Goal: Answer question/provide support: Share knowledge or assist other users

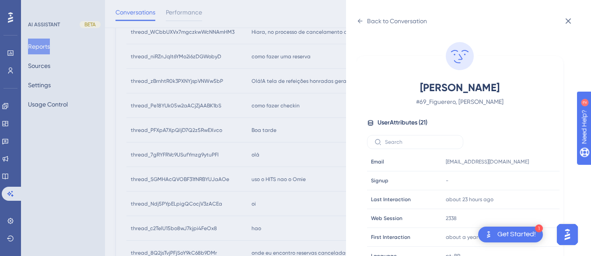
scroll to position [266, 0]
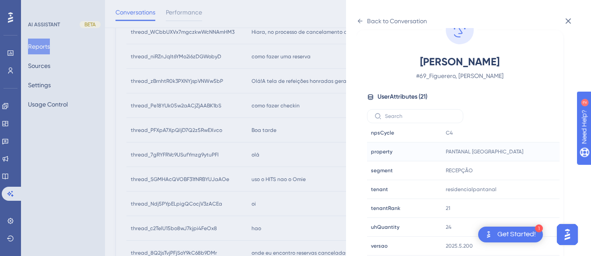
click at [484, 151] on span "PANTANAL [GEOGRAPHIC_DATA]" at bounding box center [484, 151] width 77 height 7
click at [524, 152] on div at bounding box center [526, 151] width 14 height 14
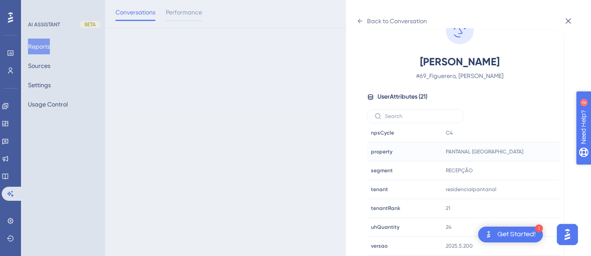
scroll to position [0, 0]
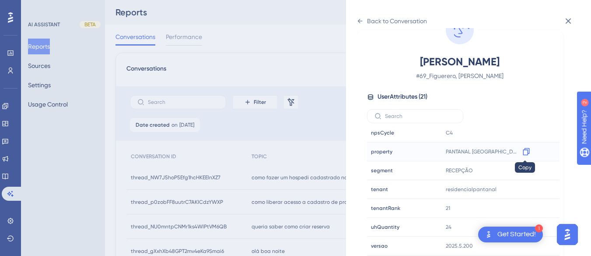
click at [523, 152] on icon at bounding box center [526, 151] width 7 height 7
click at [364, 20] on div "Back to Conversation" at bounding box center [392, 21] width 70 height 14
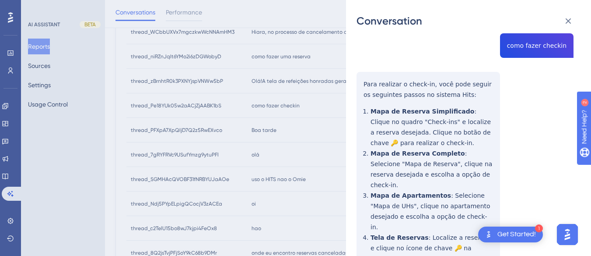
scroll to position [438, 0]
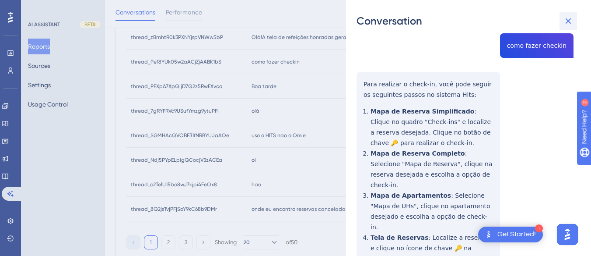
click at [571, 20] on icon at bounding box center [568, 21] width 11 height 11
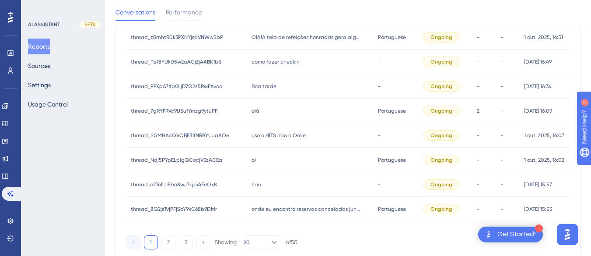
click at [262, 89] on span "Boa tarde" at bounding box center [264, 86] width 25 height 7
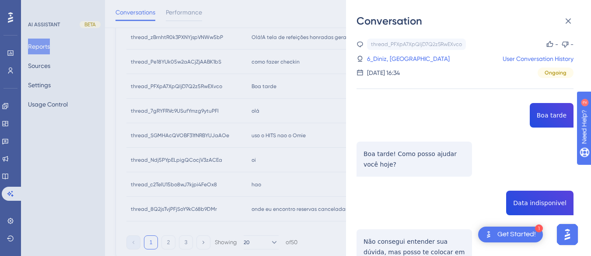
scroll to position [88, 0]
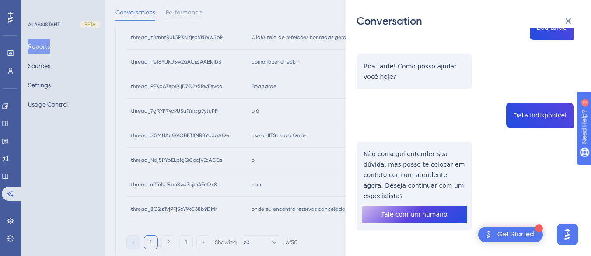
click at [521, 121] on div "thread_PFXpA7XpQIjD7Q2z5RwEXvco Copy - - 6_Diniz, Larissa User Conversation His…" at bounding box center [465, 112] width 217 height 323
copy span "Data indisponivel"
click at [393, 175] on div "thread_PFXpA7XpQIjD7Q2z5RwEXvco Copy - - 6_Diniz, Larissa User Conversation His…" at bounding box center [465, 112] width 217 height 323
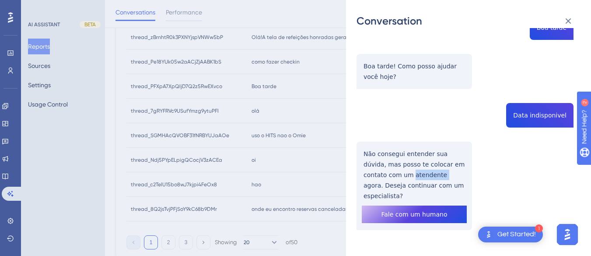
click at [393, 175] on div "thread_PFXpA7XpQIjD7Q2z5RwEXvco Copy - - 6_Diniz, Larissa User Conversation His…" at bounding box center [465, 112] width 217 height 323
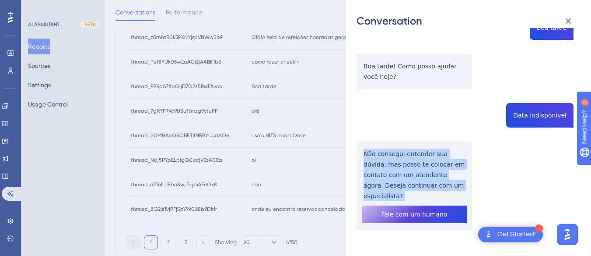
click at [393, 175] on div "thread_PFXpA7XpQIjD7Q2z5RwEXvco Copy - - 6_Diniz, Larissa User Conversation His…" at bounding box center [465, 112] width 217 height 323
copy p "Não consegui entender sua dúvida, mas posso te colocar em contato com um atende…"
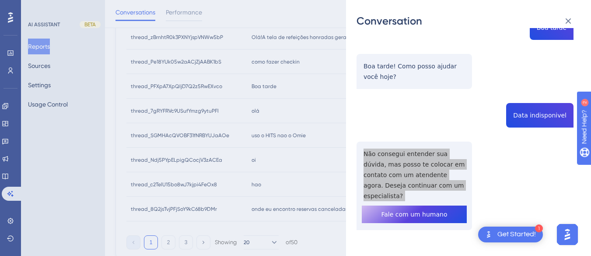
scroll to position [0, 0]
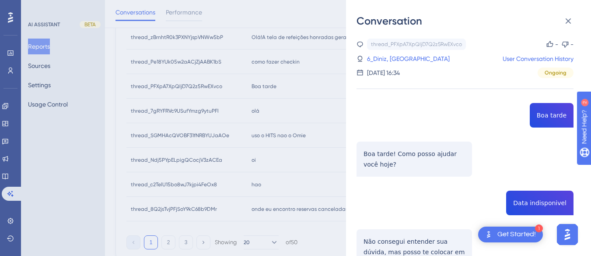
click at [386, 53] on div "thread_PFXpA7XpQIjD7Q2z5RwEXvco Copy - - 6_Diniz, Larissa User Conversation His…" at bounding box center [465, 58] width 217 height 39
click at [395, 60] on link "6_Diniz, [GEOGRAPHIC_DATA]" at bounding box center [408, 58] width 83 height 11
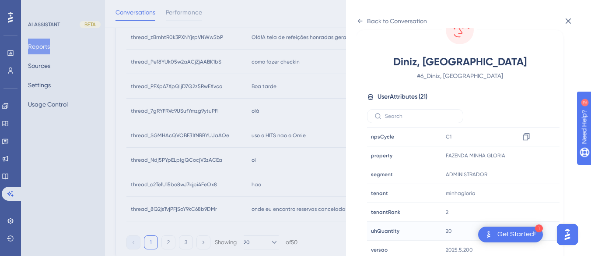
scroll to position [266, 0]
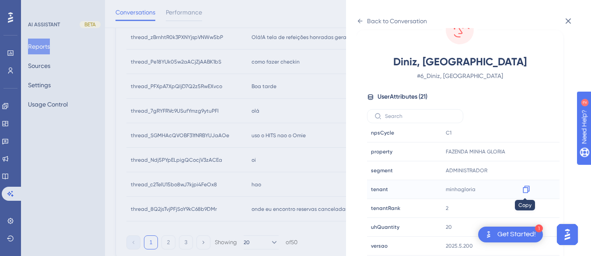
click at [529, 189] on icon at bounding box center [526, 189] width 9 height 9
click at [365, 20] on div "Back to Conversation" at bounding box center [392, 21] width 70 height 14
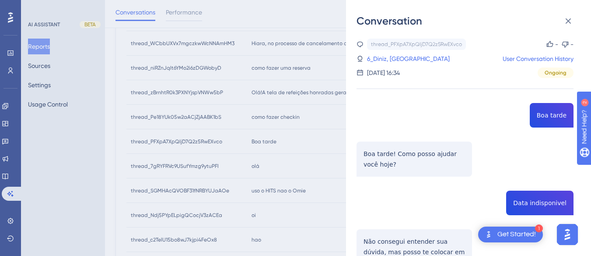
scroll to position [426, 0]
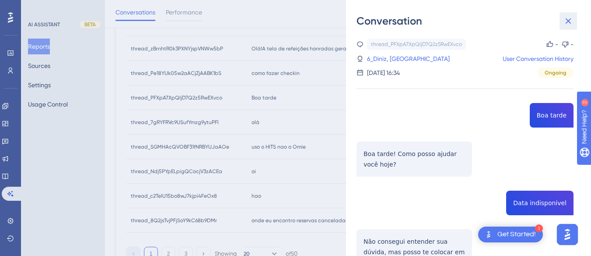
click at [573, 18] on icon at bounding box center [568, 21] width 11 height 11
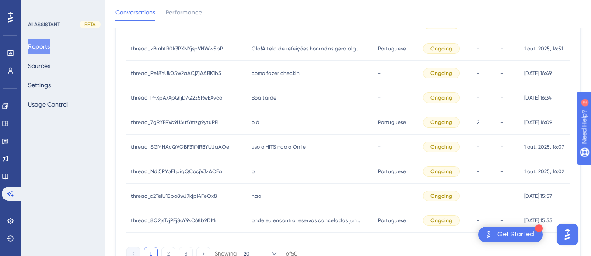
click at [277, 120] on div "olá olá" at bounding box center [310, 122] width 126 height 25
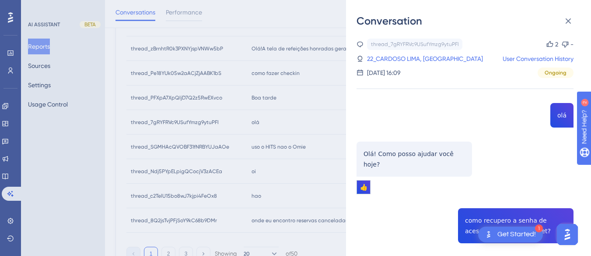
scroll to position [175, 0]
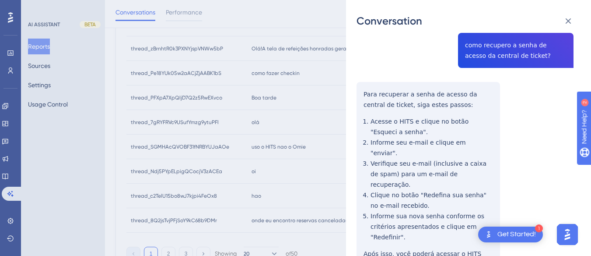
click at [498, 46] on div "thread_7gRYFRVc9USufYmzg9ytuPFl Copy 2 - 22_CARDOSO LIMA, FRANCISCO User Conver…" at bounding box center [465, 100] width 217 height 475
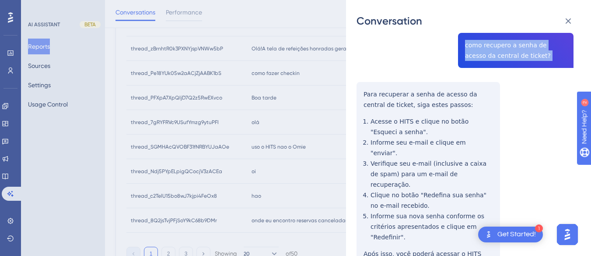
click at [498, 46] on div "thread_7gRYFRVc9USufYmzg9ytuPFl Copy 2 - 22_CARDOSO LIMA, FRANCISCO User Conver…" at bounding box center [465, 100] width 217 height 475
copy span "como recupero a senha de acesso da central de ticket?"
click at [356, 73] on div "Conversation thread_7gRYFRVc9USufYmzg9ytuPFl Copy 2 - 22_CARDOSO LIMA, FRANCISC…" at bounding box center [468, 128] width 245 height 256
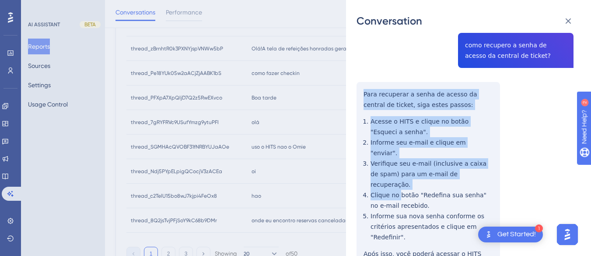
scroll to position [219, 0]
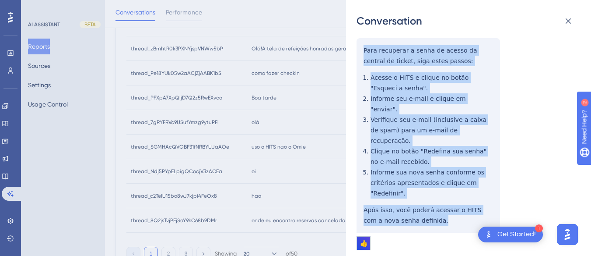
drag, startPoint x: 368, startPoint y: 91, endPoint x: 418, endPoint y: 155, distance: 82.3
click at [435, 189] on div "thread_7gRYFRVc9USufYmzg9ytuPFl Copy 2 - 22_CARDOSO LIMA, FRANCISCO User Conver…" at bounding box center [465, 57] width 217 height 475
copy div "Para recuperar a senha de acesso da central de ticket, siga estes passos: Acess…"
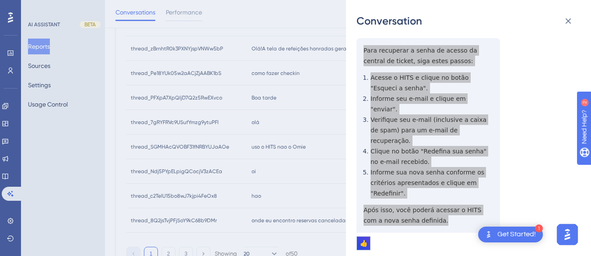
scroll to position [0, 0]
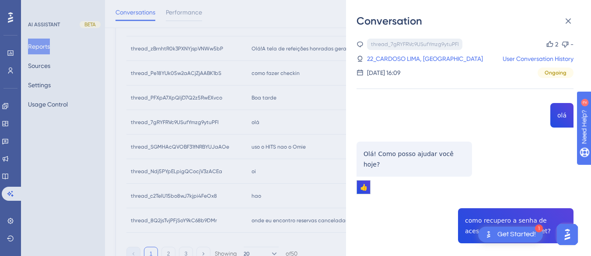
click at [399, 49] on div "thread_7gRYFRVc9USufYmzg9ytuPFl Copy" at bounding box center [414, 44] width 95 height 11
click at [398, 60] on link "22_CARDOSO LIMA, [GEOGRAPHIC_DATA]" at bounding box center [425, 58] width 116 height 11
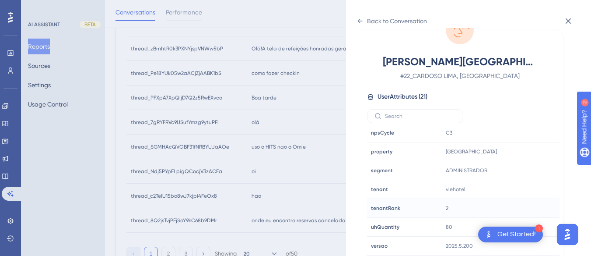
scroll to position [26, 0]
click at [524, 188] on icon at bounding box center [526, 189] width 9 height 9
click at [358, 21] on icon at bounding box center [360, 21] width 7 height 7
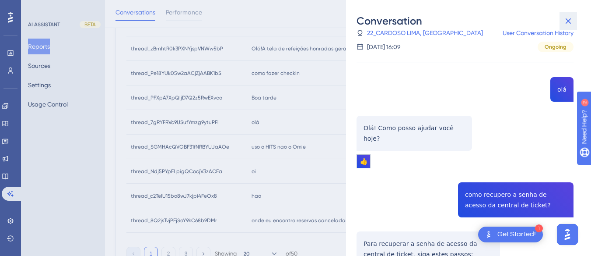
click at [568, 14] on button at bounding box center [569, 21] width 18 height 18
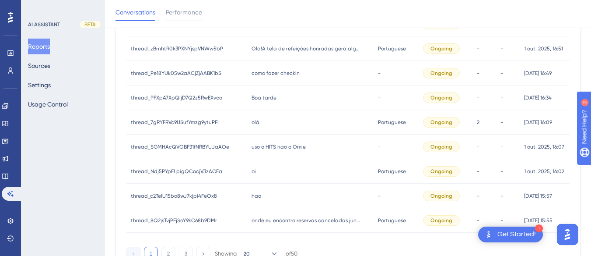
drag, startPoint x: 271, startPoint y: 144, endPoint x: 370, endPoint y: 140, distance: 98.6
click at [271, 145] on span "uso o HITS nao o Omie" at bounding box center [279, 146] width 54 height 7
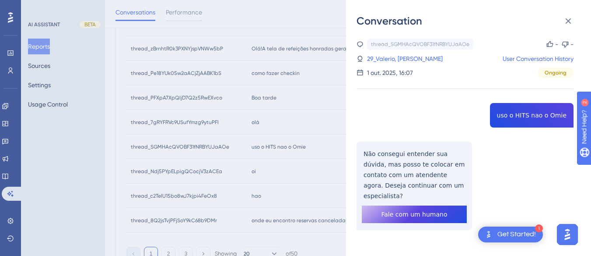
click at [508, 121] on div "thread_SGMHAcQVOBF31fNRBYUJaAOe Copy - - 29_Valerio, [PERSON_NAME] User Convers…" at bounding box center [465, 157] width 217 height 236
copy span "uso o HITS nao o Omie"
click at [410, 165] on div "thread_SGMHAcQVOBF31fNRBYUJaAOe Copy - - 29_Valerio, [PERSON_NAME] User Convers…" at bounding box center [465, 157] width 217 height 236
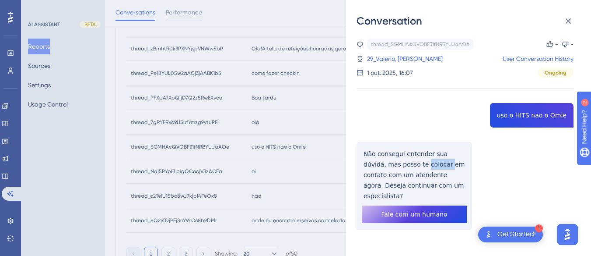
click at [410, 165] on div "thread_SGMHAcQVOBF31fNRBYUJaAOe Copy - - 29_Valerio, [PERSON_NAME] User Convers…" at bounding box center [465, 157] width 217 height 236
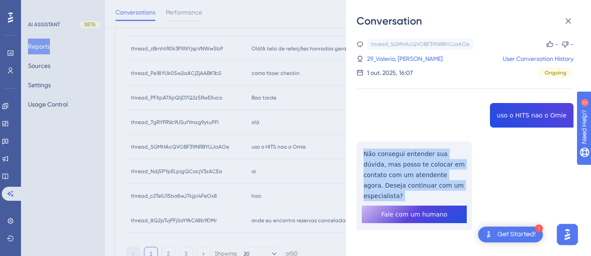
click at [410, 165] on div "thread_SGMHAcQVOBF31fNRBYUJaAOe Copy - - 29_Valerio, [PERSON_NAME] User Convers…" at bounding box center [465, 157] width 217 height 236
copy p "Não consegui entender sua dúvida, mas posso te colocar em contato com um atende…"
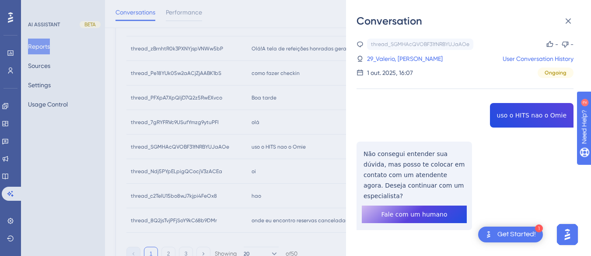
drag, startPoint x: 387, startPoint y: 60, endPoint x: 435, endPoint y: 81, distance: 52.1
click at [387, 60] on link "29_Valerio, [PERSON_NAME]" at bounding box center [405, 58] width 76 height 11
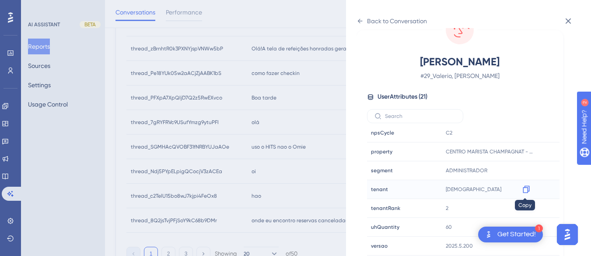
click at [526, 189] on icon at bounding box center [526, 189] width 9 height 9
click at [358, 21] on icon at bounding box center [360, 21] width 7 height 7
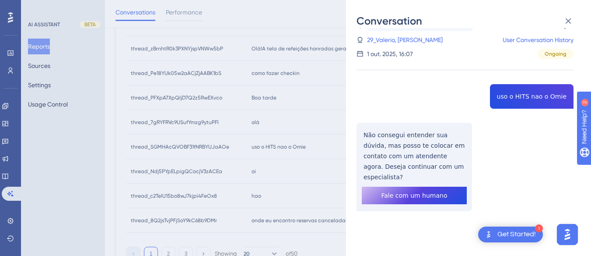
scroll to position [2, 0]
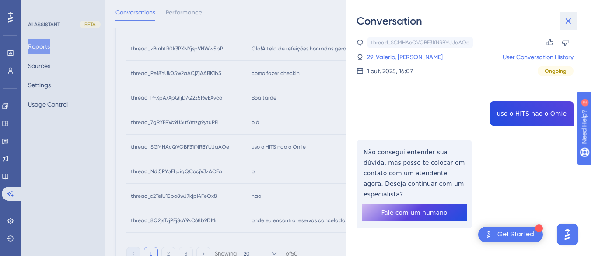
click at [570, 21] on icon at bounding box center [568, 21] width 11 height 11
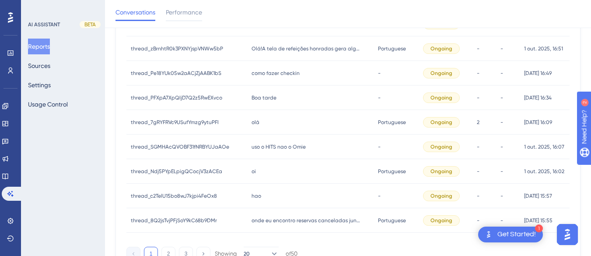
click at [280, 169] on div "oi oi" at bounding box center [310, 171] width 126 height 25
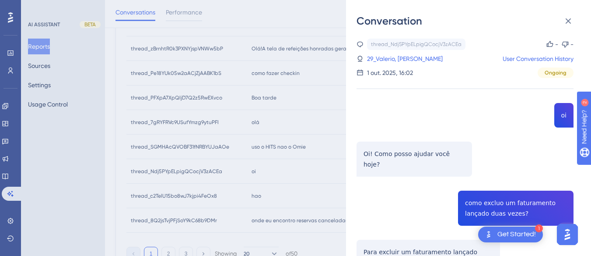
scroll to position [88, 0]
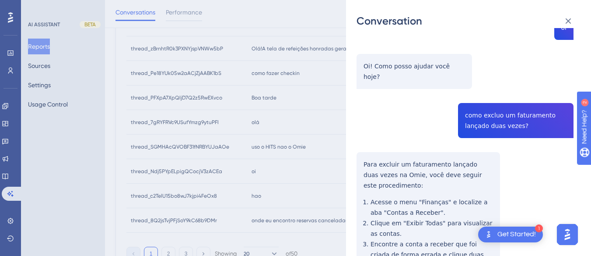
click at [494, 104] on div "thread_Ndj5PYpELpigQCocjV3zACEa Copy - - 29_Valerio, [PERSON_NAME] User Convers…" at bounding box center [465, 186] width 217 height 471
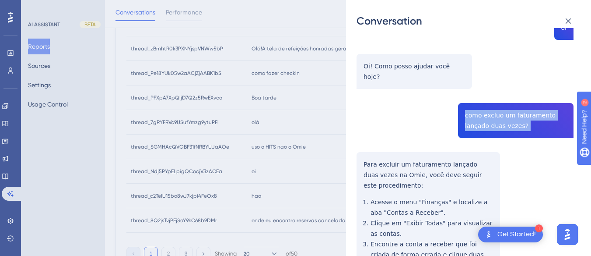
click at [494, 104] on div "thread_Ndj5PYpELpigQCocjV3zACEa Copy - - 29_Valerio, [PERSON_NAME] User Convers…" at bounding box center [465, 186] width 217 height 471
copy span "como excluo um faturamento lançado duas vezes?"
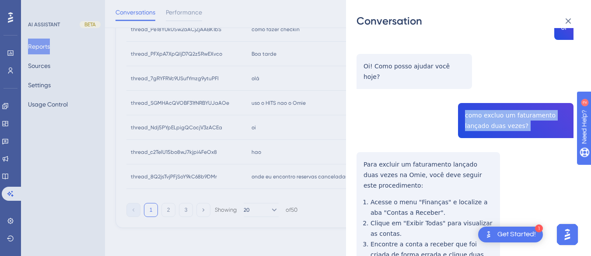
click at [364, 147] on div "thread_Ndj5PYpELpigQCocjV3zACEa Copy - - 29_Valerio, [PERSON_NAME] User Convers…" at bounding box center [465, 186] width 217 height 471
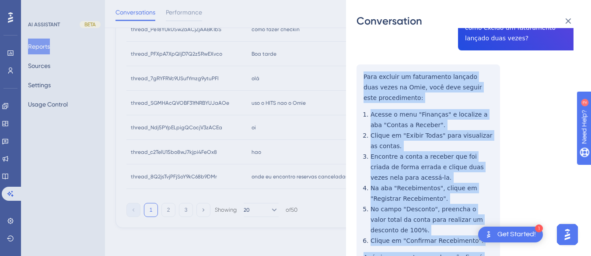
scroll to position [237, 0]
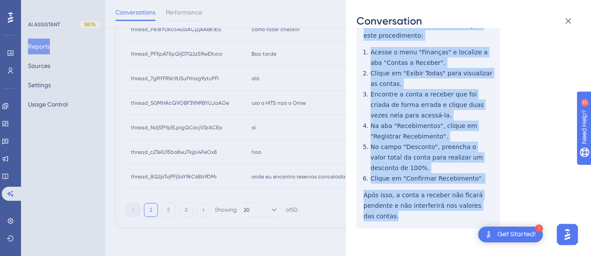
drag, startPoint x: 364, startPoint y: 149, endPoint x: 415, endPoint y: 206, distance: 76.5
click at [415, 206] on div "thread_Ndj5PYpELpigQCocjV3zACEa Copy - - 29_Valerio, [PERSON_NAME] User Convers…" at bounding box center [465, 36] width 217 height 471
copy div "Para excluir um faturamento lançado duas vezes na Omie, você deve seguir este p…"
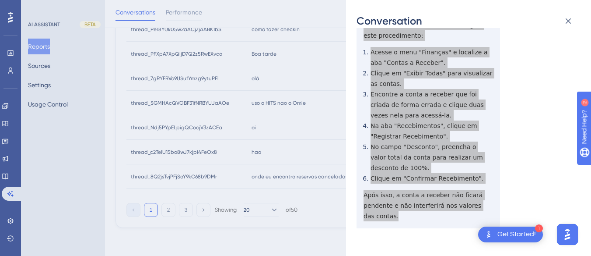
scroll to position [18, 0]
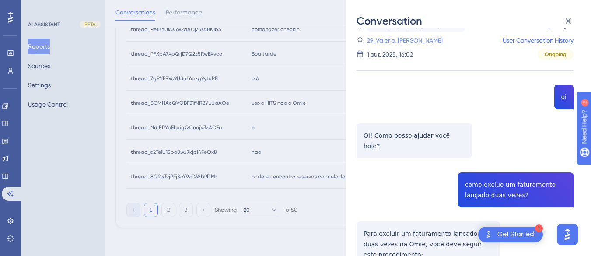
click at [384, 43] on link "29_Valerio, [PERSON_NAME]" at bounding box center [405, 40] width 76 height 11
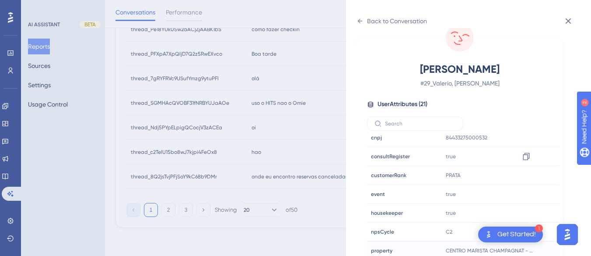
scroll to position [266, 0]
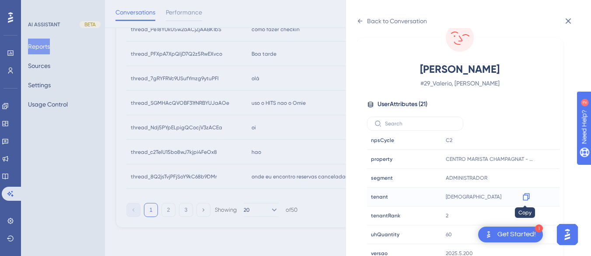
click at [526, 196] on icon at bounding box center [526, 196] width 9 height 9
click at [358, 18] on icon at bounding box center [360, 21] width 7 height 7
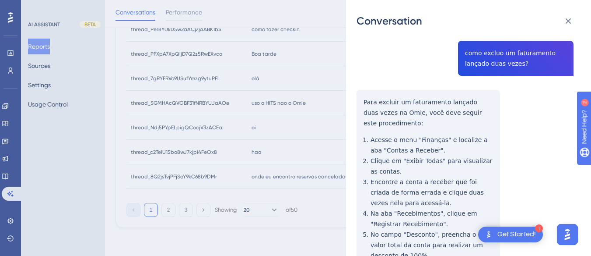
scroll to position [0, 0]
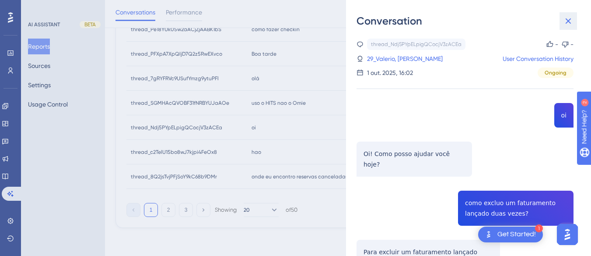
drag, startPoint x: 570, startPoint y: 19, endPoint x: 263, endPoint y: 162, distance: 338.9
click at [570, 19] on icon at bounding box center [569, 21] width 6 height 6
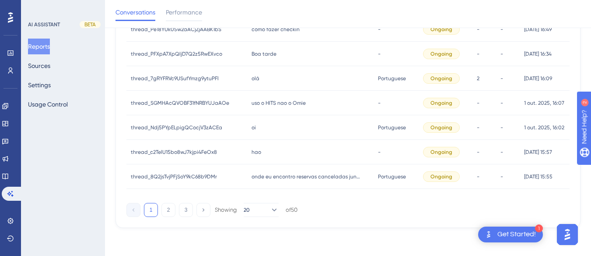
click at [263, 151] on div "[PERSON_NAME]" at bounding box center [310, 152] width 126 height 25
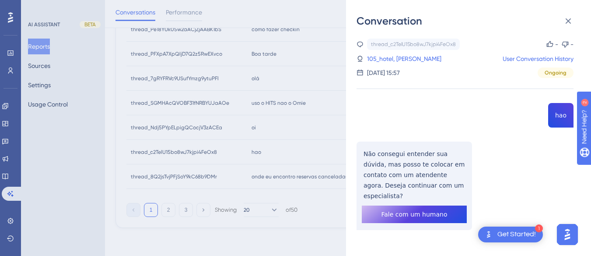
scroll to position [2, 0]
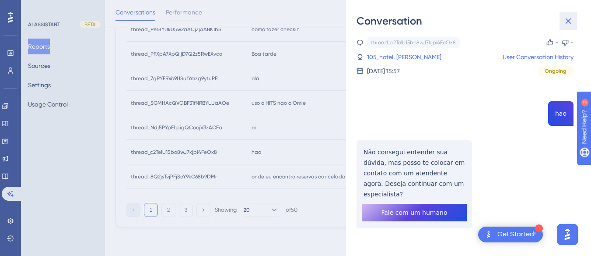
click at [569, 14] on button at bounding box center [569, 21] width 18 height 18
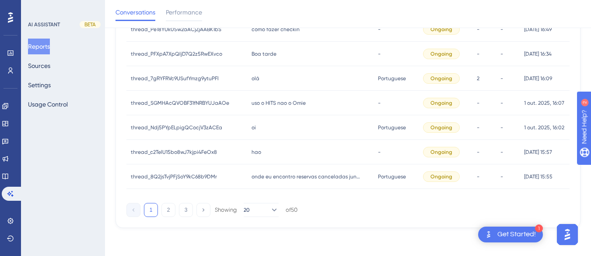
click at [242, 169] on div "thread_8Q2jsTvjPFjSoY9kC68b9DMr thread_8Q2jsTvjPFjSoY9kC68b9DMr" at bounding box center [186, 176] width 121 height 25
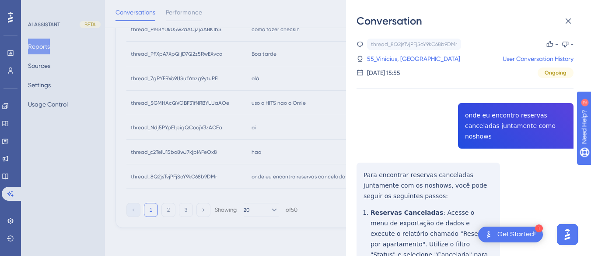
click at [473, 128] on div "thread_8Q2jsTvjPFjSoY9kC68b9DMr Copy - - 55_Vinicius, Luccas User Conversation …" at bounding box center [465, 236] width 217 height 394
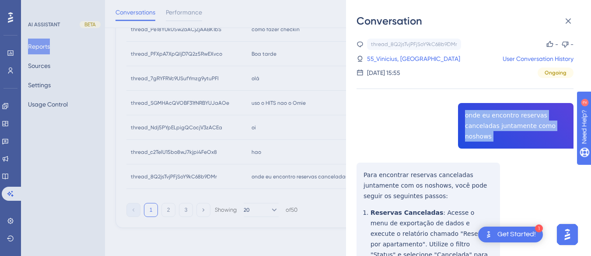
click at [473, 128] on div "thread_8Q2jsTvjPFjSoY9kC68b9DMr Copy - - 55_Vinicius, Luccas User Conversation …" at bounding box center [465, 236] width 217 height 394
copy span "onde eu encontro reservas canceladas juntamente como noshows"
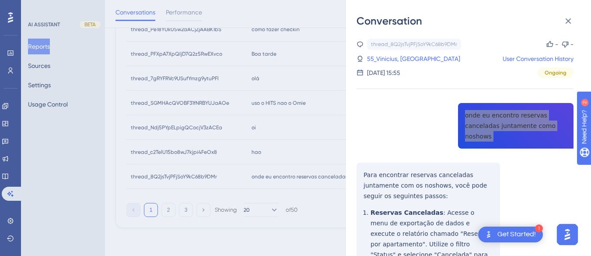
scroll to position [44, 0]
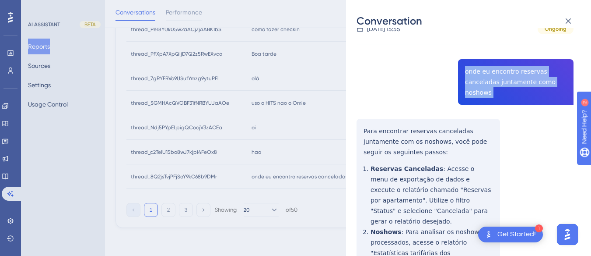
click at [364, 132] on div "thread_8Q2jsTvjPFjSoY9kC68b9DMr Copy - - 55_Vinicius, Luccas User Conversation …" at bounding box center [465, 192] width 217 height 394
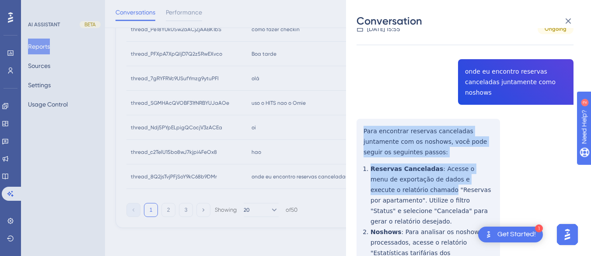
scroll to position [139, 0]
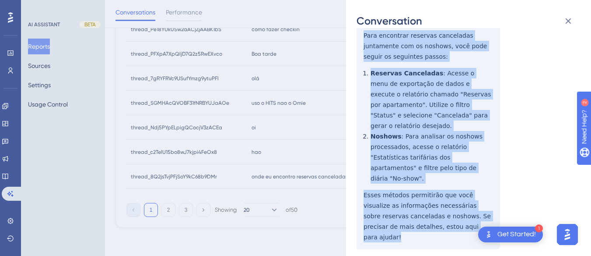
drag, startPoint x: 362, startPoint y: 125, endPoint x: 458, endPoint y: 205, distance: 124.9
click at [458, 205] on div "thread_8Q2jsTvjPFjSoY9kC68b9DMr Copy - - 55_Vinicius, Luccas User Conversation …" at bounding box center [465, 96] width 217 height 394
copy div "Para encontrar reservas canceladas juntamente com os noshows, você pode seguir …"
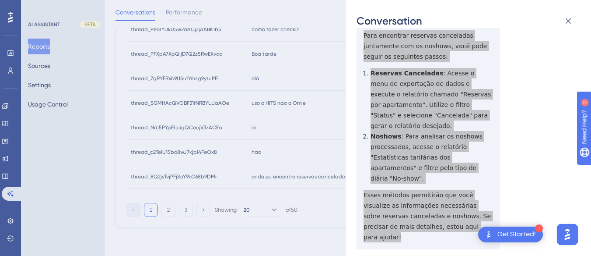
scroll to position [0, 0]
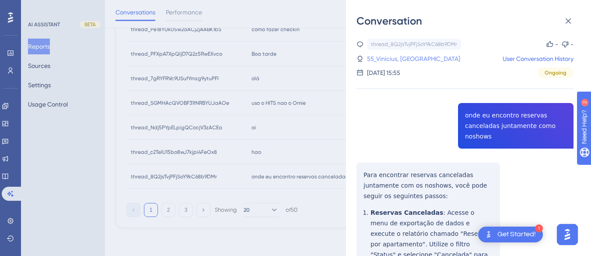
click at [389, 57] on link "55_Vinicius, [GEOGRAPHIC_DATA]" at bounding box center [413, 58] width 93 height 11
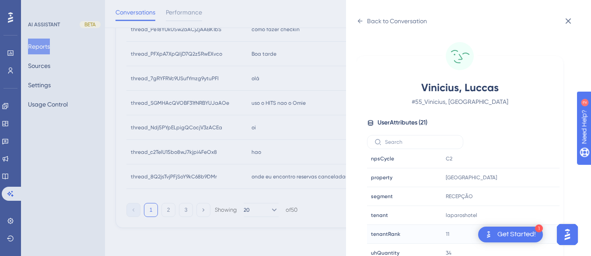
scroll to position [26, 0]
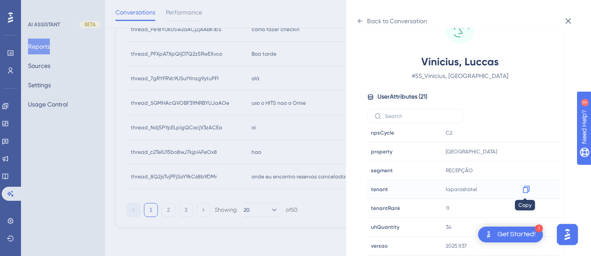
click at [524, 188] on icon at bounding box center [526, 189] width 9 height 9
click at [363, 22] on icon at bounding box center [360, 21] width 7 height 7
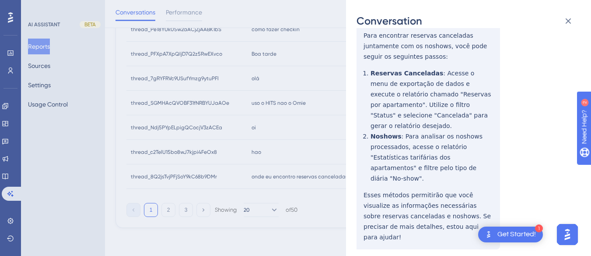
scroll to position [0, 0]
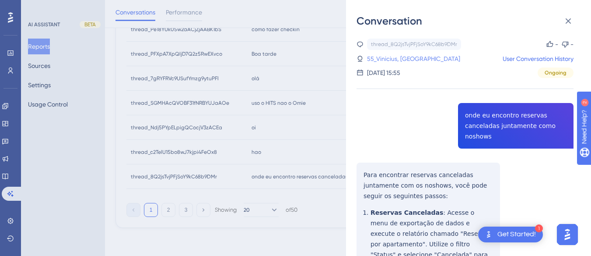
click at [404, 57] on link "55_Vinicius, [GEOGRAPHIC_DATA]" at bounding box center [413, 58] width 93 height 11
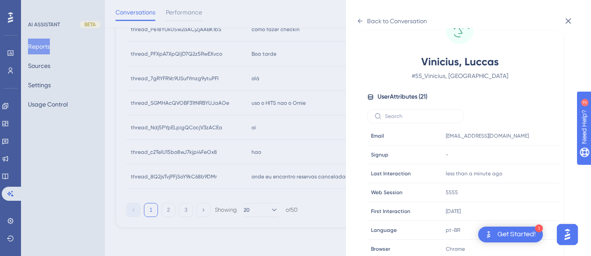
scroll to position [266, 0]
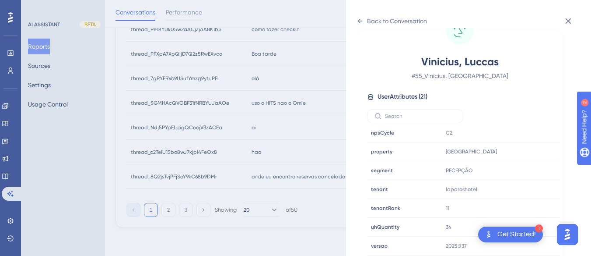
click at [356, 19] on div "Back to Conversation Vinicius, Luccas # 55_Vinicius, Luccas User Attributes ( 2…" at bounding box center [468, 128] width 245 height 256
click at [361, 19] on icon at bounding box center [360, 21] width 7 height 7
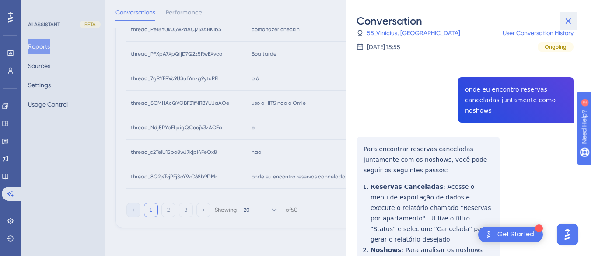
click at [574, 16] on button at bounding box center [569, 21] width 18 height 18
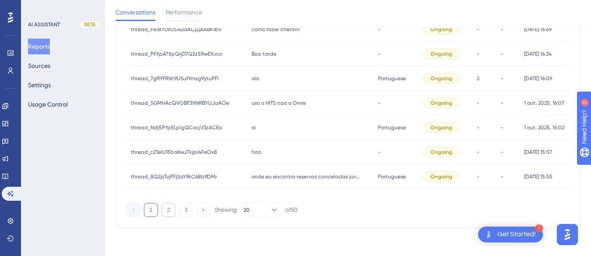
click at [168, 208] on button "2" at bounding box center [168, 210] width 14 height 14
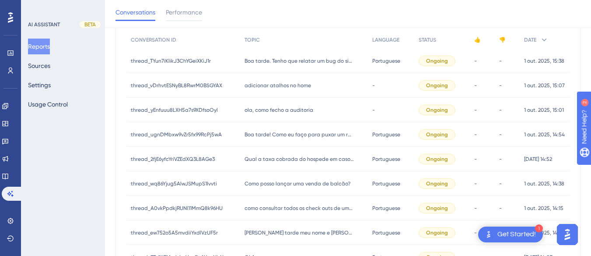
scroll to position [0, 0]
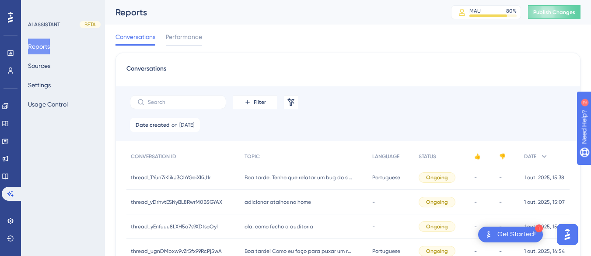
click at [263, 180] on span "Boa tarde. Tenho que relatar um bug do sistema" at bounding box center [299, 177] width 109 height 7
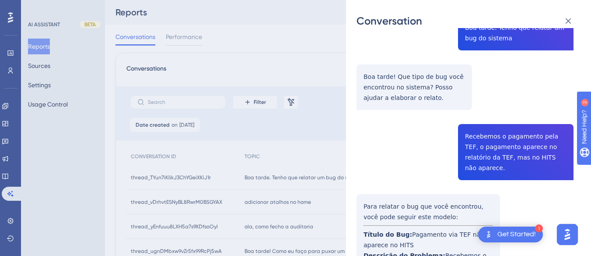
scroll to position [44, 0]
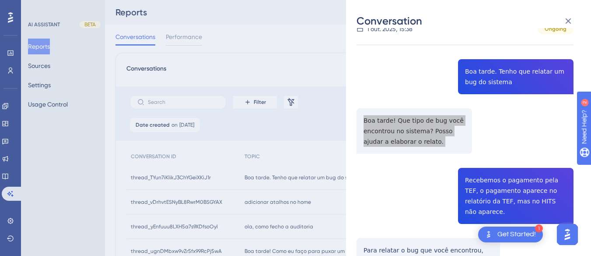
scroll to position [131, 0]
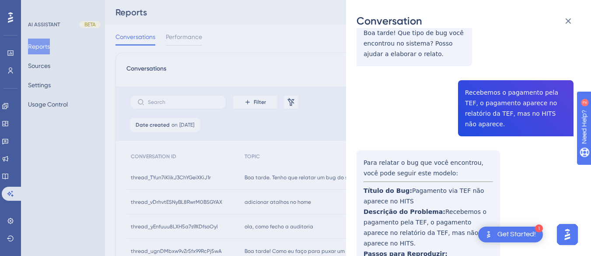
click at [493, 91] on div "thread_TYun7iKlikJ3ChYGeiXKiJ1r Copy - - 4862_Simioni, Vitorio User Conversatio…" at bounding box center [465, 206] width 217 height 599
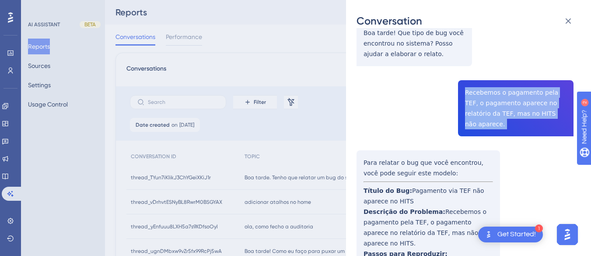
click at [493, 91] on div "thread_TYun7iKlikJ3ChYGeiXKiJ1r Copy - - 4862_Simioni, Vitorio User Conversatio…" at bounding box center [465, 206] width 217 height 599
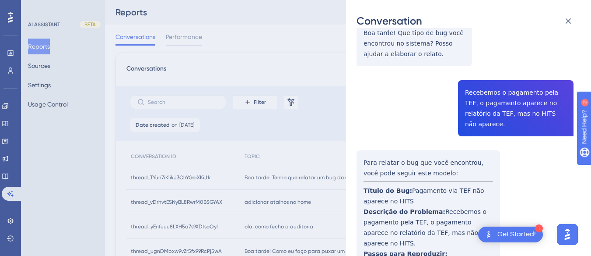
click at [368, 154] on div "thread_TYun7iKlikJ3ChYGeiXKiJ1r Copy - - 4862_Simioni, Vitorio User Conversatio…" at bounding box center [465, 206] width 217 height 599
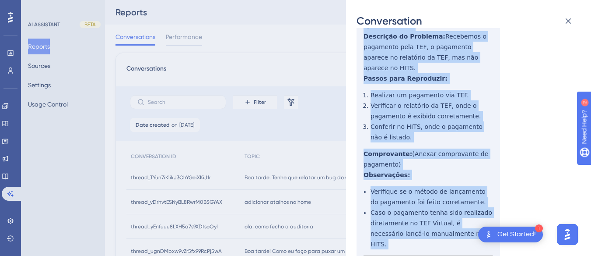
scroll to position [344, 0]
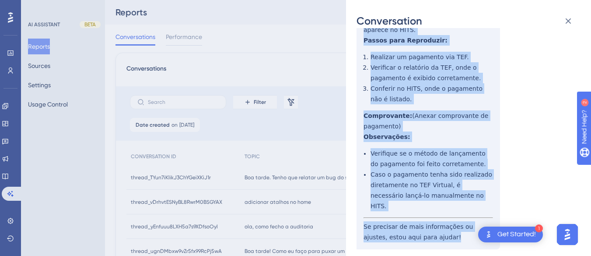
drag, startPoint x: 369, startPoint y: 151, endPoint x: 437, endPoint y: 211, distance: 90.8
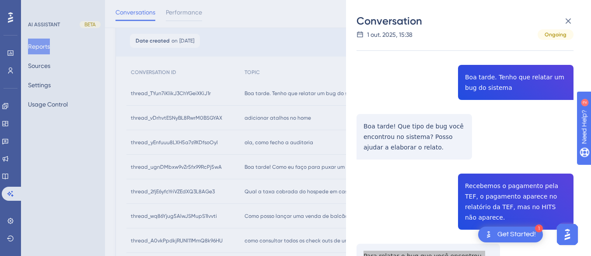
scroll to position [0, 0]
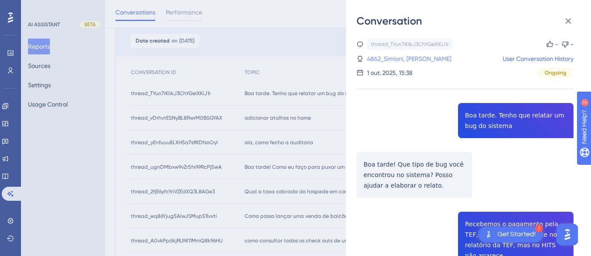
click at [382, 60] on link "4862_Simioni, [PERSON_NAME]" at bounding box center [409, 58] width 84 height 11
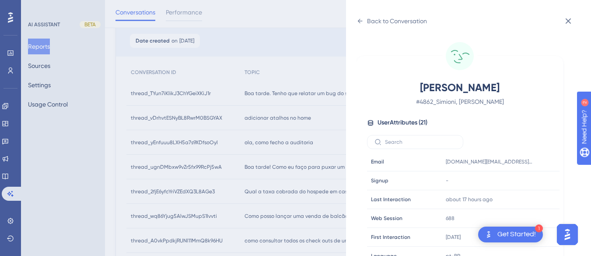
scroll to position [263, 0]
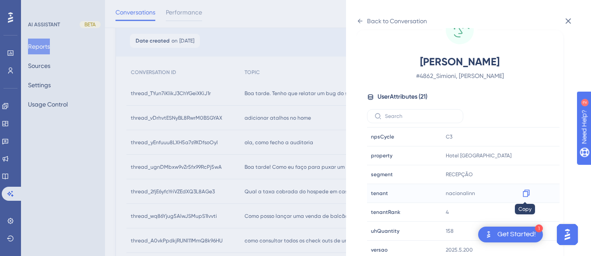
click at [523, 192] on icon at bounding box center [526, 193] width 9 height 9
click at [526, 157] on icon at bounding box center [526, 155] width 9 height 9
click at [365, 18] on div "Back to Conversation" at bounding box center [392, 21] width 70 height 14
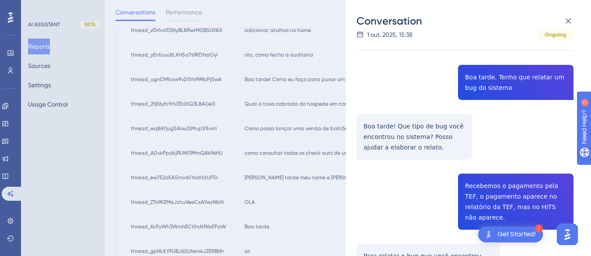
scroll to position [0, 0]
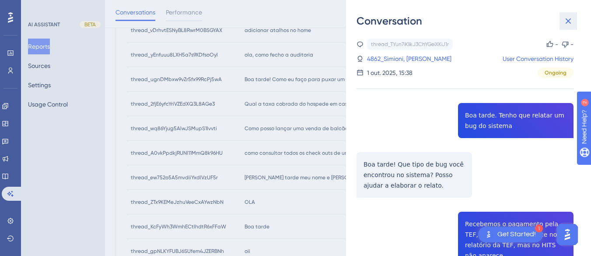
click at [565, 21] on icon at bounding box center [568, 21] width 11 height 11
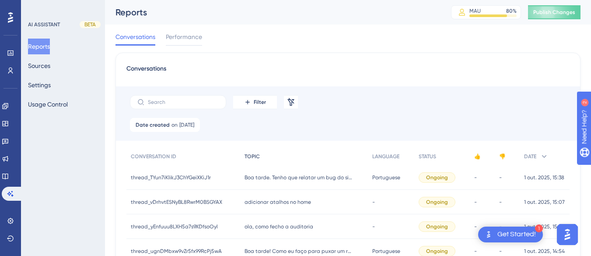
scroll to position [131, 0]
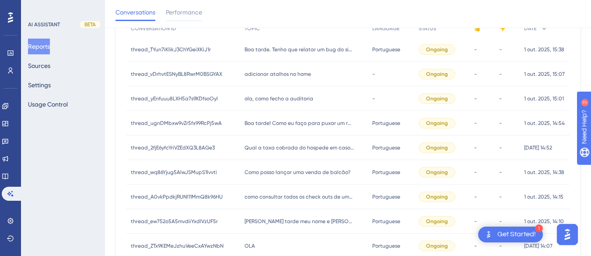
click at [274, 70] on span "adicionar atalhos no home" at bounding box center [278, 73] width 67 height 7
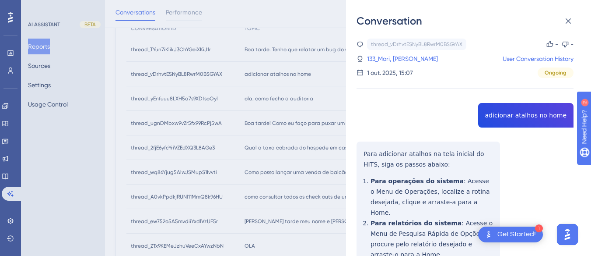
click at [513, 111] on div "thread_vDrhvtESNyBL8RwrM0BSGYAX Copy - - 133_Mori, [PERSON_NAME] User Conversat…" at bounding box center [465, 210] width 217 height 342
click at [413, 172] on div "thread_vDrhvtESNyBL8RwrM0BSGYAX Copy - - 133_Mori, [PERSON_NAME] User Conversat…" at bounding box center [465, 210] width 217 height 342
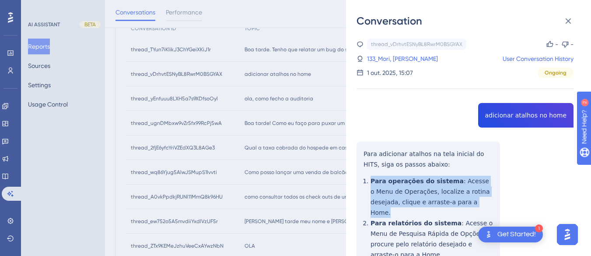
click at [413, 172] on div "thread_vDrhvtESNyBL8RwrM0BSGYAX Copy - - 133_Mori, [PERSON_NAME] User Conversat…" at bounding box center [465, 210] width 217 height 342
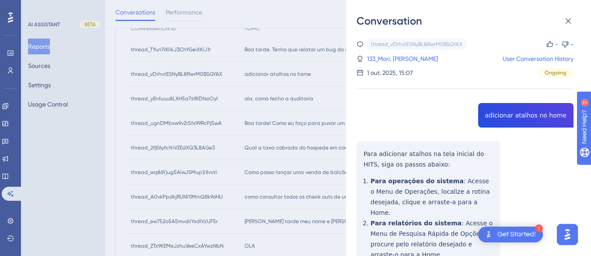
click at [367, 153] on div "thread_vDrhvtESNyBL8RwrM0BSGYAX Copy - - 133_Mori, [PERSON_NAME] User Conversat…" at bounding box center [465, 210] width 217 height 342
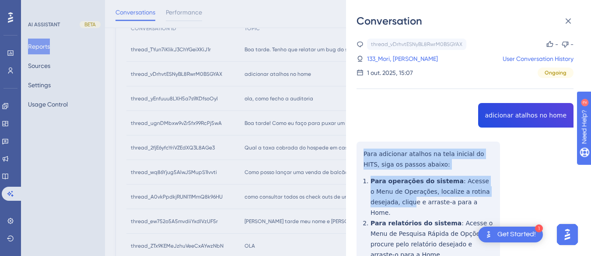
scroll to position [97, 0]
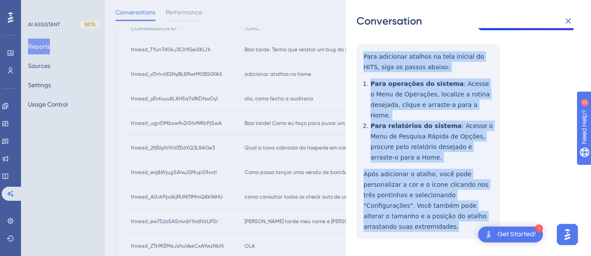
drag, startPoint x: 361, startPoint y: 151, endPoint x: 415, endPoint y: 218, distance: 86.6
click at [415, 218] on div "thread_vDrhvtESNyBL8RwrM0BSGYAX Copy - - 133_Mori, [PERSON_NAME] User Conversat…" at bounding box center [465, 112] width 217 height 342
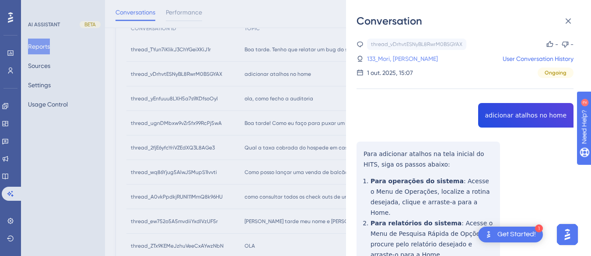
click at [398, 57] on link "133_Mori, [PERSON_NAME]" at bounding box center [402, 58] width 71 height 11
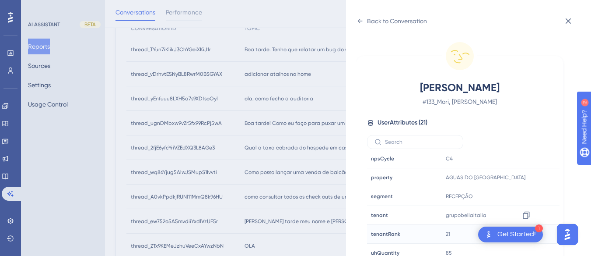
scroll to position [26, 0]
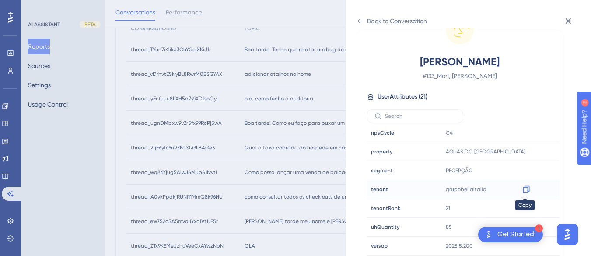
click at [522, 186] on icon at bounding box center [526, 189] width 9 height 9
drag, startPoint x: 533, startPoint y: 152, endPoint x: 524, endPoint y: 151, distance: 8.4
click at [524, 151] on icon at bounding box center [526, 151] width 9 height 9
click at [358, 11] on div "Back to Conversation [PERSON_NAME] # 133_Mori, [PERSON_NAME] User Attributes ( …" at bounding box center [468, 128] width 245 height 256
click at [358, 19] on icon at bounding box center [360, 21] width 7 height 7
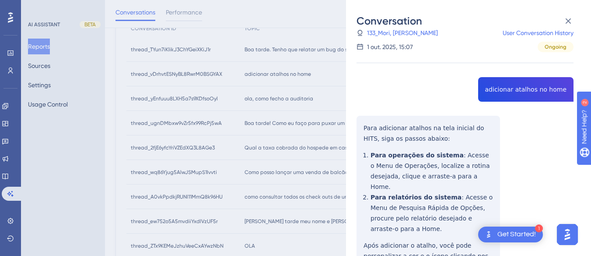
click at [368, 125] on div "thread_vDrhvtESNyBL8RwrM0BSGYAX Copy - - 133_Mori, [PERSON_NAME] User Conversat…" at bounding box center [465, 184] width 217 height 342
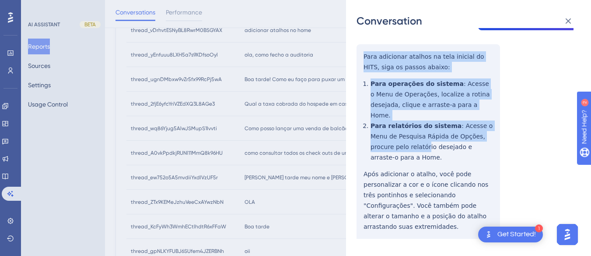
scroll to position [219, 0]
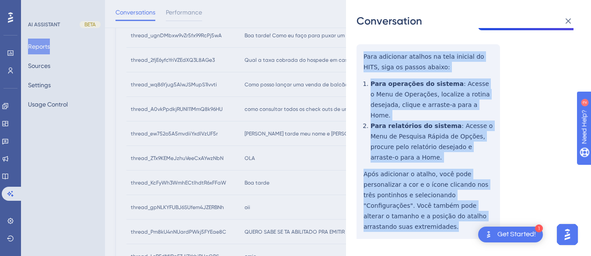
drag, startPoint x: 360, startPoint y: 124, endPoint x: 412, endPoint y: 182, distance: 78.1
click at [423, 223] on div "thread_vDrhvtESNyBL8RwrM0BSGYAX Copy - - 133_Mori, [PERSON_NAME] User Conversat…" at bounding box center [465, 112] width 217 height 342
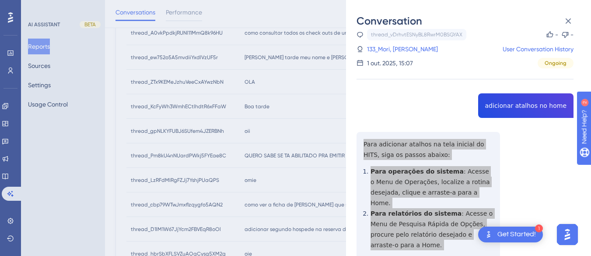
scroll to position [76, 0]
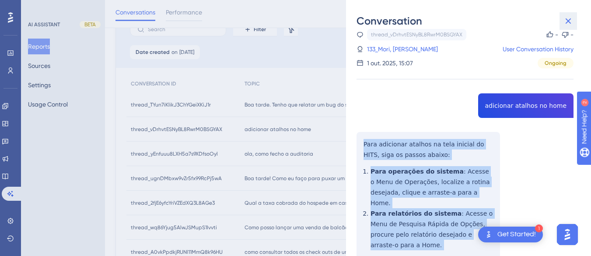
drag, startPoint x: 568, startPoint y: 19, endPoint x: 249, endPoint y: 154, distance: 346.5
click at [568, 19] on icon at bounding box center [568, 21] width 11 height 11
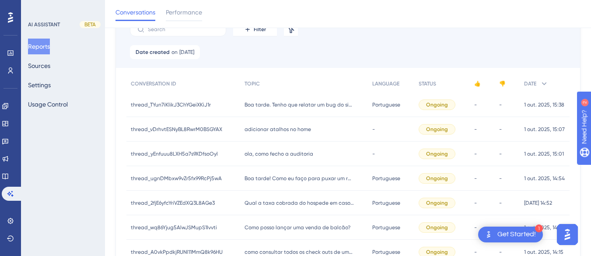
click at [250, 154] on span "ola, como fecho a auditoria" at bounding box center [279, 153] width 69 height 7
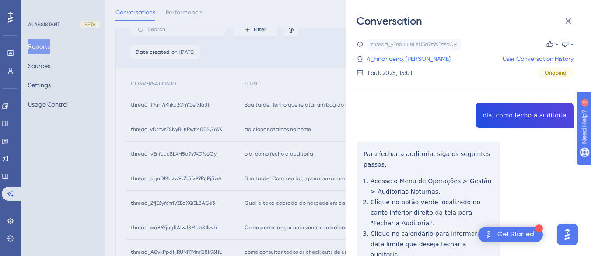
click at [507, 118] on div "thread_yEnfuuu8LXH5a7s9XDfsoOyl Copy - - 4_Financeiro, [PERSON_NAME] User Conve…" at bounding box center [465, 210] width 217 height 342
click at [371, 154] on div "thread_yEnfuuu8LXH5a7s9XDfsoOyl Copy - - 4_Financeiro, [PERSON_NAME] User Conve…" at bounding box center [465, 210] width 217 height 342
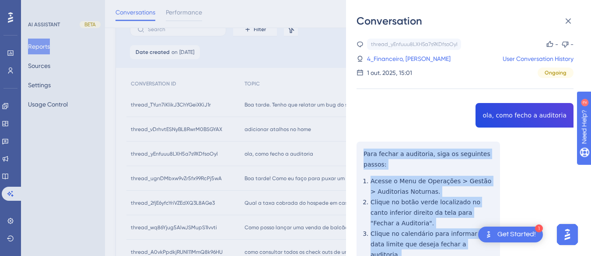
scroll to position [108, 0]
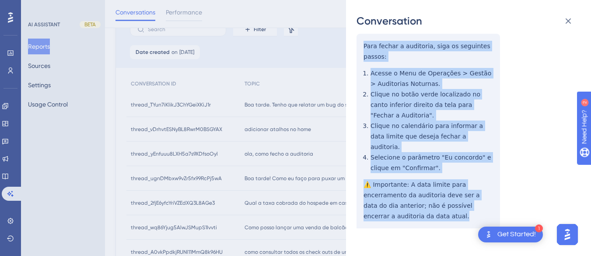
drag, startPoint x: 362, startPoint y: 147, endPoint x: 405, endPoint y: 214, distance: 79.4
click at [405, 214] on div "thread_yEnfuuu8LXH5a7s9XDfsoOyl Copy - - 4_Financeiro, [PERSON_NAME] User Conve…" at bounding box center [465, 102] width 217 height 342
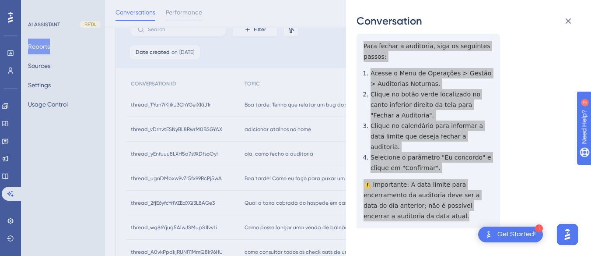
scroll to position [0, 0]
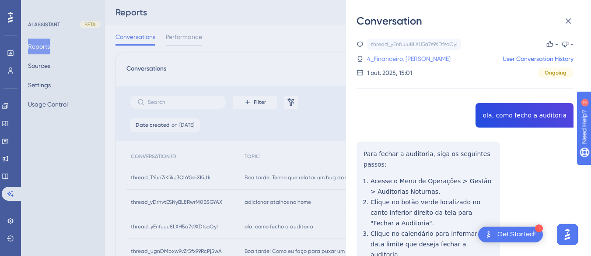
click at [403, 53] on link "4_Financeiro, [PERSON_NAME]" at bounding box center [409, 58] width 84 height 11
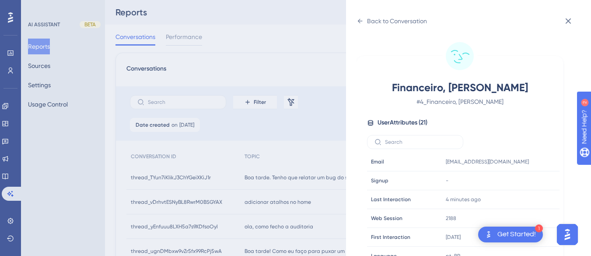
scroll to position [263, 0]
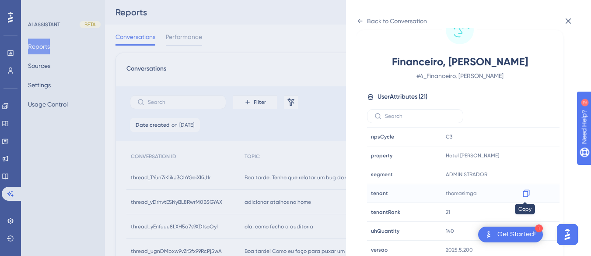
click at [523, 195] on icon at bounding box center [526, 193] width 9 height 9
click at [358, 21] on icon at bounding box center [360, 21] width 5 height 4
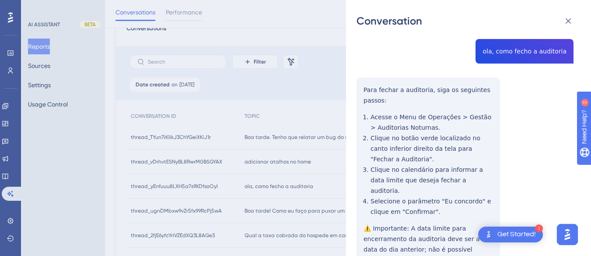
scroll to position [88, 0]
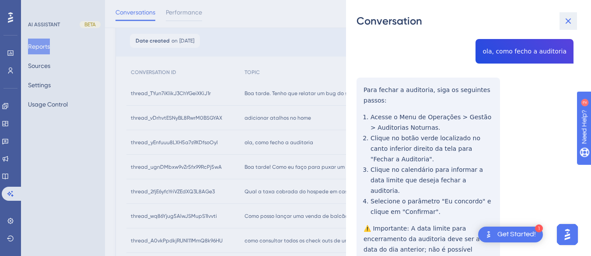
click at [565, 24] on icon at bounding box center [568, 21] width 11 height 11
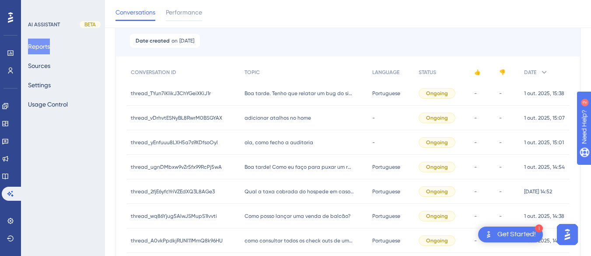
click at [266, 171] on div "Boa tarde! Como eu faço para puxar um relatório de alimentos e bebidas que tenh…" at bounding box center [304, 166] width 128 height 25
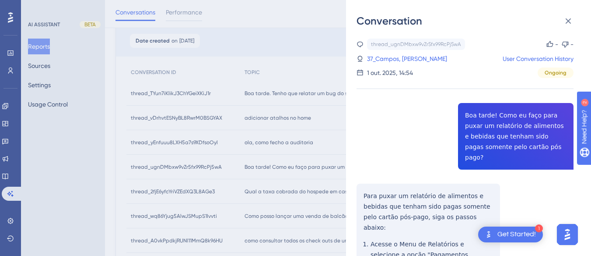
click at [479, 128] on div "thread_ugnDMbxw9vZr5fx99RcPj5wA Copy - - 37_Campos, [PERSON_NAME] User Conversa…" at bounding box center [465, 241] width 217 height 405
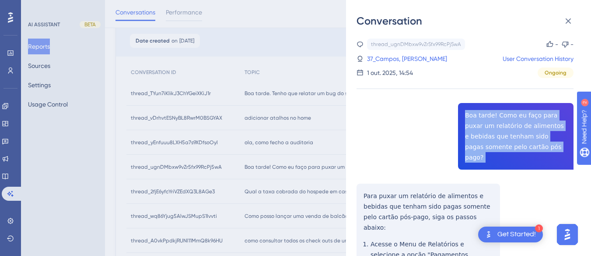
click at [479, 128] on div "thread_ugnDMbxw9vZr5fx99RcPj5wA Copy - - 37_Campos, [PERSON_NAME] User Conversa…" at bounding box center [465, 241] width 217 height 405
click at [365, 177] on div "thread_ugnDMbxw9vZr5fx99RcPj5wA Copy - - 37_Campos, [PERSON_NAME] User Conversa…" at bounding box center [465, 241] width 217 height 405
click at [361, 180] on div "thread_ugnDMbxw9vZr5fx99RcPj5wA Copy - - 37_Campos, [PERSON_NAME] User Conversa…" at bounding box center [465, 241] width 217 height 405
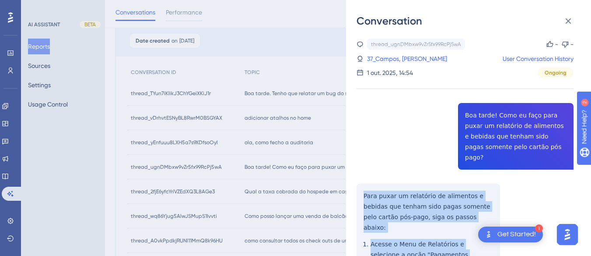
scroll to position [129, 0]
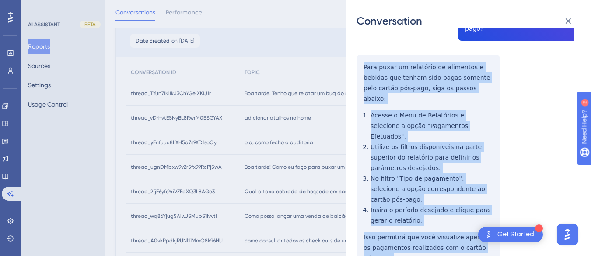
drag, startPoint x: 361, startPoint y: 180, endPoint x: 507, endPoint y: 208, distance: 148.4
click at [507, 208] on div "thread_ugnDMbxw9vZr5fx99RcPj5wA Copy - - 37_Campos, [PERSON_NAME] User Conversa…" at bounding box center [465, 112] width 217 height 405
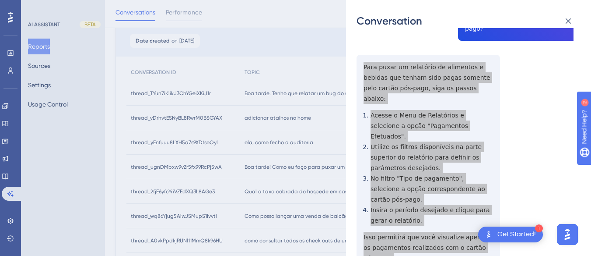
scroll to position [0, 0]
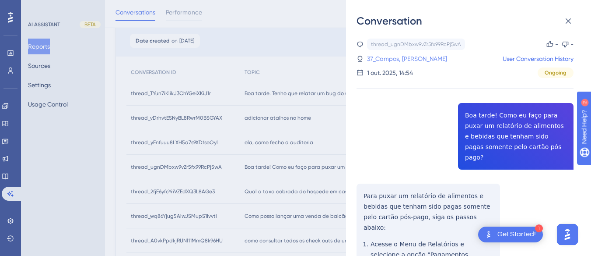
click at [407, 59] on link "37_Campos, [PERSON_NAME]" at bounding box center [407, 58] width 80 height 11
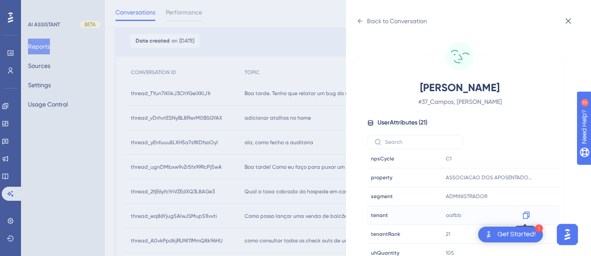
scroll to position [26, 0]
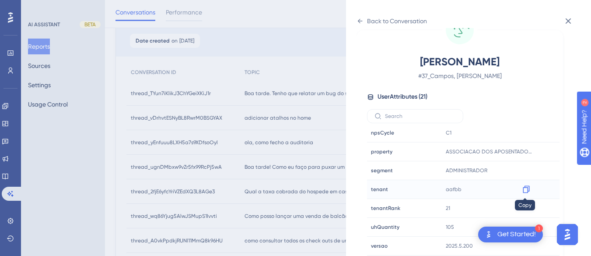
click at [526, 186] on icon at bounding box center [526, 189] width 7 height 7
click at [362, 22] on icon at bounding box center [360, 21] width 7 height 7
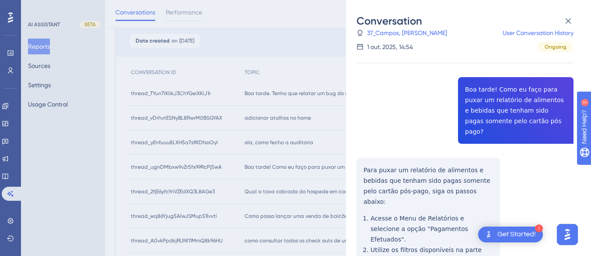
scroll to position [131, 0]
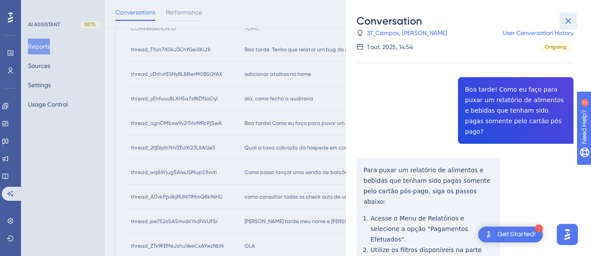
click at [567, 21] on icon at bounding box center [568, 21] width 11 height 11
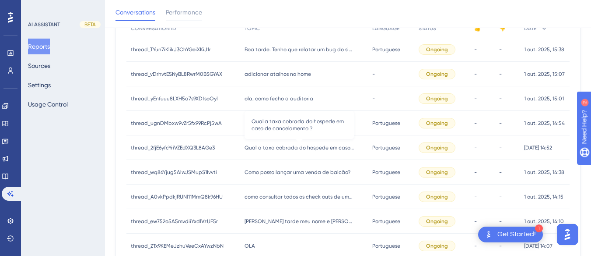
click at [285, 149] on span "Qual a taxa cobrada do hospede em caso de cancelamento ?" at bounding box center [299, 147] width 109 height 7
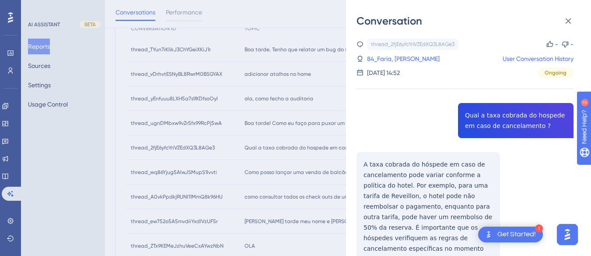
click at [501, 116] on div "thread_2fjE6yfcYriVZEdXQ3L8AGe3 Copy - - 84_Faria, [PERSON_NAME] User Conversat…" at bounding box center [465, 177] width 217 height 277
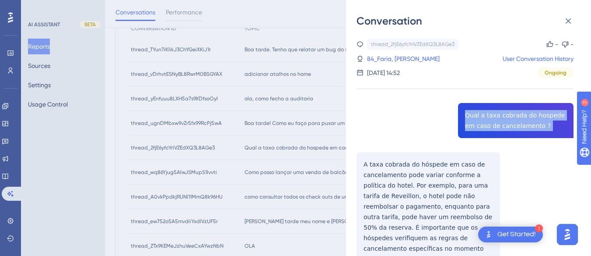
click at [501, 116] on div "thread_2fjE6yfcYriVZEdXQ3L8AGe3 Copy - - 84_Faria, [PERSON_NAME] User Conversat…" at bounding box center [465, 177] width 217 height 277
click at [363, 163] on div "thread_2fjE6yfcYriVZEdXQ3L8AGe3 Copy - - 84_Faria, [PERSON_NAME] User Conversat…" at bounding box center [465, 177] width 217 height 277
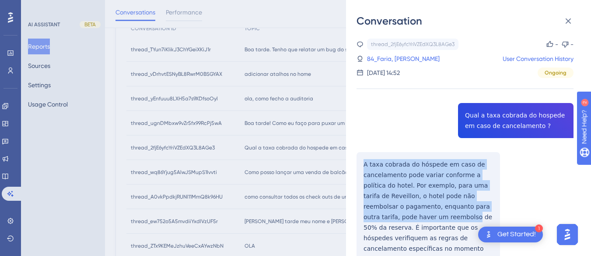
scroll to position [43, 0]
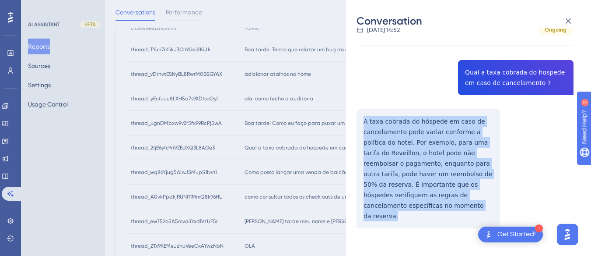
drag, startPoint x: 392, startPoint y: 170, endPoint x: 428, endPoint y: 202, distance: 48.0
click at [428, 210] on div "thread_2fjE6yfcYriVZEdXQ3L8AGe3 Copy - - 84_Faria, [PERSON_NAME] User Conversat…" at bounding box center [465, 134] width 217 height 277
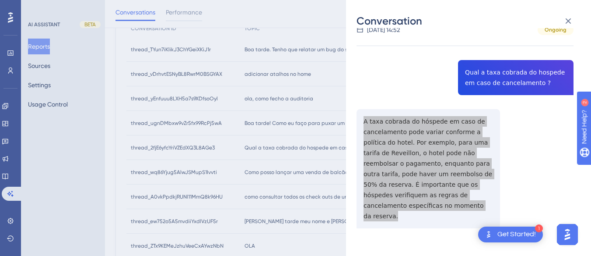
scroll to position [0, 0]
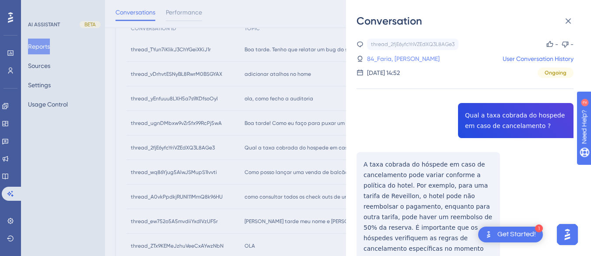
click at [396, 61] on link "84_Faria, [PERSON_NAME]" at bounding box center [403, 58] width 73 height 11
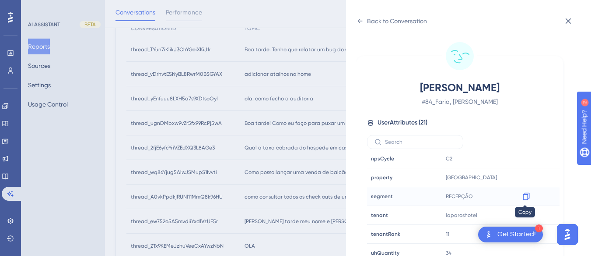
scroll to position [26, 0]
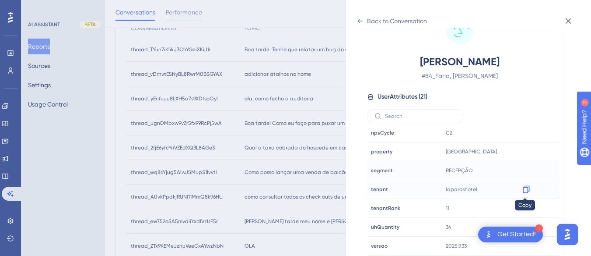
click at [524, 189] on icon at bounding box center [526, 189] width 9 height 9
click at [369, 21] on div "Back to Conversation" at bounding box center [397, 21] width 60 height 11
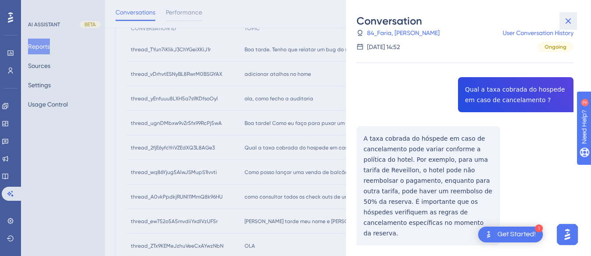
drag, startPoint x: 574, startPoint y: 20, endPoint x: 233, endPoint y: 181, distance: 376.8
click at [574, 20] on button at bounding box center [569, 21] width 18 height 18
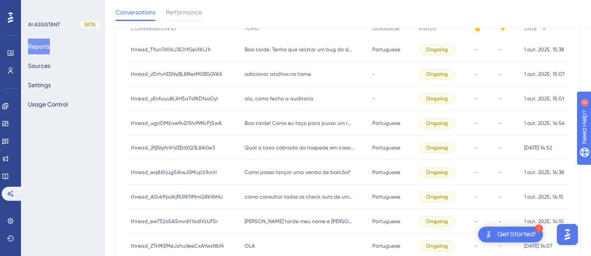
click at [231, 174] on div "thread_wq86Yjug5AlwJSMupS1Ivvti thread_wq86Yjug5AlwJSMupS1Ivvti" at bounding box center [183, 172] width 114 height 25
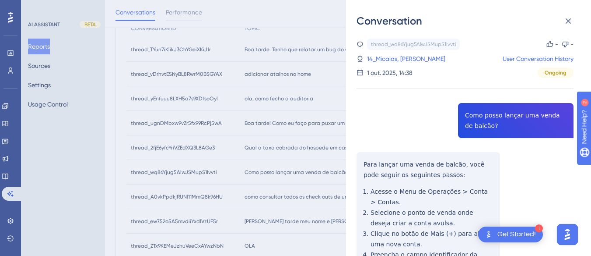
click at [493, 114] on div "thread_wq86Yjug5AlwJSMupS1Ivvti Copy - - 14_Micaias, [PERSON_NAME] User Convers…" at bounding box center [465, 236] width 217 height 394
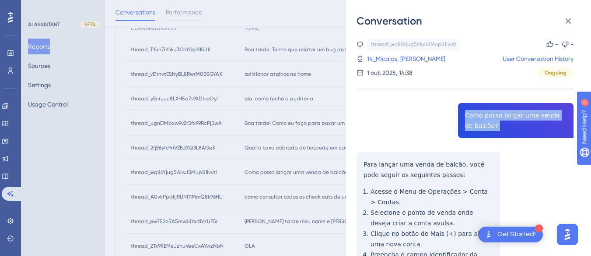
click at [493, 114] on div "thread_wq86Yjug5AlwJSMupS1Ivvti Copy - - 14_Micaias, [PERSON_NAME] User Convers…" at bounding box center [465, 236] width 217 height 394
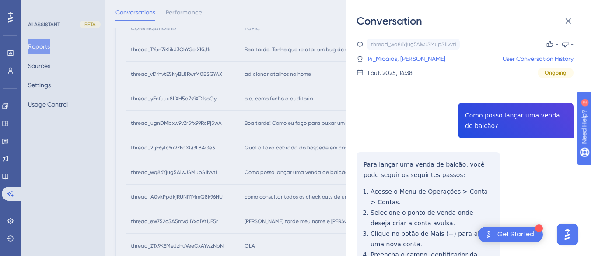
click at [370, 158] on div "thread_wq86Yjug5AlwJSMupS1Ivvti Copy - - 14_Micaias, [PERSON_NAME] User Convers…" at bounding box center [465, 236] width 217 height 394
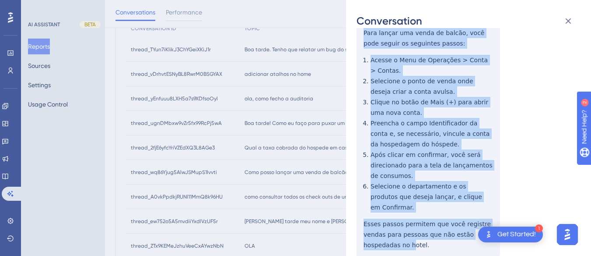
scroll to position [160, 0]
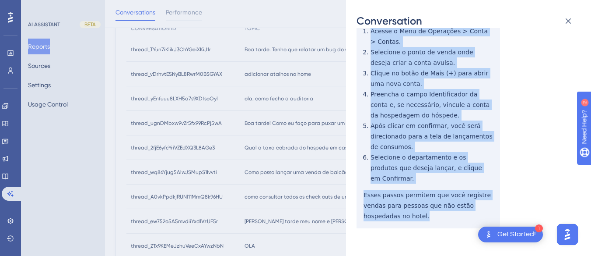
drag, startPoint x: 359, startPoint y: 158, endPoint x: 395, endPoint y: 147, distance: 38.1
click at [436, 203] on div "thread_wq86Yjug5AlwJSMupS1Ivvti Copy - - 14_Micaias, [PERSON_NAME] User Convers…" at bounding box center [465, 75] width 217 height 394
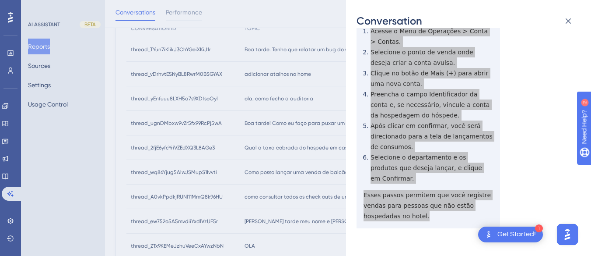
scroll to position [0, 0]
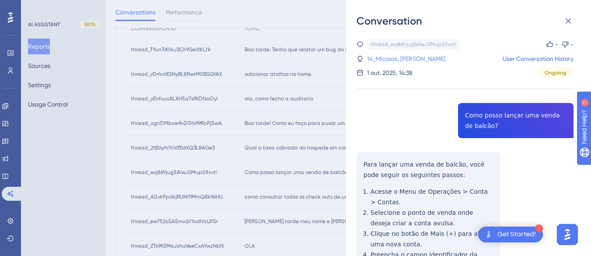
click at [378, 56] on link "14_Micaias, [PERSON_NAME]" at bounding box center [406, 58] width 78 height 11
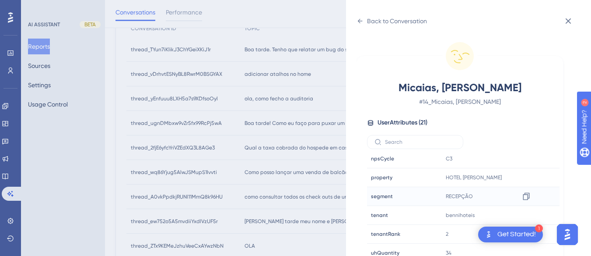
scroll to position [26, 0]
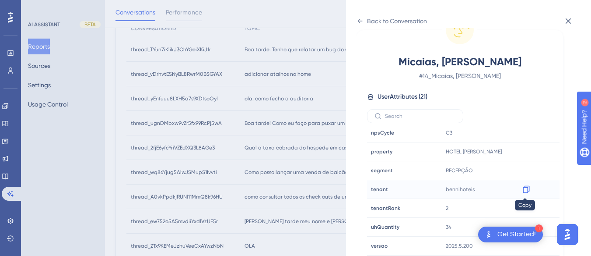
click at [525, 188] on icon at bounding box center [526, 189] width 9 height 9
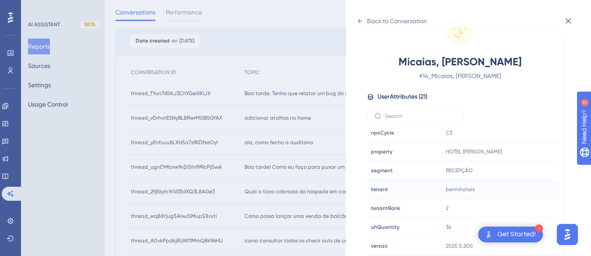
scroll to position [175, 0]
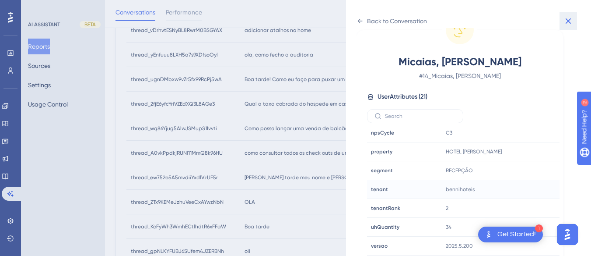
drag, startPoint x: 567, startPoint y: 20, endPoint x: 276, endPoint y: 159, distance: 322.1
click at [567, 20] on icon at bounding box center [568, 21] width 11 height 11
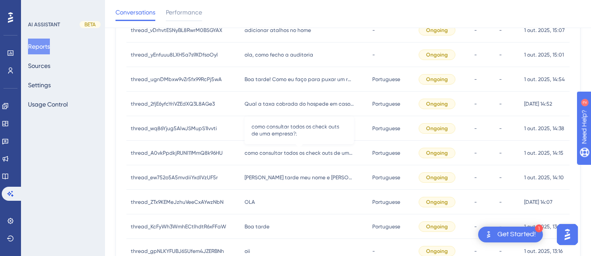
click at [270, 152] on span "como consultar todos os check outs de uma empresa?:" at bounding box center [299, 152] width 109 height 7
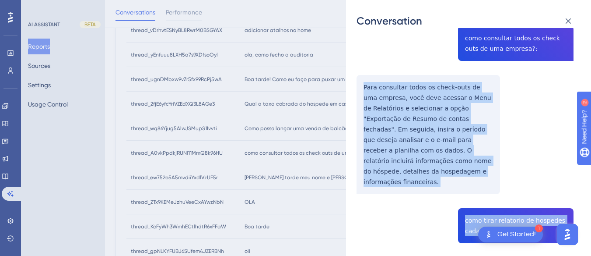
scroll to position [131, 0]
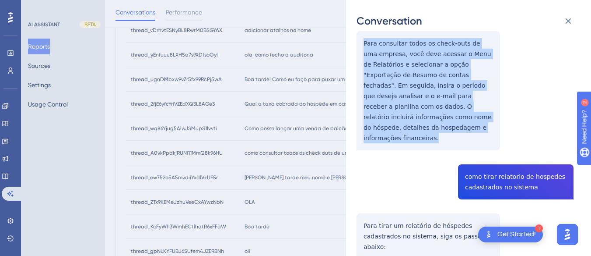
drag, startPoint x: 363, startPoint y: 170, endPoint x: 431, endPoint y: 141, distance: 73.9
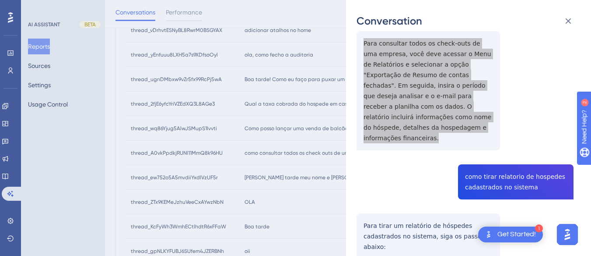
scroll to position [219, 0]
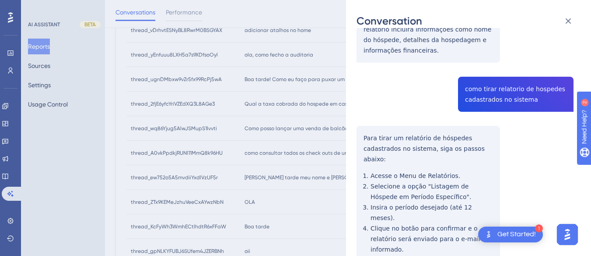
click at [495, 84] on div "thread_A0vkPpdkjRUNl11MmQ8k96HU Copy - - 16_LOPES FERREIRA - [GEOGRAPHIC_DATA],…" at bounding box center [465, 205] width 217 height 771
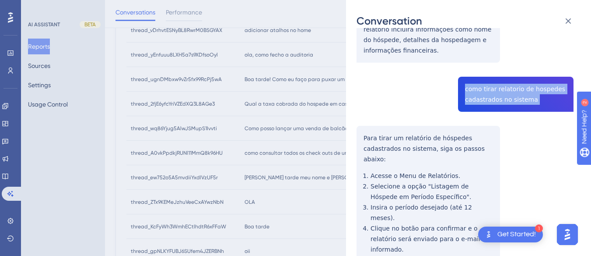
click at [495, 83] on div "thread_A0vkPpdkjRUNl11MmQ8k96HU Copy - - 16_LOPES FERREIRA - [GEOGRAPHIC_DATA],…" at bounding box center [465, 205] width 217 height 771
click at [359, 129] on div "thread_A0vkPpdkjRUNl11MmQ8k96HU Copy - - 16_LOPES FERREIRA - [GEOGRAPHIC_DATA],…" at bounding box center [465, 205] width 217 height 771
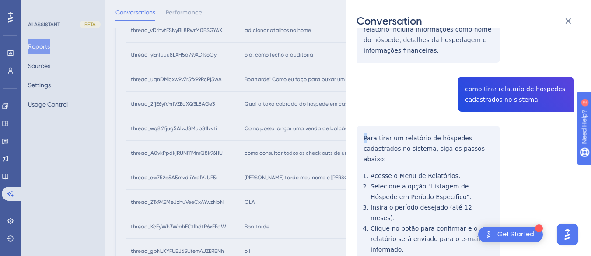
click at [368, 119] on div "thread_A0vkPpdkjRUNl11MmQ8k96HU Copy - - 16_LOPES FERREIRA - [GEOGRAPHIC_DATA],…" at bounding box center [465, 205] width 217 height 771
click at [362, 124] on div "thread_A0vkPpdkjRUNl11MmQ8k96HU Copy - - 16_LOPES FERREIRA - [GEOGRAPHIC_DATA],…" at bounding box center [465, 205] width 217 height 771
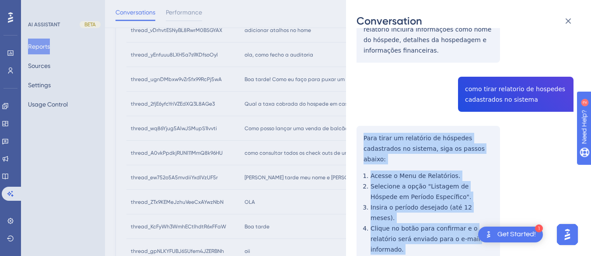
scroll to position [306, 0]
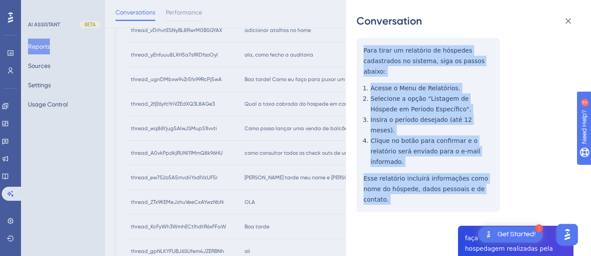
drag, startPoint x: 362, startPoint y: 124, endPoint x: 499, endPoint y: 154, distance: 139.8
click at [499, 154] on div "thread_A0vkPpdkjRUNl11MmQ8k96HU Copy - - 16_LOPES FERREIRA - [GEOGRAPHIC_DATA],…" at bounding box center [465, 117] width 217 height 771
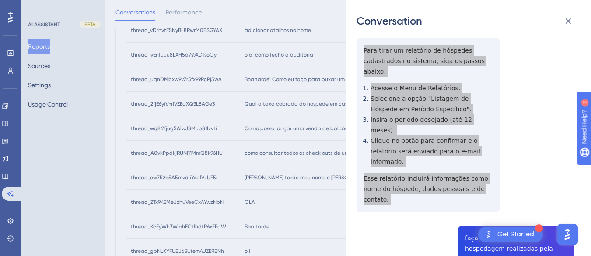
scroll to position [394, 0]
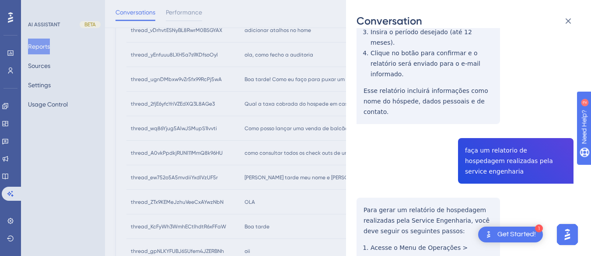
click at [495, 105] on div "thread_A0vkPpdkjRUNl11MmQ8k96HU Copy - - 16_LOPES FERREIRA - [GEOGRAPHIC_DATA],…" at bounding box center [465, 30] width 217 height 771
click at [496, 105] on div "thread_A0vkPpdkjRUNl11MmQ8k96HU Copy - - 16_LOPES FERREIRA - [GEOGRAPHIC_DATA],…" at bounding box center [465, 30] width 217 height 771
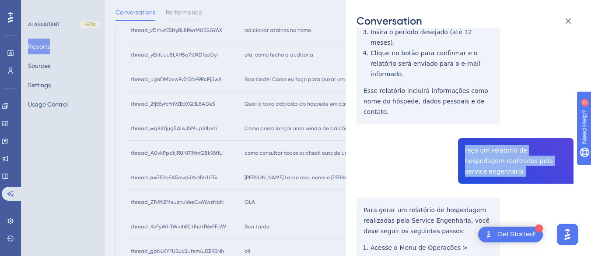
click at [496, 105] on div "thread_A0vkPpdkjRUNl11MmQ8k96HU Copy - - 16_LOPES FERREIRA - [GEOGRAPHIC_DATA],…" at bounding box center [465, 30] width 217 height 771
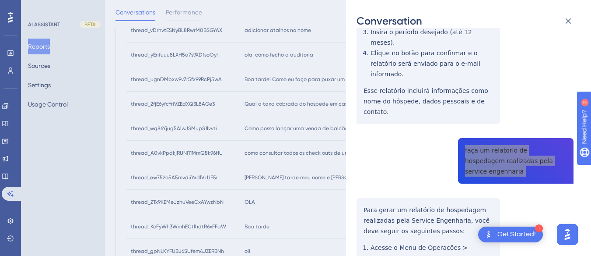
scroll to position [219, 0]
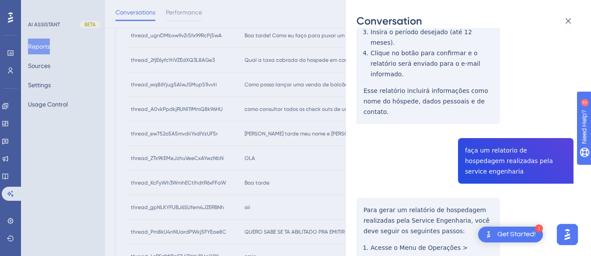
click at [366, 147] on div "thread_A0vkPpdkjRUNl11MmQ8k96HU Copy - - 16_LOPES FERREIRA - [GEOGRAPHIC_DATA],…" at bounding box center [465, 30] width 217 height 771
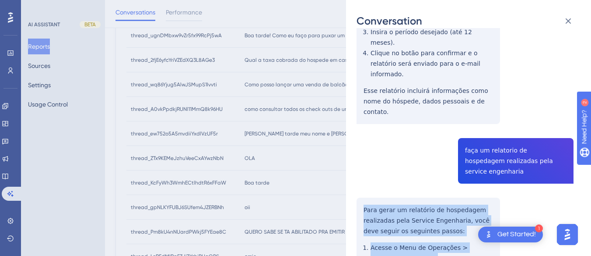
scroll to position [463, 0]
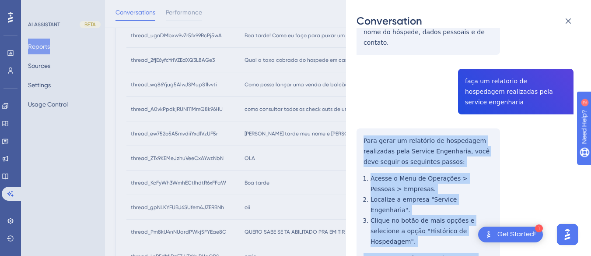
drag, startPoint x: 362, startPoint y: 141, endPoint x: 455, endPoint y: 214, distance: 117.9
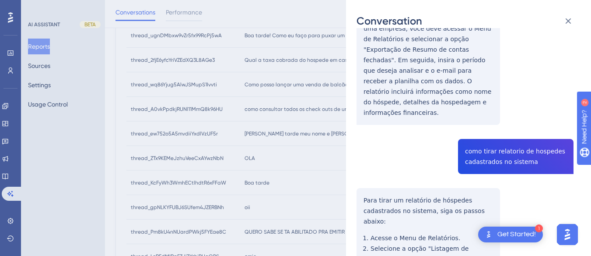
scroll to position [0, 0]
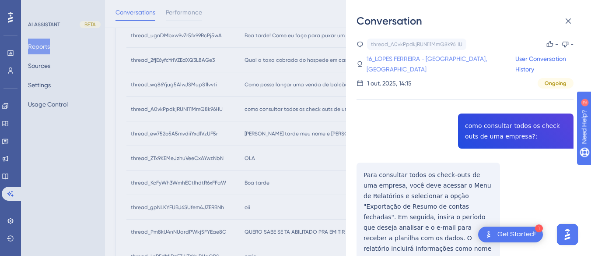
drag, startPoint x: 392, startPoint y: 55, endPoint x: 401, endPoint y: 70, distance: 17.9
click at [392, 55] on link "16_LOPES FERREIRA - [GEOGRAPHIC_DATA], [GEOGRAPHIC_DATA]" at bounding box center [441, 63] width 148 height 21
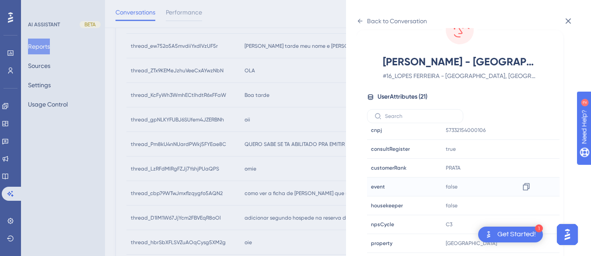
scroll to position [266, 0]
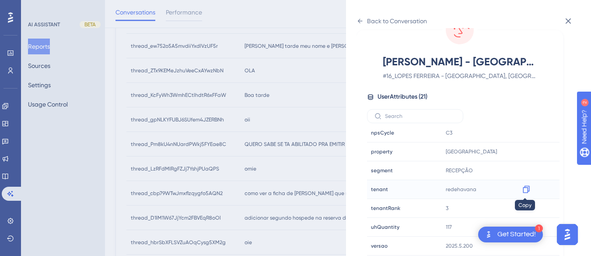
click at [526, 190] on icon at bounding box center [526, 189] width 9 height 9
click at [526, 151] on icon at bounding box center [526, 151] width 9 height 9
click at [363, 22] on icon at bounding box center [360, 21] width 7 height 7
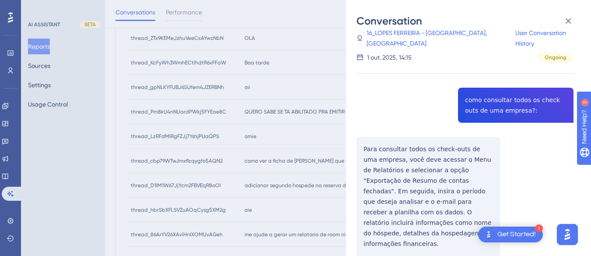
scroll to position [295, 0]
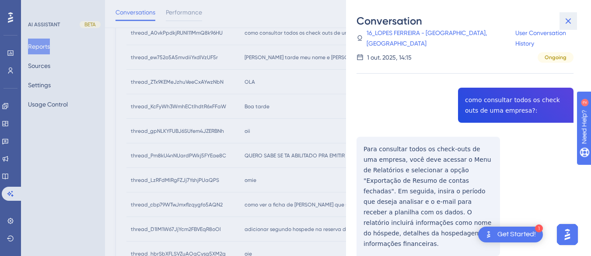
click at [568, 19] on icon at bounding box center [568, 21] width 11 height 11
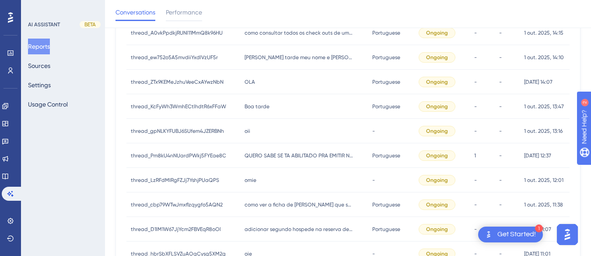
click at [268, 57] on span "[PERSON_NAME] tarde meu nome e [PERSON_NAME]" at bounding box center [299, 57] width 109 height 7
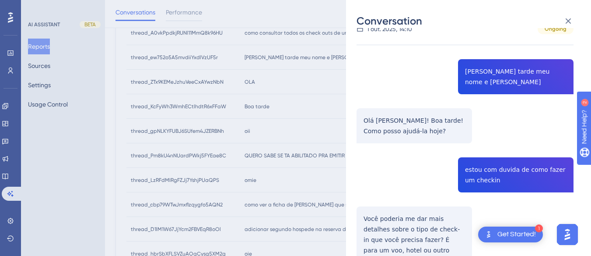
scroll to position [88, 0]
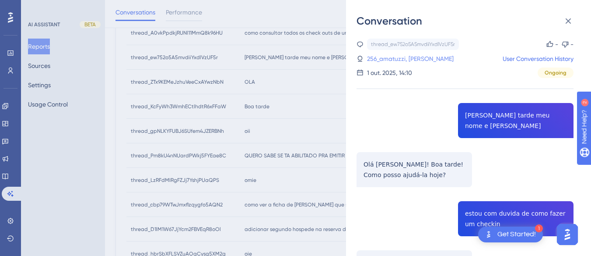
click at [392, 56] on link "256_amatuzzi, [PERSON_NAME]" at bounding box center [410, 58] width 87 height 11
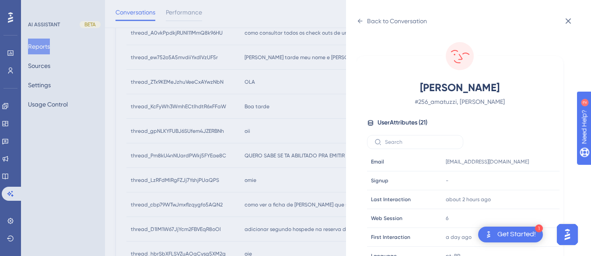
scroll to position [266, 0]
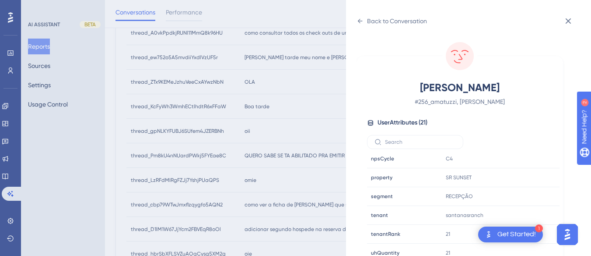
click at [355, 18] on div "Back to Conversation amatuzzi, tamara # 256_amatuzzi, [PERSON_NAME] User Attrib…" at bounding box center [468, 128] width 245 height 256
click at [360, 19] on icon at bounding box center [360, 21] width 7 height 7
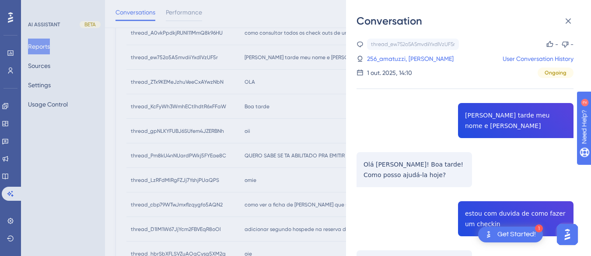
scroll to position [88, 0]
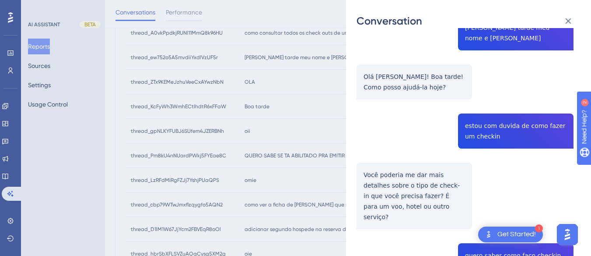
drag, startPoint x: 470, startPoint y: 116, endPoint x: 397, endPoint y: 57, distance: 93.3
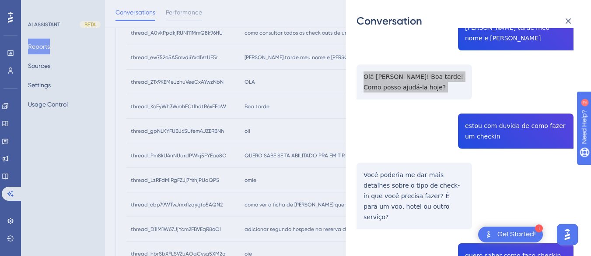
scroll to position [175, 0]
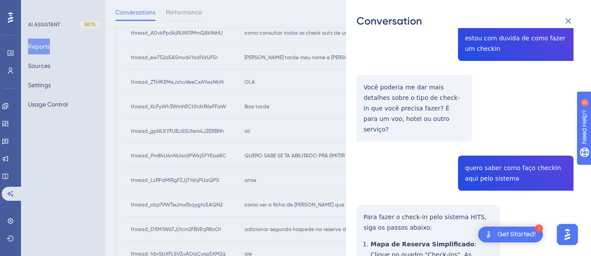
click at [465, 37] on div "thread_ew752o5A5mvdiiYxdlVzUF5r Copy - - 256_amatuzzi, [PERSON_NAME] User Conve…" at bounding box center [465, 226] width 217 height 727
click at [424, 84] on div "thread_ew752o5A5mvdiiYxdlVzUF5r Copy - - 256_amatuzzi, [PERSON_NAME] User Conve…" at bounding box center [465, 226] width 217 height 727
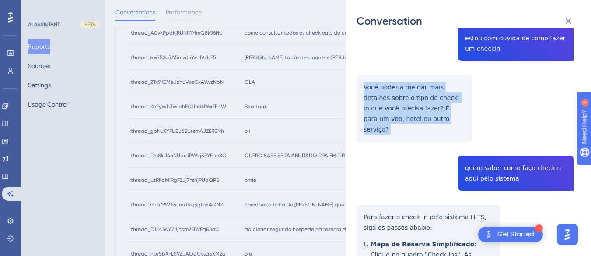
click at [424, 84] on div "thread_ew752o5A5mvdiiYxdlVzUF5r Copy - - 256_amatuzzi, [PERSON_NAME] User Conve…" at bounding box center [465, 226] width 217 height 727
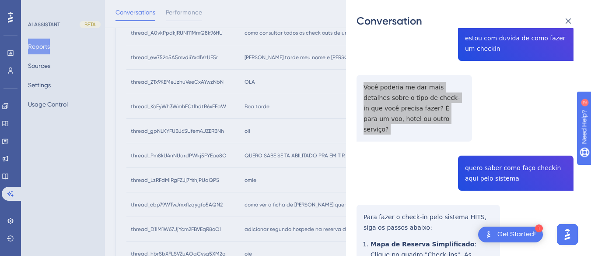
scroll to position [219, 0]
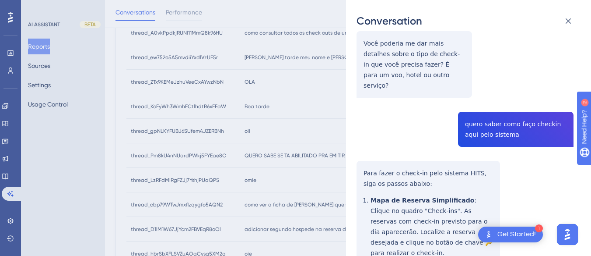
click at [473, 108] on div "thread_ew752o5A5mvdiiYxdlVzUF5r Copy - - 256_amatuzzi, [PERSON_NAME] User Conve…" at bounding box center [465, 183] width 217 height 727
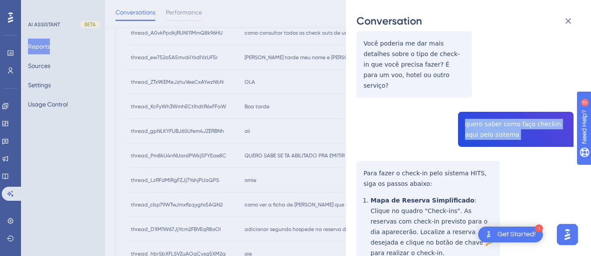
click at [473, 108] on div "thread_ew752o5A5mvdiiYxdlVzUF5r Copy - - 256_amatuzzi, [PERSON_NAME] User Conve…" at bounding box center [465, 183] width 217 height 727
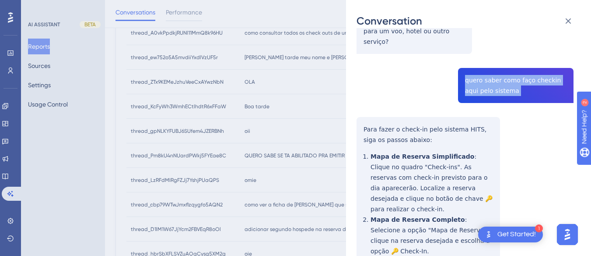
click at [361, 108] on div "thread_ew752o5A5mvdiiYxdlVzUF5r Copy - - 256_amatuzzi, [PERSON_NAME] User Conve…" at bounding box center [465, 139] width 217 height 727
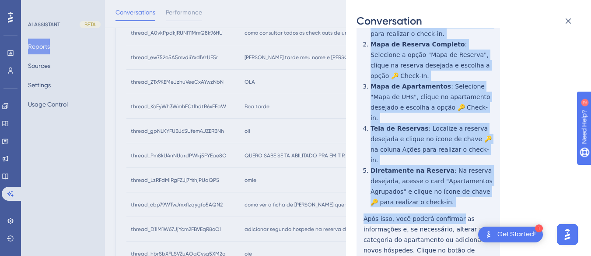
scroll to position [440, 0]
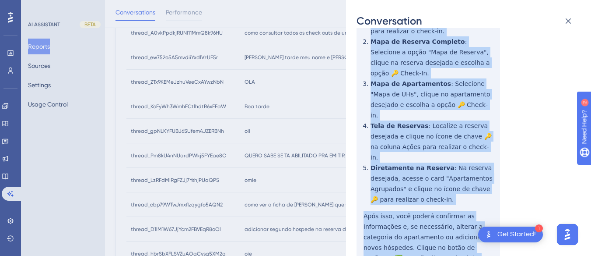
drag, startPoint x: 361, startPoint y: 108, endPoint x: 394, endPoint y: 81, distance: 43.0
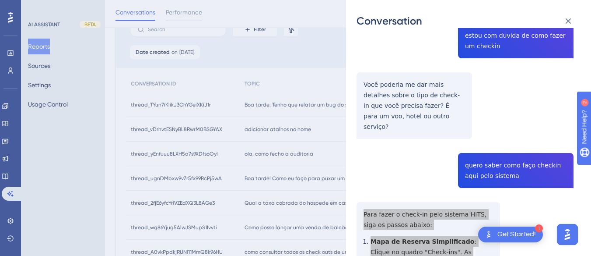
scroll to position [0, 0]
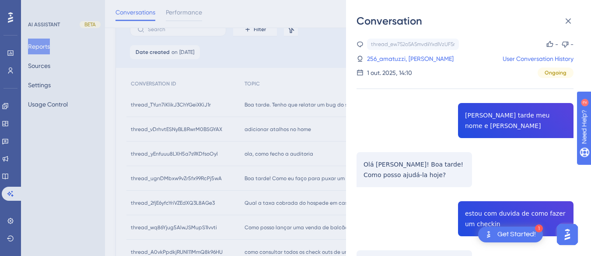
drag, startPoint x: 394, startPoint y: 61, endPoint x: 480, endPoint y: 68, distance: 86.0
click at [394, 61] on link "256_amatuzzi, [PERSON_NAME]" at bounding box center [410, 58] width 87 height 11
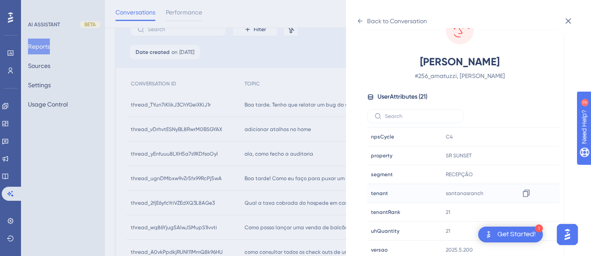
scroll to position [266, 0]
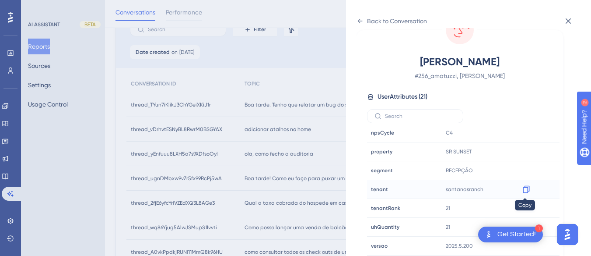
click at [522, 192] on icon at bounding box center [526, 189] width 9 height 9
click at [363, 20] on icon at bounding box center [360, 21] width 7 height 7
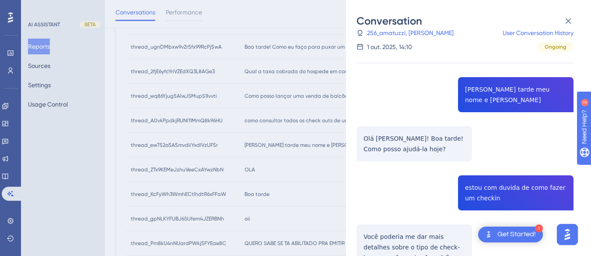
scroll to position [251, 0]
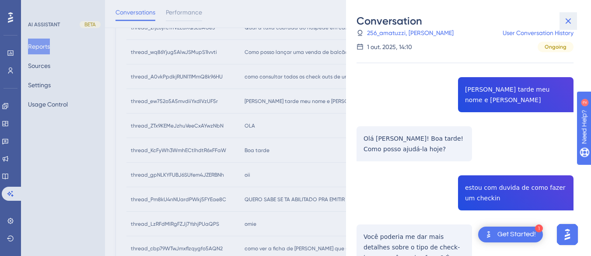
click at [563, 14] on button at bounding box center [569, 21] width 18 height 18
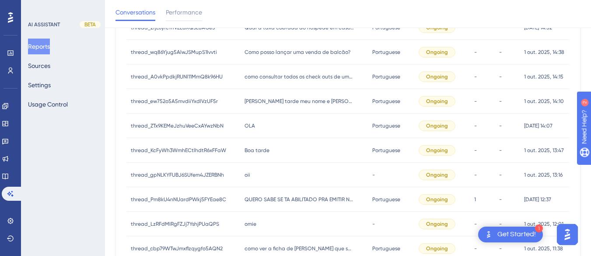
click at [238, 130] on div "thread_ZTx9KEMeJzhuVeeCxAYwzNbN thread_ZTx9KEMeJzhuVeeCxAYwzNbN" at bounding box center [183, 125] width 114 height 25
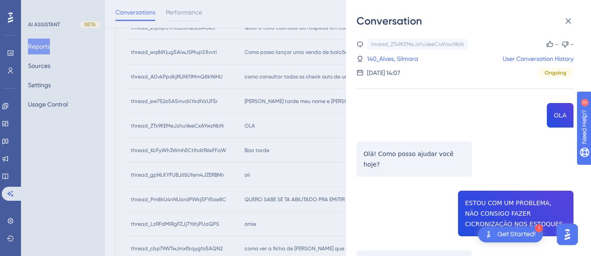
scroll to position [88, 0]
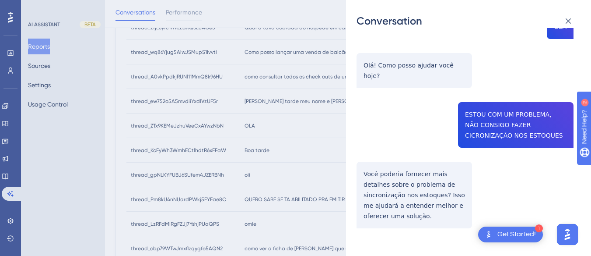
click at [477, 97] on div "thread_ZTx9KEMeJzhuVeeCxAYwzNbN Copy - - 140_Alves, Silmara User Conversation H…" at bounding box center [465, 111] width 217 height 322
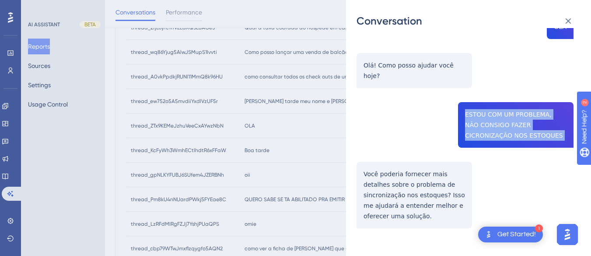
click at [477, 97] on div "thread_ZTx9KEMeJzhuVeeCxAYwzNbN Copy - - 140_Alves, Silmara User Conversation H…" at bounding box center [465, 111] width 217 height 322
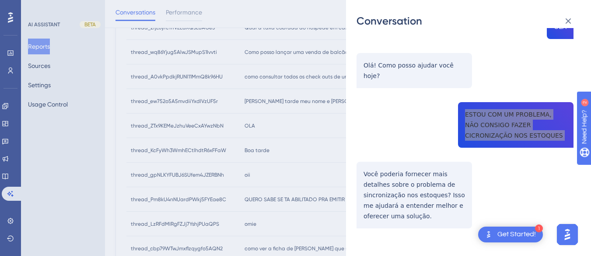
scroll to position [339, 0]
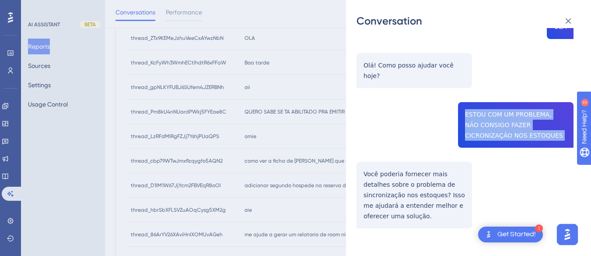
click at [359, 166] on div "thread_ZTx9KEMeJzhuVeeCxAYwzNbN Copy - - 140_Alves, Silmara User Conversation H…" at bounding box center [465, 111] width 217 height 322
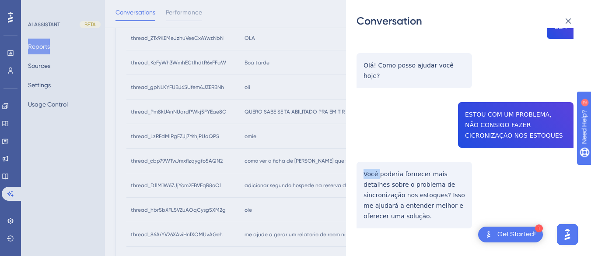
click at [359, 166] on div "thread_ZTx9KEMeJzhuVeeCxAYwzNbN Copy - - 140_Alves, Silmara User Conversation H…" at bounding box center [465, 111] width 217 height 322
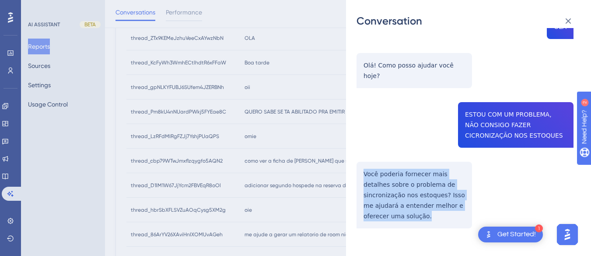
click at [359, 166] on div "thread_ZTx9KEMeJzhuVeeCxAYwzNbN Copy - - 140_Alves, Silmara User Conversation H…" at bounding box center [465, 111] width 217 height 322
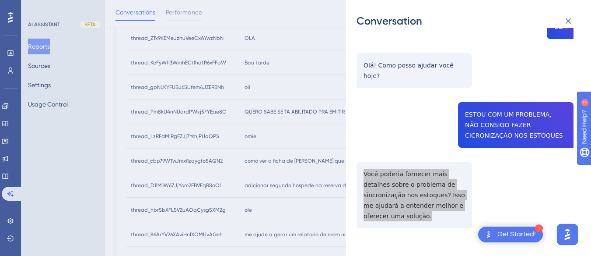
scroll to position [0, 0]
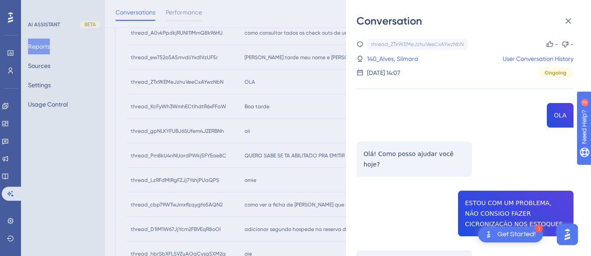
click at [384, 55] on link "140_Alves, Silmara" at bounding box center [392, 58] width 51 height 11
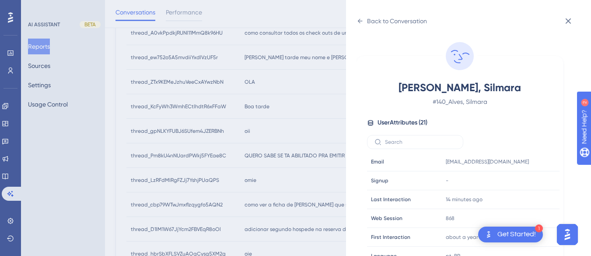
scroll to position [266, 0]
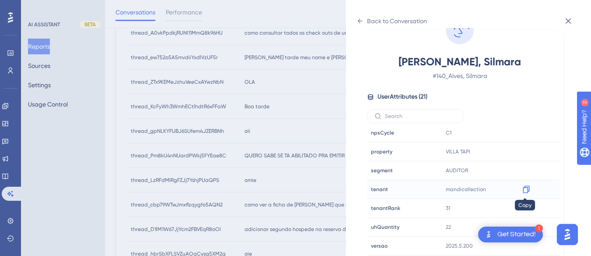
click at [522, 186] on icon at bounding box center [526, 189] width 9 height 9
drag, startPoint x: 525, startPoint y: 155, endPoint x: 531, endPoint y: 154, distance: 6.4
click at [525, 155] on icon at bounding box center [526, 151] width 9 height 9
click at [361, 18] on icon at bounding box center [360, 21] width 7 height 7
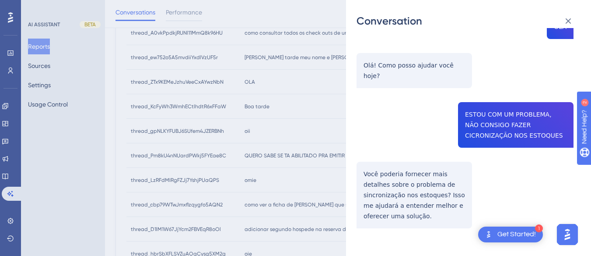
scroll to position [0, 0]
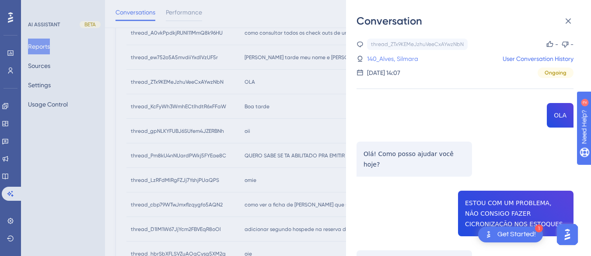
click at [385, 60] on link "140_Alves, Silmara" at bounding box center [392, 58] width 51 height 11
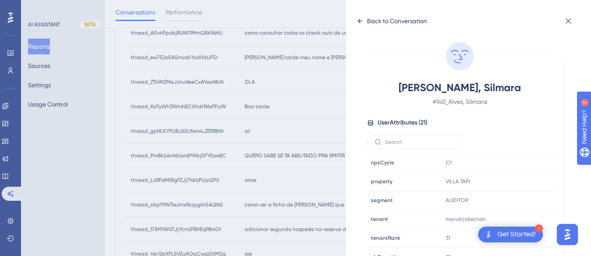
click at [357, 16] on div "Back to Conversation" at bounding box center [392, 21] width 70 height 14
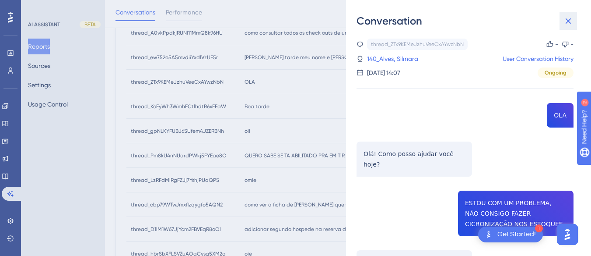
click at [568, 22] on icon at bounding box center [568, 21] width 11 height 11
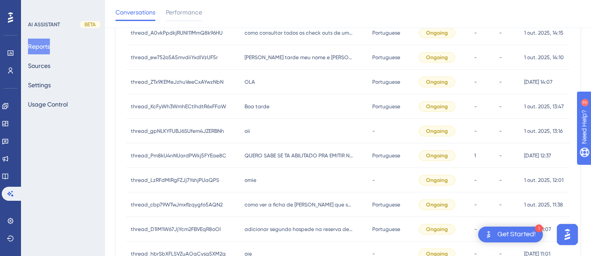
click at [238, 114] on div "thread_KcFyWh3WmhECtlhdtR6xFFaW thread_KcFyWh3WmhECtlhdtR6xFFaW" at bounding box center [183, 106] width 114 height 25
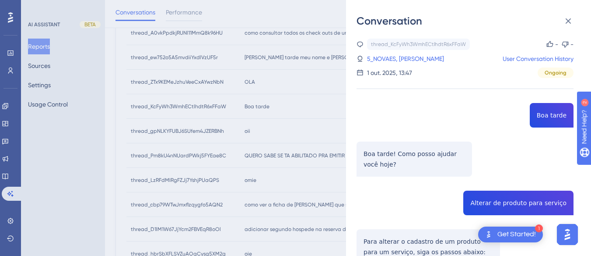
scroll to position [88, 0]
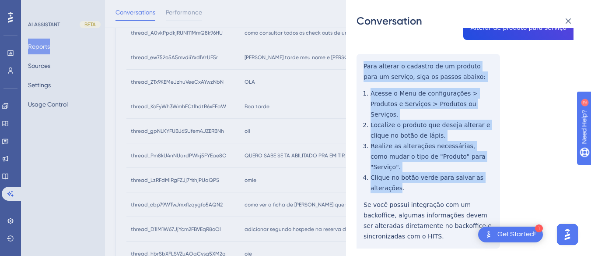
scroll to position [219, 0]
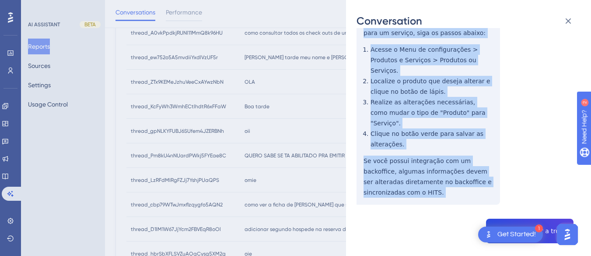
drag, startPoint x: 359, startPoint y: 108, endPoint x: 392, endPoint y: 179, distance: 77.9
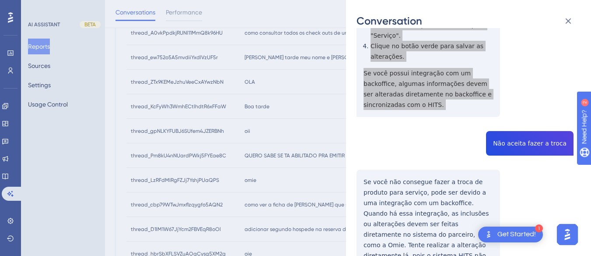
scroll to position [350, 0]
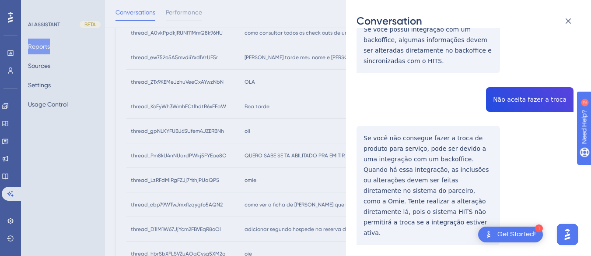
click at [515, 78] on div "thread_KcFyWh3WmhECtlhdtR6xFFaW Copy - - 5_NOVAES, [MEDICAL_DATA] User Conversa…" at bounding box center [465, 170] width 217 height 965
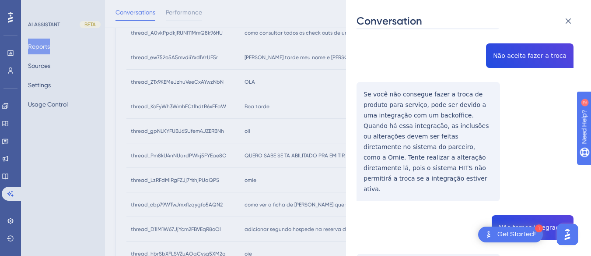
click at [392, 84] on div "thread_KcFyWh3WmhECtlhdtR6xFFaW Copy - - 5_NOVAES, [MEDICAL_DATA] User Conversa…" at bounding box center [465, 127] width 217 height 965
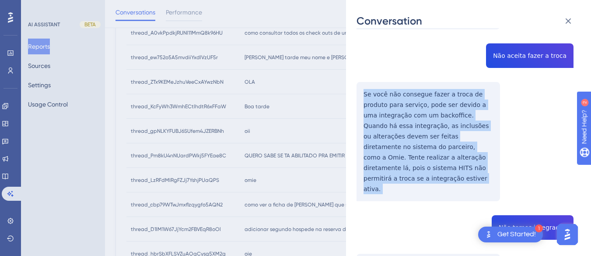
click at [392, 84] on div "thread_KcFyWh3WmhECtlhdtR6xFFaW Copy - - 5_NOVAES, [MEDICAL_DATA] User Conversa…" at bounding box center [465, 127] width 217 height 965
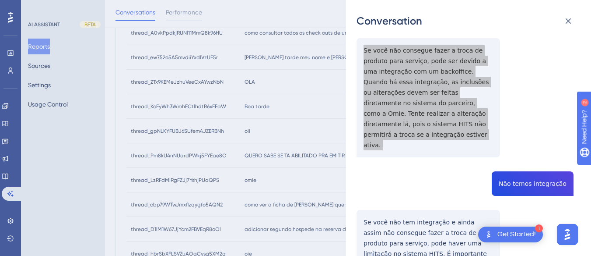
scroll to position [481, 0]
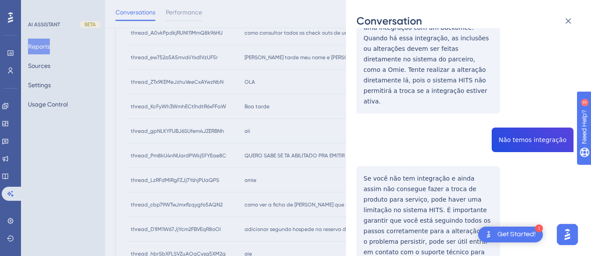
click at [537, 97] on div "thread_KcFyWh3WmhECtlhdtR6xFFaW Copy - - 5_NOVAES, [MEDICAL_DATA] User Conversa…" at bounding box center [465, 39] width 217 height 965
click at [392, 141] on div "thread_KcFyWh3WmhECtlhdtR6xFFaW Copy - - 5_NOVAES, [MEDICAL_DATA] User Conversa…" at bounding box center [465, 39] width 217 height 965
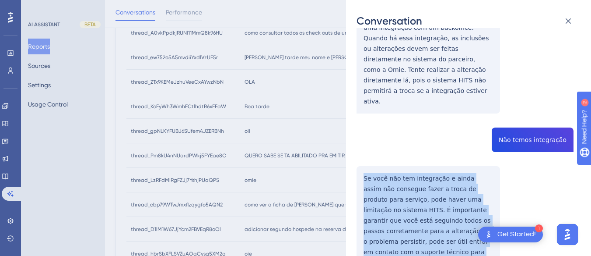
click at [392, 141] on div "thread_KcFyWh3WmhECtlhdtR6xFFaW Copy - - 5_NOVAES, [MEDICAL_DATA] User Conversa…" at bounding box center [465, 39] width 217 height 965
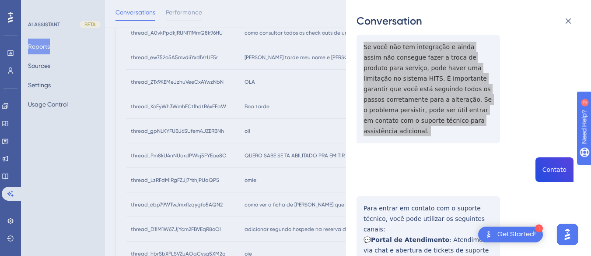
scroll to position [656, 0]
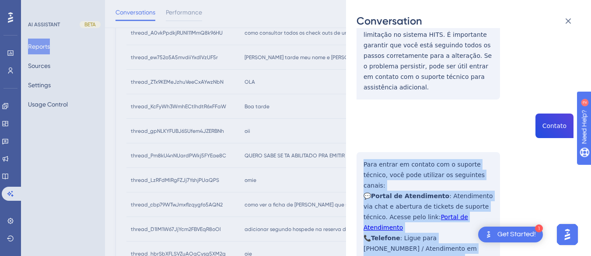
drag, startPoint x: 362, startPoint y: 108, endPoint x: 469, endPoint y: 227, distance: 160.2
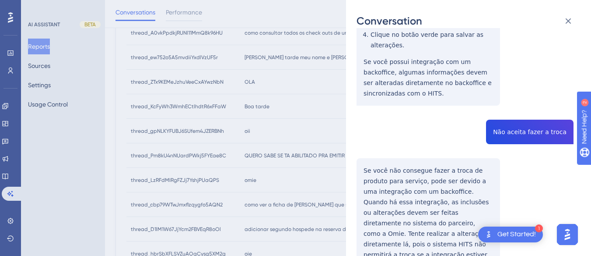
scroll to position [0, 0]
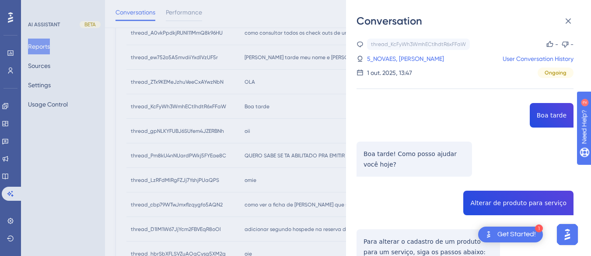
drag, startPoint x: 391, startPoint y: 54, endPoint x: 418, endPoint y: 96, distance: 50.0
click at [390, 54] on link "5_NOVAES, [PERSON_NAME]" at bounding box center [405, 58] width 77 height 11
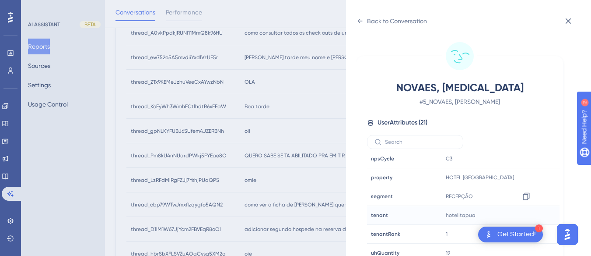
scroll to position [26, 0]
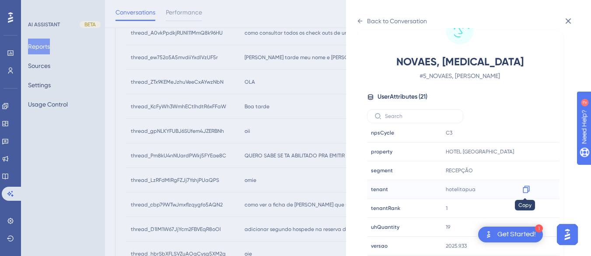
click at [524, 191] on icon at bounding box center [526, 189] width 9 height 9
click at [365, 22] on div "Back to Conversation" at bounding box center [392, 21] width 70 height 14
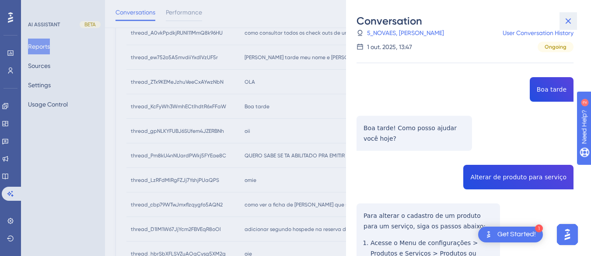
click at [566, 24] on icon at bounding box center [569, 21] width 6 height 6
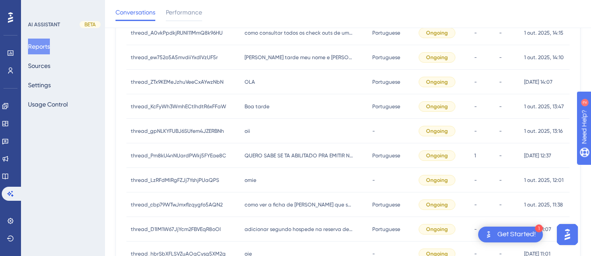
click at [257, 129] on div "oii oii" at bounding box center [304, 131] width 128 height 25
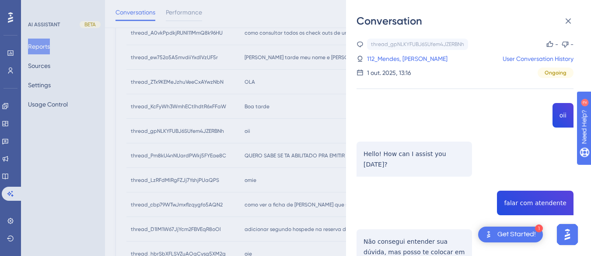
scroll to position [79, 0]
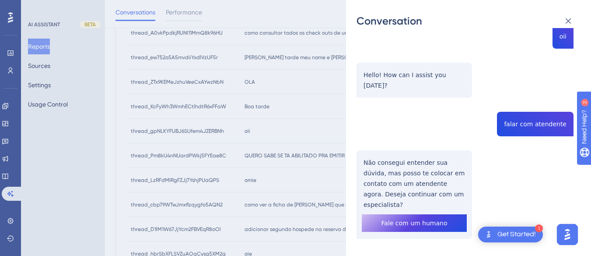
click at [515, 112] on div "thread_gpNLKYFUBJ6SUfem4JZERBNh Copy - - 112_Mendes, [PERSON_NAME] User Convers…" at bounding box center [465, 121] width 217 height 323
click at [364, 156] on div "thread_gpNLKYFUBJ6SUfem4JZERBNh Copy - - 112_Mendes, [PERSON_NAME] User Convers…" at bounding box center [465, 121] width 217 height 323
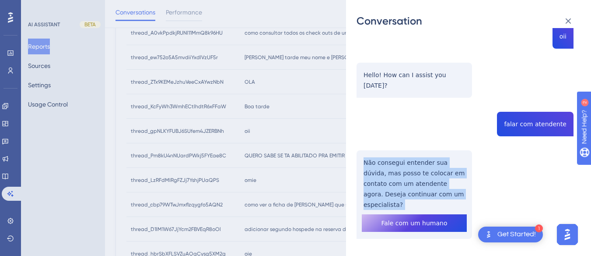
click at [364, 156] on div "thread_gpNLKYFUBJ6SUfem4JZERBNh Copy - - 112_Mendes, [PERSON_NAME] User Convers…" at bounding box center [465, 121] width 217 height 323
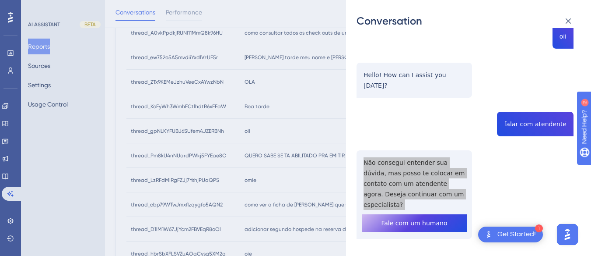
scroll to position [0, 0]
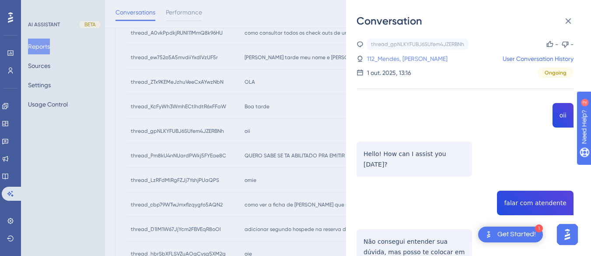
click at [404, 54] on link "112_Mendes, [PERSON_NAME]" at bounding box center [407, 58] width 81 height 11
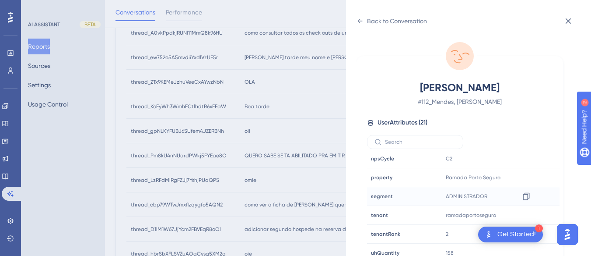
scroll to position [26, 0]
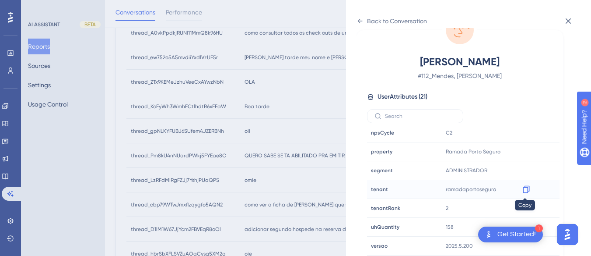
click at [524, 189] on icon at bounding box center [526, 189] width 9 height 9
click at [357, 21] on icon at bounding box center [360, 21] width 7 height 7
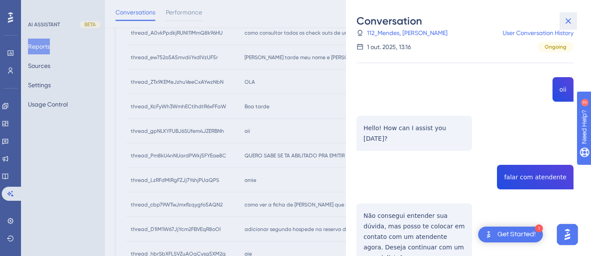
click at [571, 21] on icon at bounding box center [568, 21] width 11 height 11
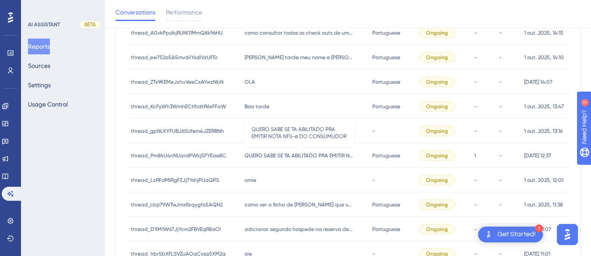
click at [279, 155] on span "QUERO SABE SE TA ABILITADO PRA EMITIR NOTA NFS-e DO CONSUMUDOR" at bounding box center [299, 155] width 109 height 7
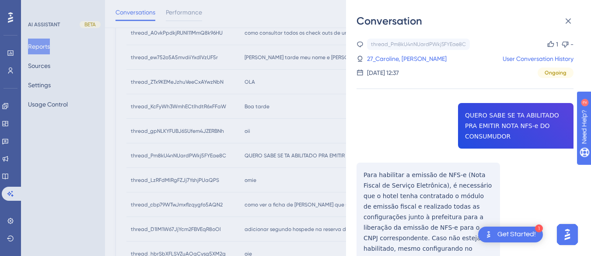
click at [489, 130] on div "thread_Pm8kU4nNUardPWkj5FYEae8C Copy 1 - 27_Caroline, Lorrane User Conversation…" at bounding box center [465, 191] width 217 height 305
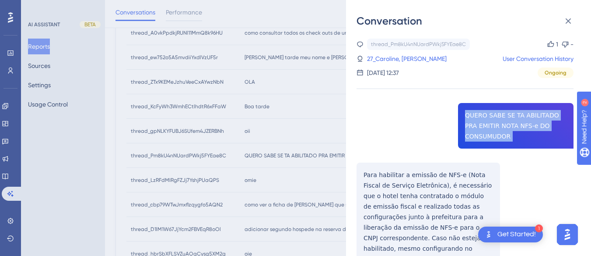
click at [489, 130] on div "thread_Pm8kU4nNUardPWkj5FYEae8C Copy 1 - 27_Caroline, Lorrane User Conversation…" at bounding box center [465, 191] width 217 height 305
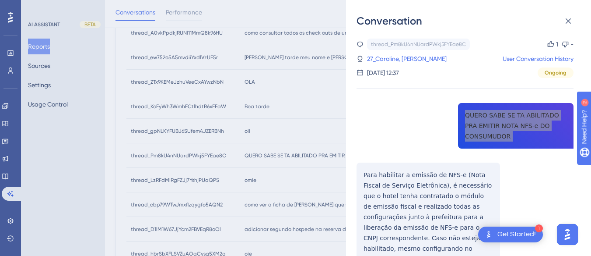
scroll to position [44, 0]
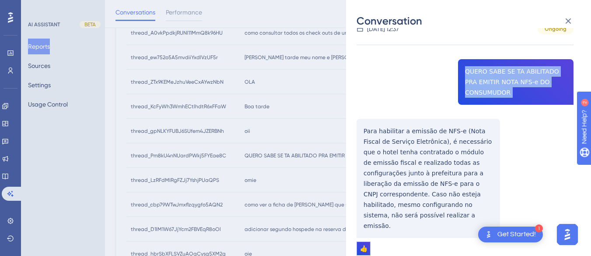
click at [361, 126] on div "thread_Pm8kU4nNUardPWkj5FYEae8C Copy 1 - 27_Caroline, Lorrane User Conversation…" at bounding box center [465, 147] width 217 height 305
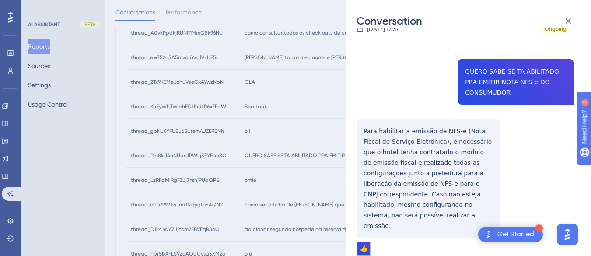
click at [366, 141] on div "thread_Pm8kU4nNUardPWkj5FYEae8C Copy 1 - 27_Caroline, Lorrane User Conversation…" at bounding box center [465, 147] width 217 height 305
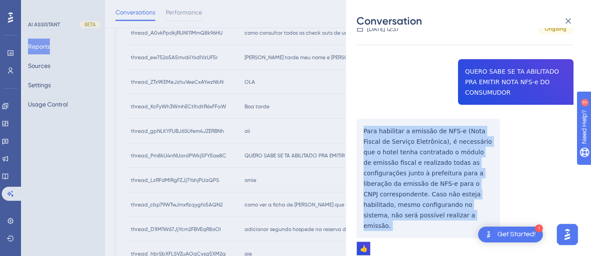
click at [366, 141] on div "thread_Pm8kU4nNUardPWkj5FYEae8C Copy 1 - 27_Caroline, Lorrane User Conversation…" at bounding box center [465, 147] width 217 height 305
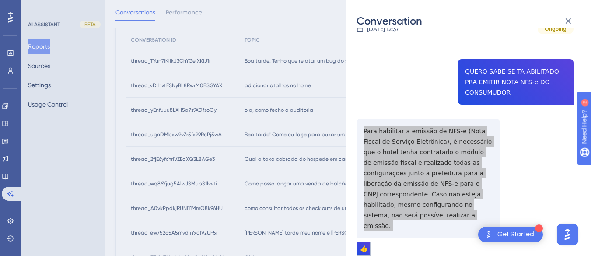
scroll to position [0, 0]
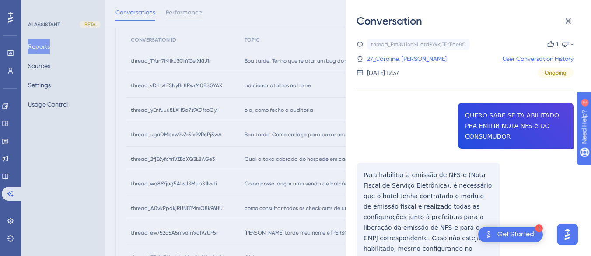
drag, startPoint x: 386, startPoint y: 59, endPoint x: 423, endPoint y: 78, distance: 41.1
click at [386, 59] on link "27_Caroline, [PERSON_NAME]" at bounding box center [407, 58] width 80 height 11
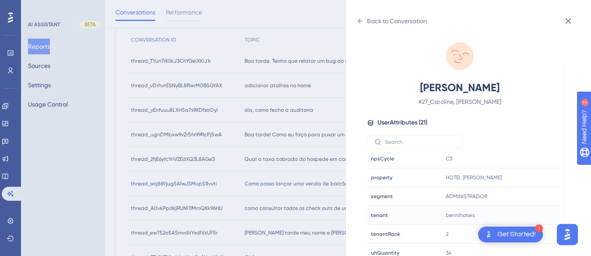
scroll to position [26, 0]
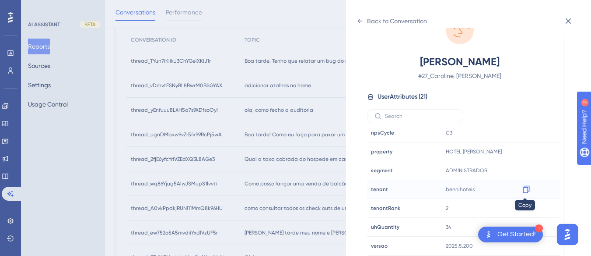
click at [527, 186] on icon at bounding box center [526, 189] width 9 height 9
click at [363, 20] on icon at bounding box center [360, 21] width 7 height 7
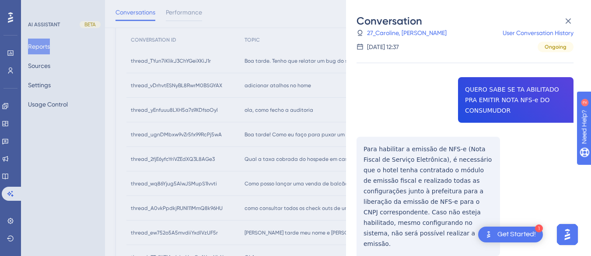
scroll to position [382, 0]
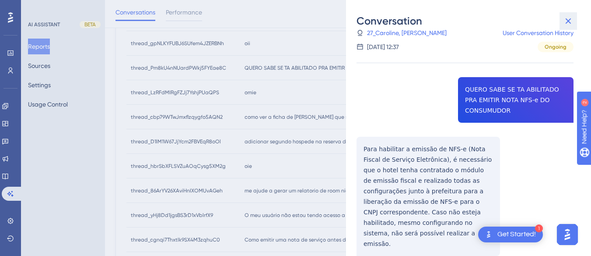
click at [573, 20] on icon at bounding box center [568, 21] width 11 height 11
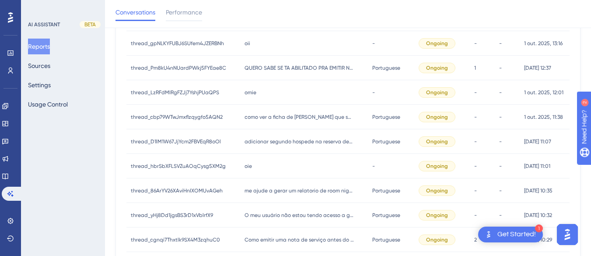
click at [245, 93] on span "omie" at bounding box center [251, 92] width 12 height 7
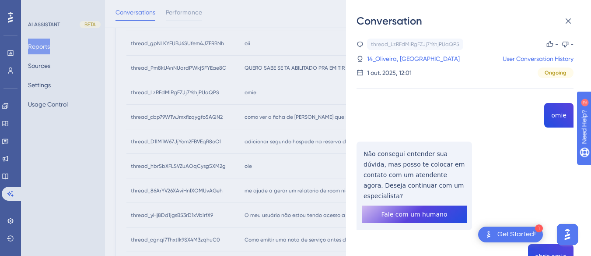
scroll to position [44, 0]
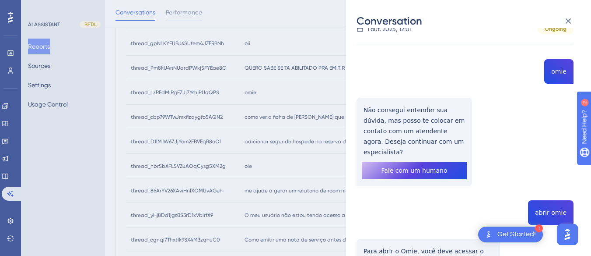
click at [570, 72] on div "thread_LzRFdMIRgFZJj7YshjPUaQPS Copy - - 14_Oliveira, Hudson User Conversation …" at bounding box center [465, 193] width 217 height 397
click at [551, 71] on div "thread_LzRFdMIRgFZJj7YshjPUaQPS Copy - - 14_Oliveira, Hudson User Conversation …" at bounding box center [465, 193] width 217 height 397
click at [402, 132] on div "thread_LzRFdMIRgFZJj7YshjPUaQPS Copy - - 14_Oliveira, Hudson User Conversation …" at bounding box center [465, 193] width 217 height 397
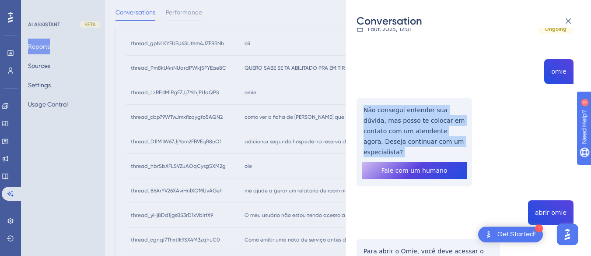
click at [402, 132] on div "thread_LzRFdMIRgFZJj7YshjPUaQPS Copy - - 14_Oliveira, Hudson User Conversation …" at bounding box center [465, 193] width 217 height 397
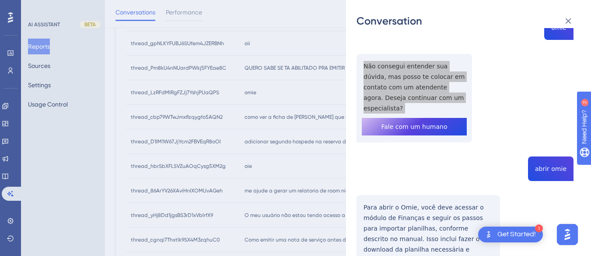
scroll to position [131, 0]
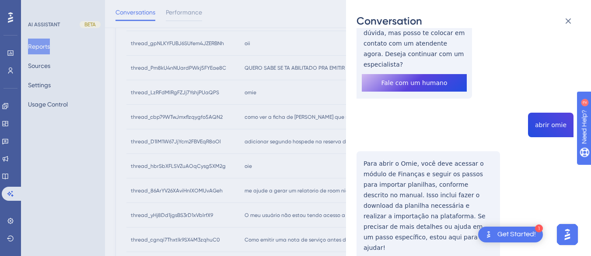
click at [552, 105] on div "thread_LzRFdMIRgFZJj7YshjPUaQPS Copy - - 14_Oliveira, Hudson User Conversation …" at bounding box center [465, 105] width 217 height 397
click at [411, 172] on div "thread_LzRFdMIRgFZJj7YshjPUaQPS Copy - - 14_Oliveira, Hudson User Conversation …" at bounding box center [465, 105] width 217 height 397
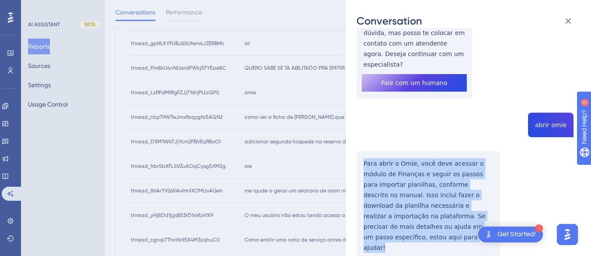
click at [411, 172] on div "thread_LzRFdMIRgFZJj7YshjPUaQPS Copy - - 14_Oliveira, Hudson User Conversation …" at bounding box center [465, 105] width 217 height 397
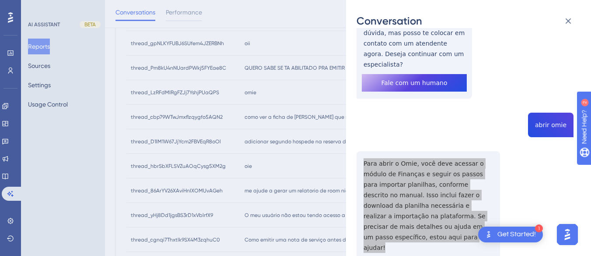
scroll to position [0, 0]
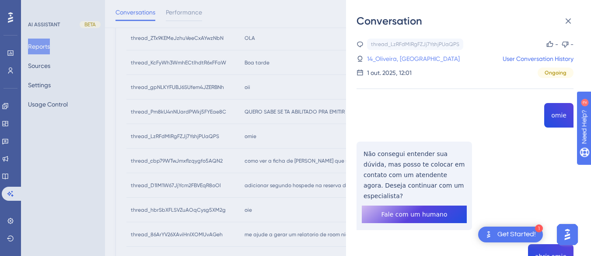
click at [383, 56] on link "14_Oliveira, [GEOGRAPHIC_DATA]" at bounding box center [413, 58] width 93 height 11
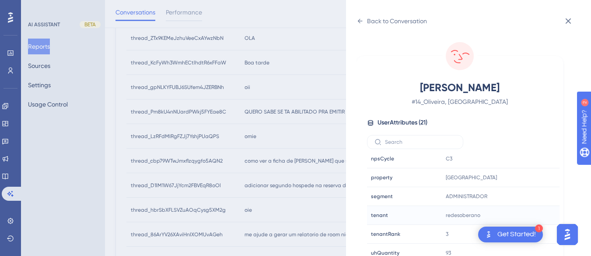
scroll to position [26, 0]
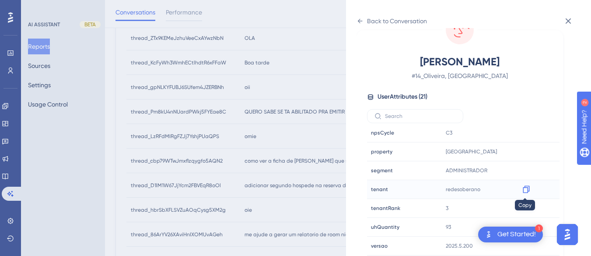
click at [523, 187] on icon at bounding box center [526, 189] width 7 height 7
drag, startPoint x: 523, startPoint y: 159, endPoint x: 524, endPoint y: 149, distance: 10.1
click at [524, 150] on icon at bounding box center [526, 151] width 7 height 7
click at [360, 21] on icon at bounding box center [360, 21] width 7 height 7
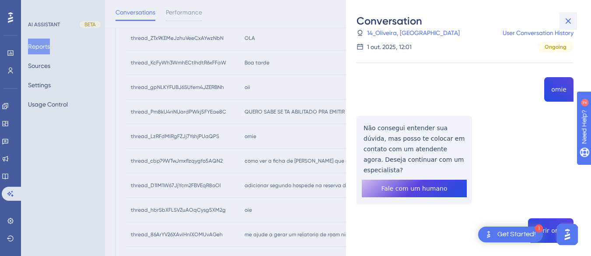
click at [566, 19] on icon at bounding box center [569, 21] width 6 height 6
click at [266, 159] on div "Conversation thread_LzRFdMIRgFZJj7YshjPUaQPS Copy - - 14_Oliveira, Hudson User …" at bounding box center [295, 128] width 591 height 256
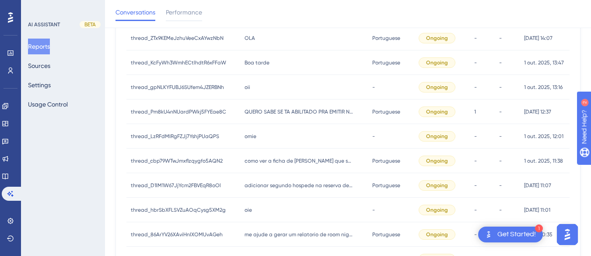
click at [307, 165] on div "como ver a ficha de [PERSON_NAME] que saiu como ver a ficha de [PERSON_NAME] qu…" at bounding box center [304, 160] width 128 height 25
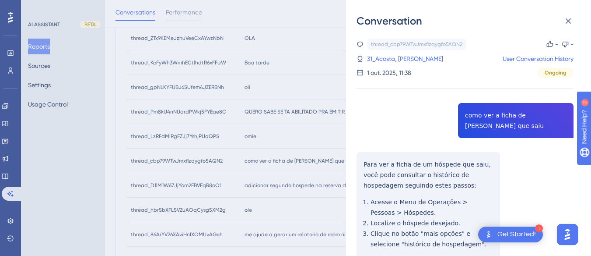
click at [508, 116] on div "thread_cbp79WTwJmxflzqygfo5AQN2 Copy - - 31_Acosta, [PERSON_NAME] User Conversa…" at bounding box center [465, 189] width 217 height 300
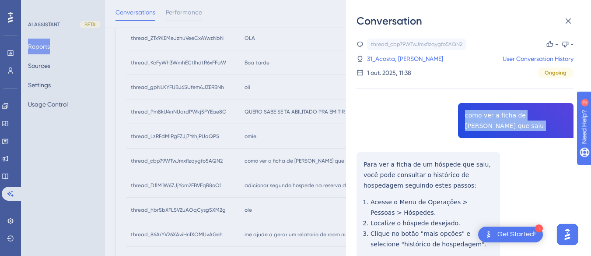
click at [508, 116] on div "thread_cbp79WTwJmxflzqygfo5AQN2 Copy - - 31_Acosta, [PERSON_NAME] User Conversa…" at bounding box center [465, 189] width 217 height 300
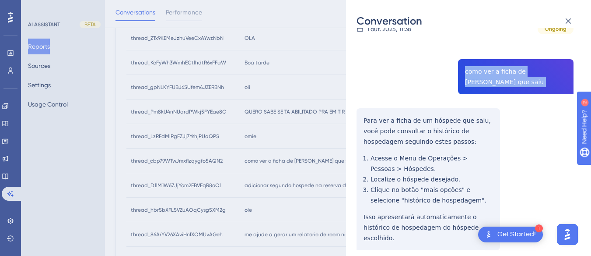
click at [364, 116] on div "thread_cbp79WTwJmxflzqygfo5AQN2 Copy - - 31_Acosta, [PERSON_NAME] User Conversa…" at bounding box center [465, 145] width 217 height 300
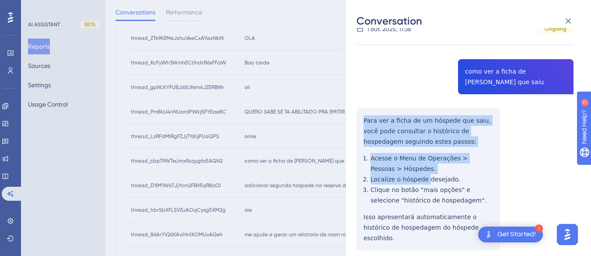
scroll to position [66, 0]
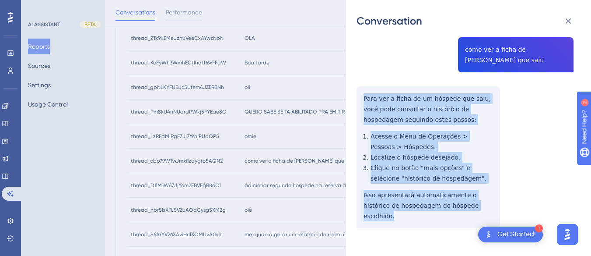
drag, startPoint x: 362, startPoint y: 114, endPoint x: 389, endPoint y: 139, distance: 36.5
click at [479, 201] on div "thread_cbp79WTwJmxflzqygfo5AQN2 Copy - - 31_Acosta, [PERSON_NAME] User Conversa…" at bounding box center [465, 123] width 217 height 300
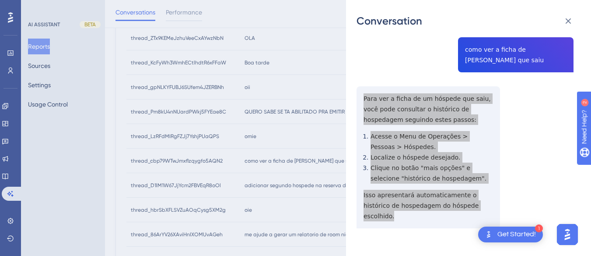
scroll to position [0, 0]
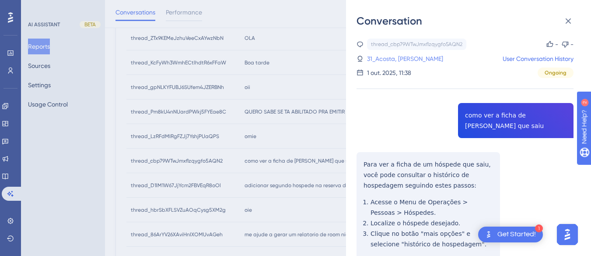
click at [384, 57] on link "31_Acosta, [PERSON_NAME]" at bounding box center [405, 58] width 76 height 11
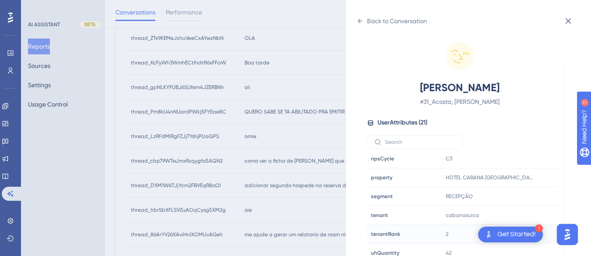
scroll to position [26, 0]
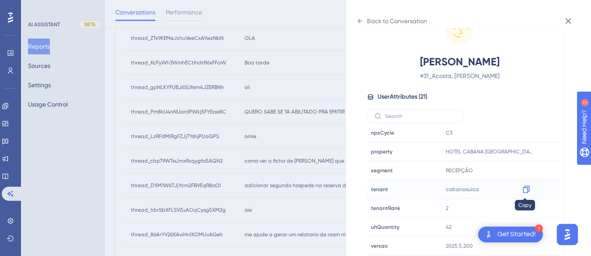
click at [530, 189] on div at bounding box center [526, 189] width 14 height 14
click at [526, 189] on icon at bounding box center [526, 189] width 9 height 9
click at [361, 18] on icon at bounding box center [360, 21] width 7 height 7
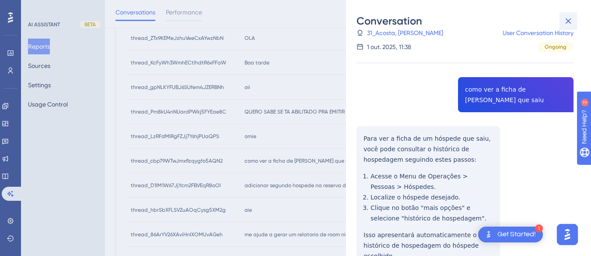
click at [570, 20] on icon at bounding box center [568, 21] width 11 height 11
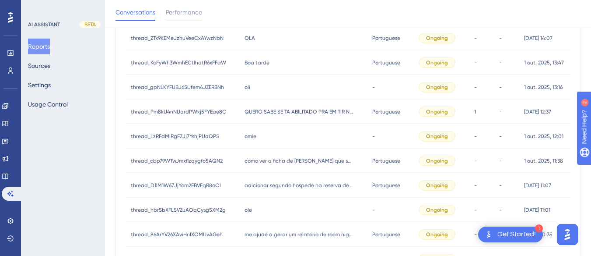
scroll to position [426, 0]
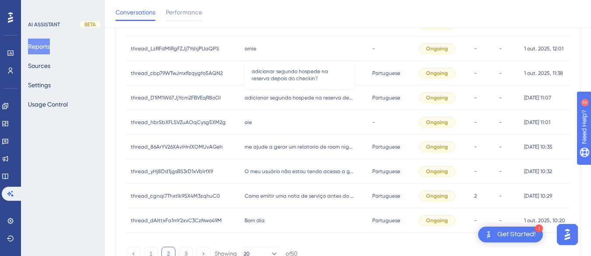
click at [287, 94] on span "adicionar segundo hospede na reserva depois do checkin?" at bounding box center [299, 97] width 109 height 7
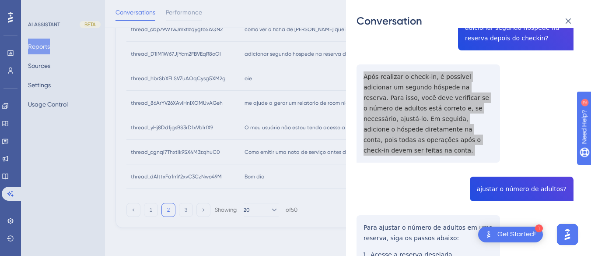
scroll to position [131, 0]
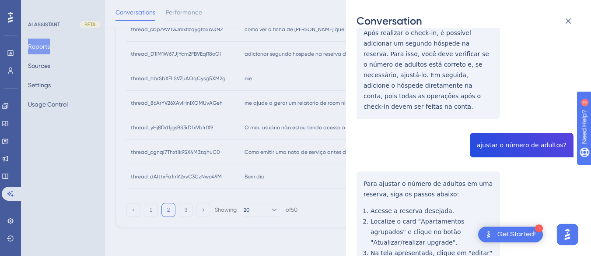
click at [503, 136] on div "thread_D1lM1W67JjYcm2FBVEqR8oOl Copy - - 53_Lermen, Sidineide User Conversation…" at bounding box center [465, 169] width 217 height 524
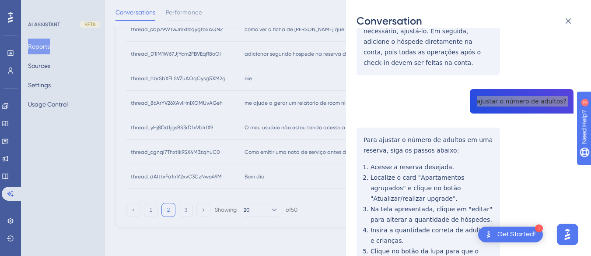
scroll to position [219, 0]
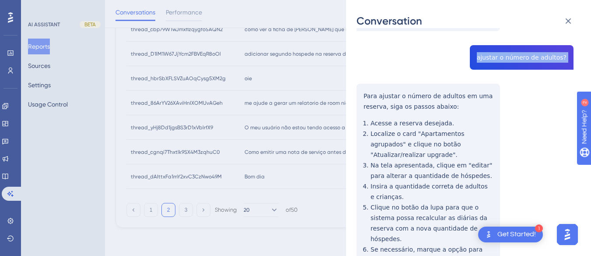
click at [362, 82] on div "thread_D1lM1W67JjYcm2FBVEqR8oOl Copy - - 53_Lermen, Sidineide User Conversation…" at bounding box center [465, 82] width 217 height 524
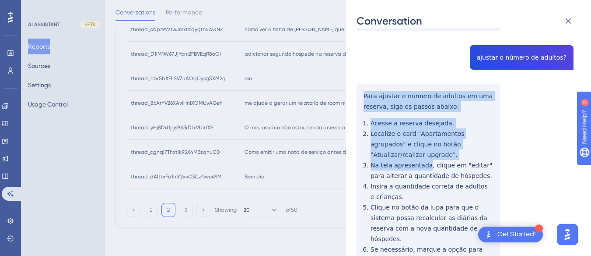
scroll to position [258, 0]
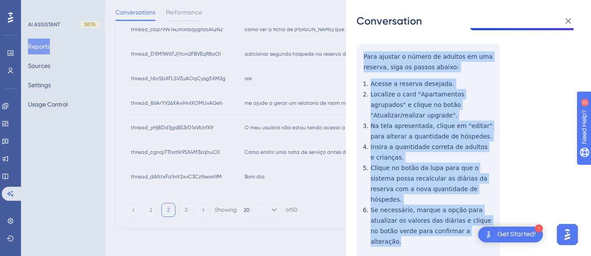
drag, startPoint x: 362, startPoint y: 82, endPoint x: 469, endPoint y: 203, distance: 161.6
click at [469, 203] on div "thread_D1lM1W67JjYcm2FBVEqR8oOl Copy - - 53_Lermen, Sidineide User Conversation…" at bounding box center [465, 42] width 217 height 524
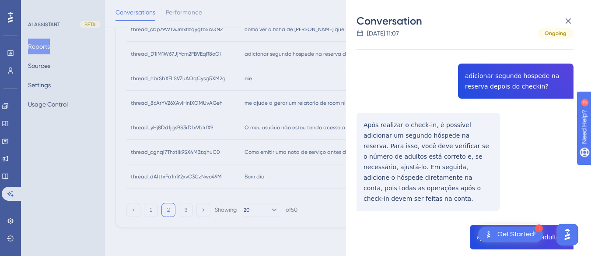
scroll to position [0, 0]
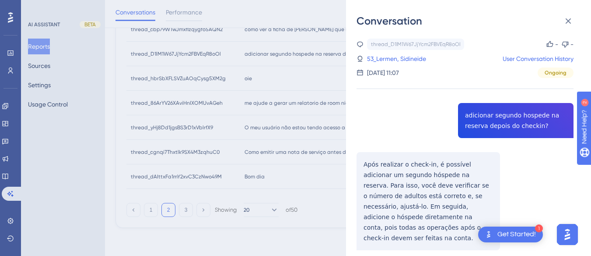
click at [371, 53] on div "thread_D1lM1W67JjYcm2FBVEqR8oOl Copy - - 53_Lermen, Sidineide User Conversation…" at bounding box center [465, 58] width 217 height 39
click at [388, 60] on link "53_Lermen, Sidineide" at bounding box center [396, 58] width 59 height 11
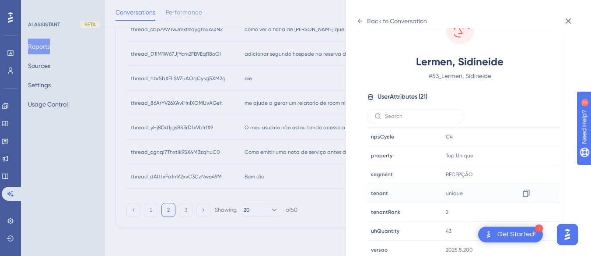
scroll to position [266, 0]
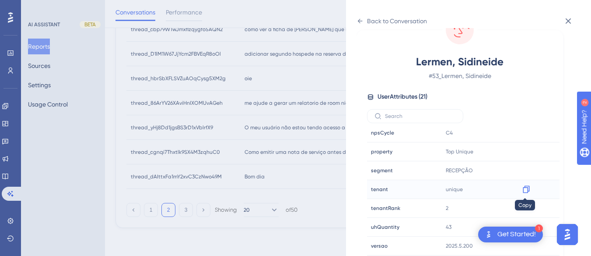
click at [524, 188] on icon at bounding box center [526, 189] width 9 height 9
click at [364, 21] on div "Back to Conversation" at bounding box center [392, 21] width 70 height 14
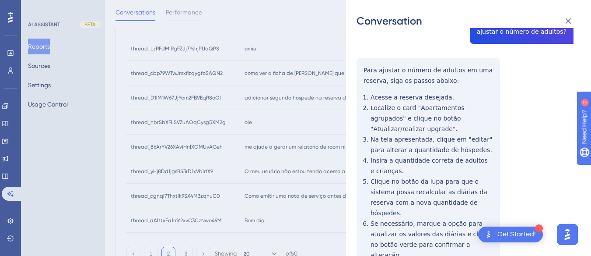
scroll to position [26, 0]
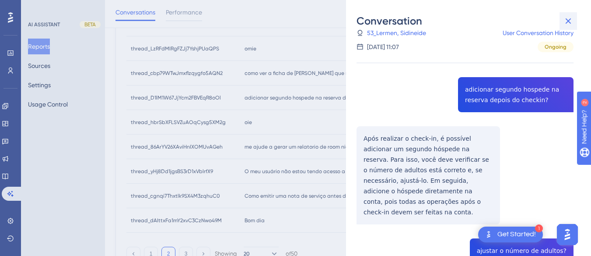
click at [574, 20] on button at bounding box center [569, 21] width 18 height 18
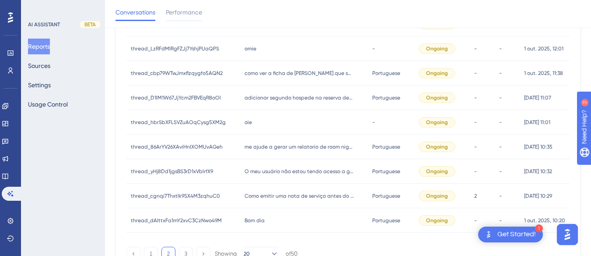
click at [249, 119] on span "oie" at bounding box center [248, 122] width 7 height 7
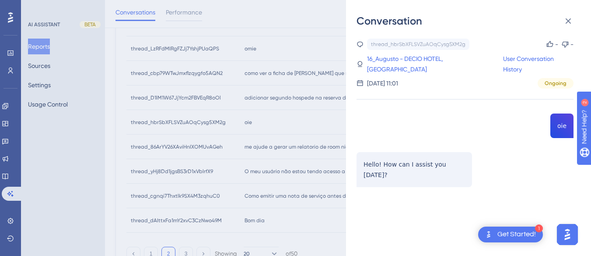
scroll to position [470, 0]
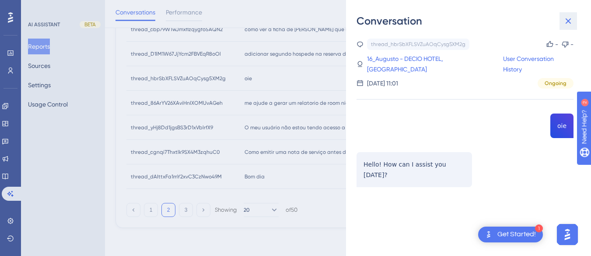
click at [567, 27] on button at bounding box center [569, 21] width 18 height 18
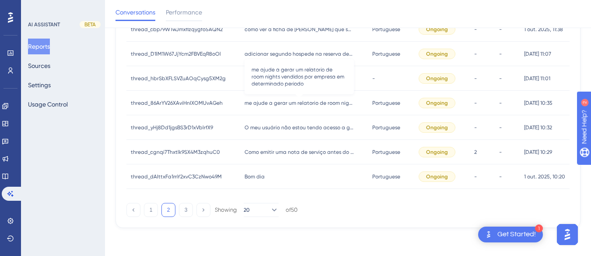
click at [245, 103] on span "me ajude a gerar um relatorio de room nights vendidos por empresa em determinad…" at bounding box center [299, 102] width 109 height 7
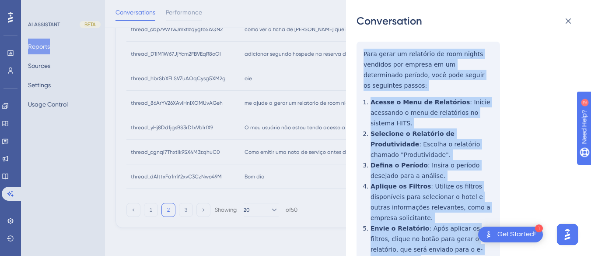
scroll to position [181, 0]
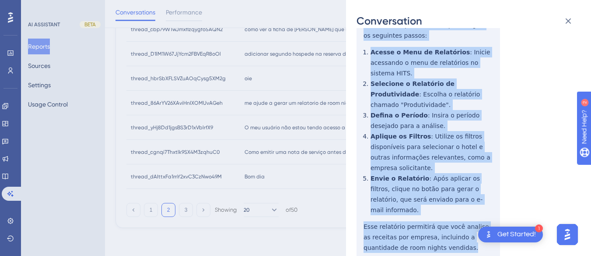
drag, startPoint x: 360, startPoint y: 170, endPoint x: 412, endPoint y: 154, distance: 54.5
click at [459, 212] on div "thread_86ArYV26XAviHnIXOMUvAGeh Copy - - 15_COMERCIAL, Elisiane User Conversati…" at bounding box center [465, 80] width 217 height 447
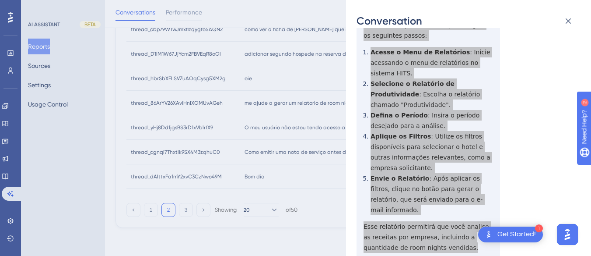
scroll to position [6, 0]
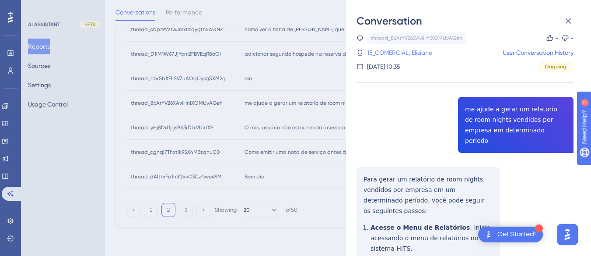
click at [382, 48] on link "15_COMERCIAL, Elisiane" at bounding box center [399, 52] width 65 height 11
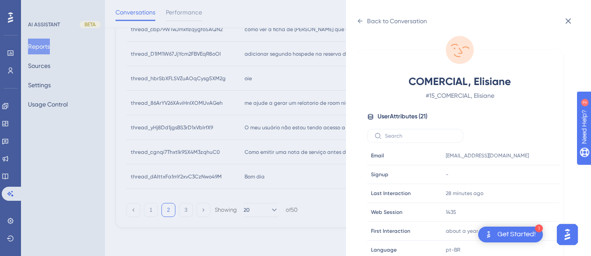
scroll to position [266, 0]
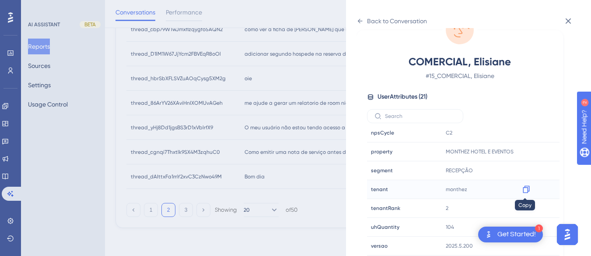
click at [528, 190] on icon at bounding box center [526, 189] width 7 height 7
click at [357, 20] on icon at bounding box center [360, 21] width 7 height 7
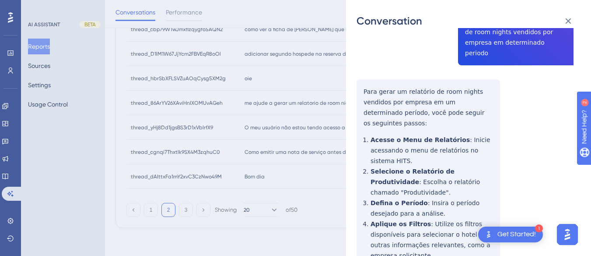
scroll to position [50, 0]
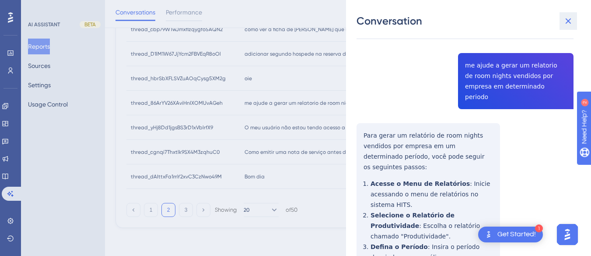
click at [569, 16] on icon at bounding box center [568, 21] width 11 height 11
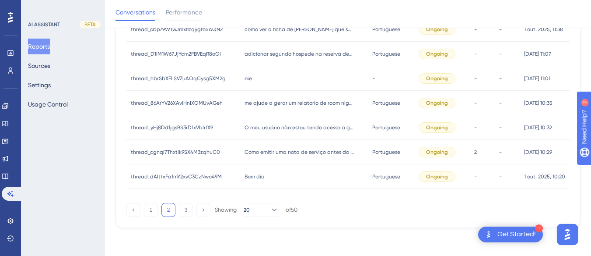
click at [278, 132] on div "O meu usuário não estou tendo acesso a governança mobile O meu usuário não esto…" at bounding box center [304, 127] width 128 height 25
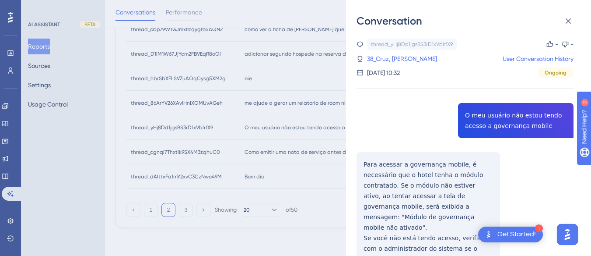
click at [472, 120] on div "thread_yHj8Dd1jgsBS3rD1xVblrfX9 Copy - - 38_Cruz, [PERSON_NAME] User Conversati…" at bounding box center [465, 182] width 217 height 287
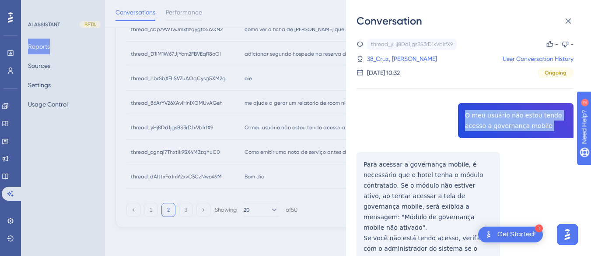
click at [472, 120] on div "thread_yHj8Dd1jgsBS3rD1xVblrfX9 Copy - - 38_Cruz, [PERSON_NAME] User Conversati…" at bounding box center [465, 182] width 217 height 287
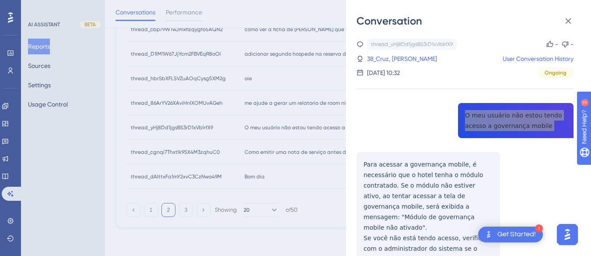
scroll to position [44, 0]
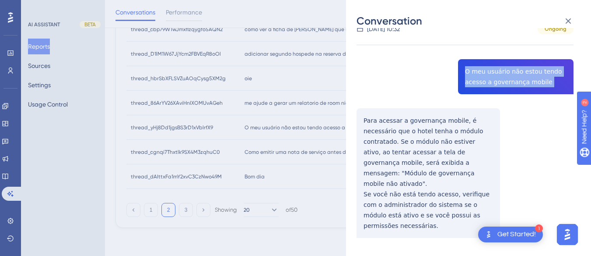
click at [359, 116] on div "thread_yHj8Dd1jgsBS3rD1xVblrfX9 Copy - - 38_Cruz, [PERSON_NAME] User Conversati…" at bounding box center [465, 138] width 217 height 287
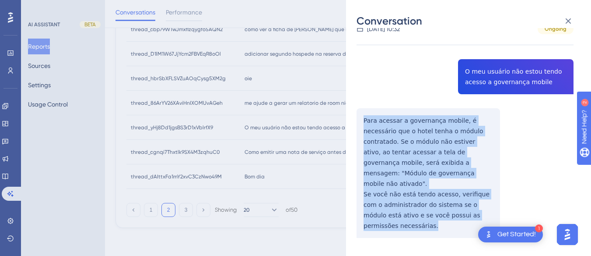
drag, startPoint x: 359, startPoint y: 116, endPoint x: 425, endPoint y: 216, distance: 119.8
click at [425, 216] on div "thread_yHj8Dd1jgsBS3rD1xVblrfX9 Copy - - 38_Cruz, [PERSON_NAME] User Conversati…" at bounding box center [465, 138] width 217 height 287
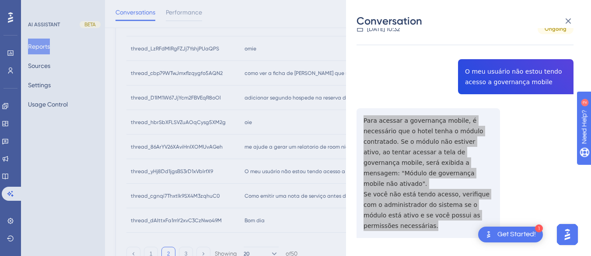
scroll to position [382, 0]
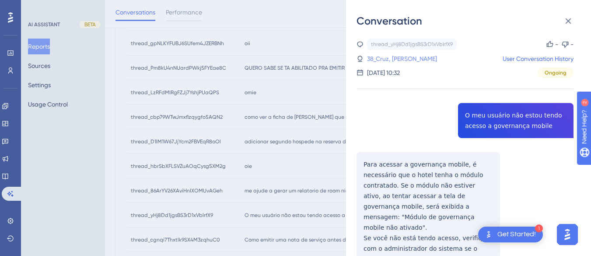
click at [376, 59] on link "38_Cruz, [PERSON_NAME]" at bounding box center [402, 58] width 70 height 11
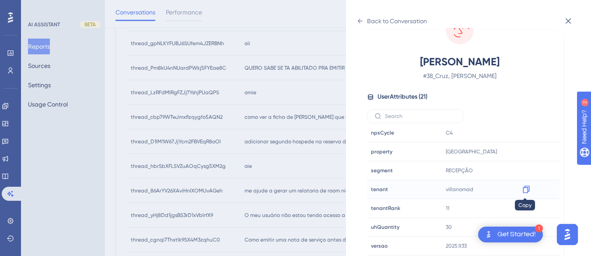
scroll to position [426, 0]
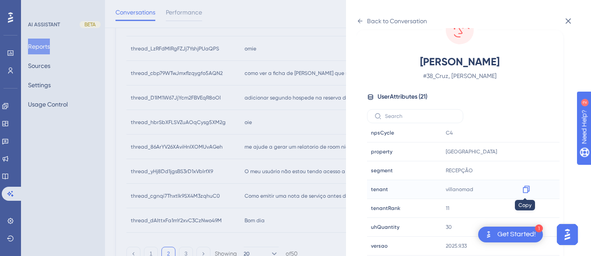
click at [528, 186] on icon at bounding box center [526, 189] width 7 height 7
click at [362, 15] on div "Back to Conversation" at bounding box center [392, 21] width 70 height 14
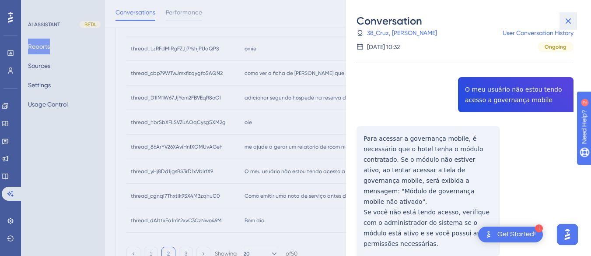
click at [561, 21] on button at bounding box center [569, 21] width 18 height 18
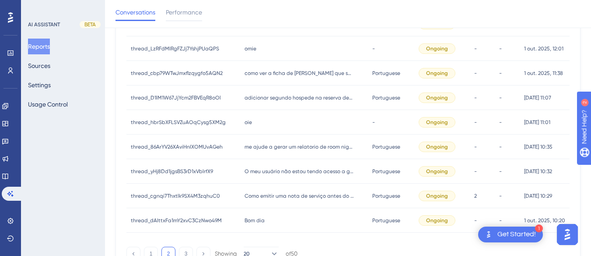
click at [267, 200] on div "Como emitir uma nota de serviço antes do check-in? Como emitir uma nota de serv…" at bounding box center [304, 195] width 128 height 25
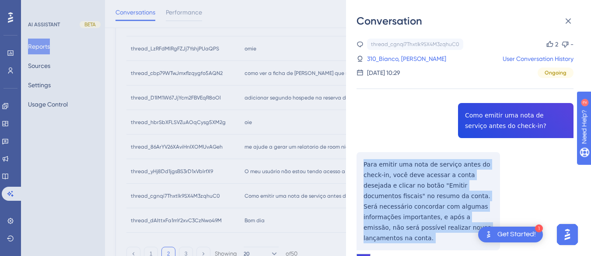
drag, startPoint x: 359, startPoint y: 161, endPoint x: 439, endPoint y: 226, distance: 103.3
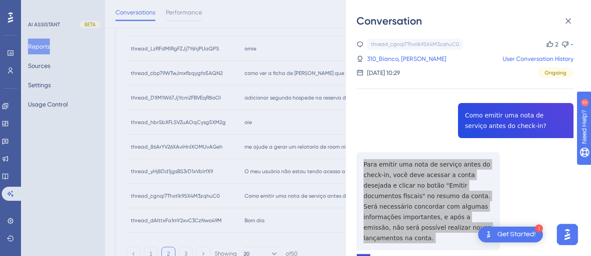
scroll to position [295, 0]
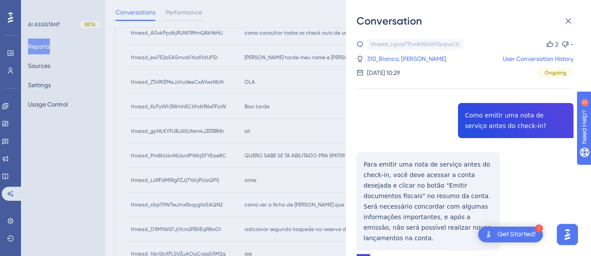
drag, startPoint x: 387, startPoint y: 56, endPoint x: 451, endPoint y: 152, distance: 115.2
click at [387, 56] on link "310_Bianco, [PERSON_NAME]" at bounding box center [406, 58] width 79 height 11
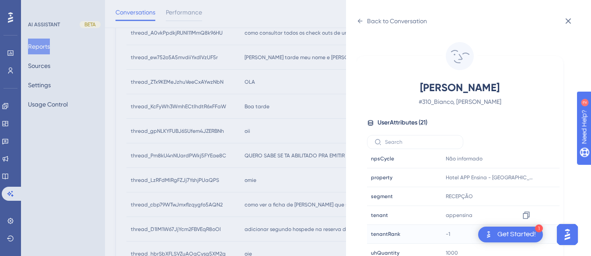
scroll to position [26, 0]
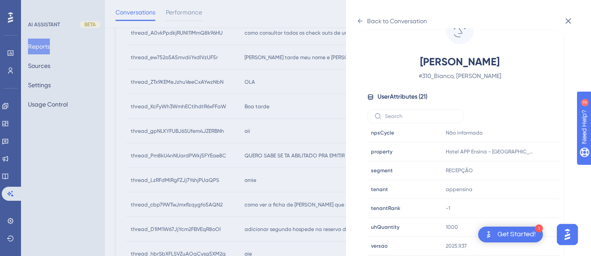
click at [355, 23] on div "Back to Conversation Bianco, Hugo # 310_Bianco, [PERSON_NAME] User Attributes (…" at bounding box center [468, 128] width 245 height 256
click at [359, 21] on icon at bounding box center [360, 21] width 5 height 4
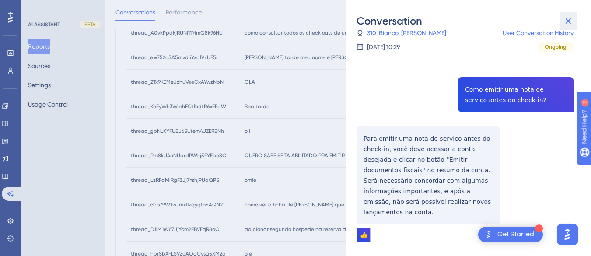
click at [565, 16] on icon at bounding box center [568, 21] width 11 height 11
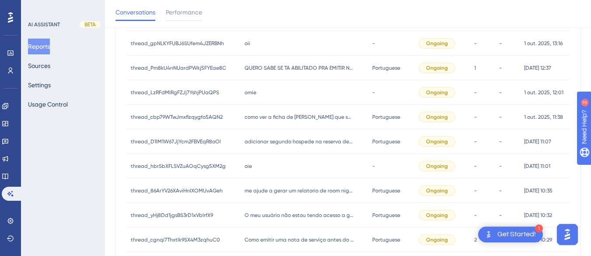
scroll to position [470, 0]
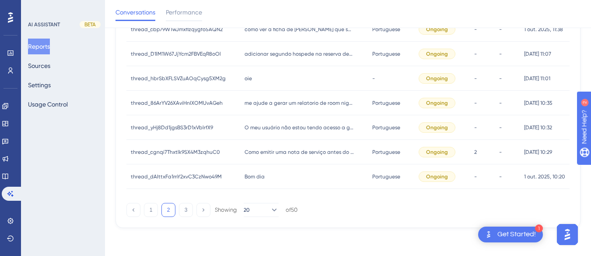
click at [266, 170] on div "Bom dia Bom dia" at bounding box center [304, 176] width 128 height 25
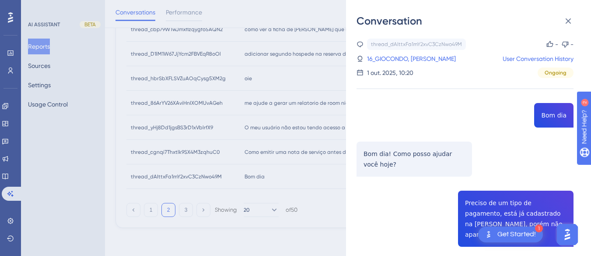
scroll to position [88, 0]
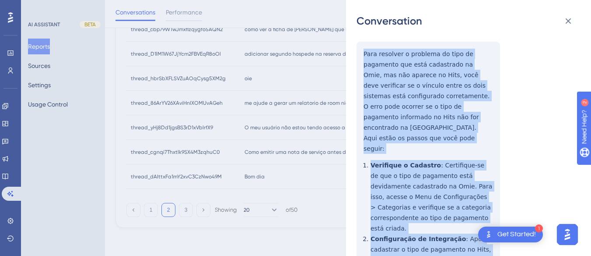
scroll to position [394, 0]
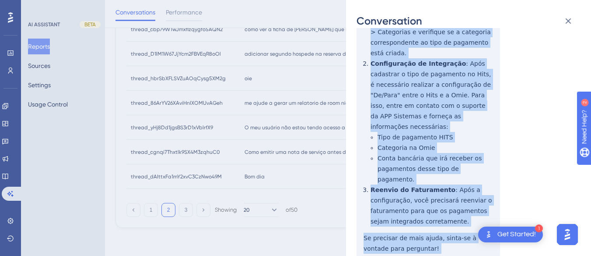
drag, startPoint x: 361, startPoint y: 171, endPoint x: 425, endPoint y: 205, distance: 72.3
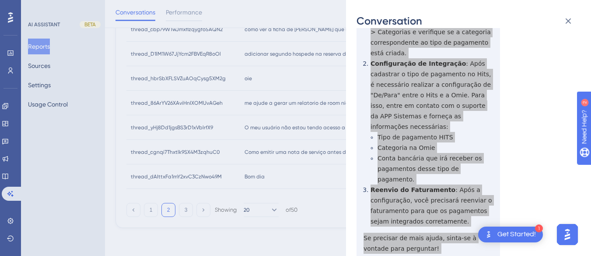
scroll to position [525, 0]
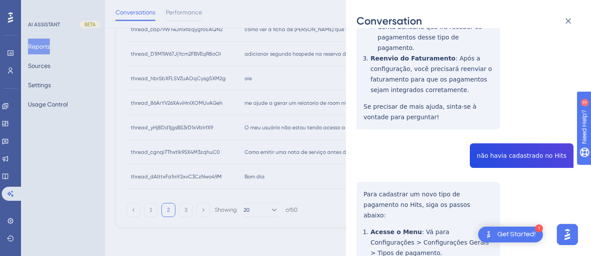
click at [505, 99] on div "thread_dAIttxFa1mY2xvC3CzNwo49M Copy - - 16_GIOCONDO, [PERSON_NAME] User Conver…" at bounding box center [465, 216] width 217 height 1406
click at [366, 140] on div "thread_dAIttxFa1mY2xvC3CzNwo49M Copy - - 16_GIOCONDO, [PERSON_NAME] User Conver…" at bounding box center [465, 216] width 217 height 1406
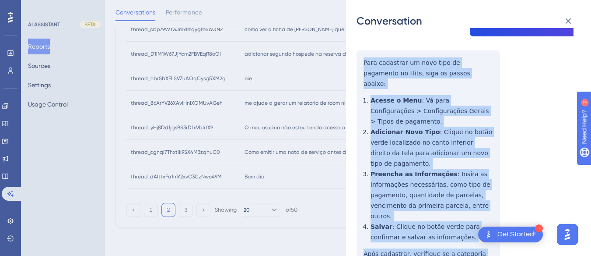
scroll to position [700, 0]
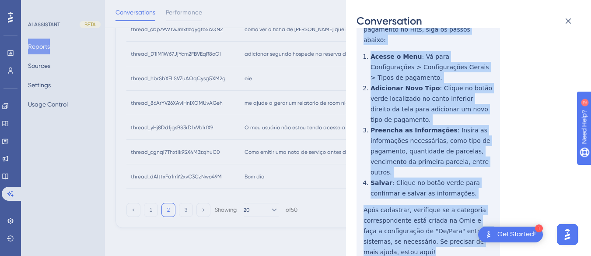
drag, startPoint x: 360, startPoint y: 139, endPoint x: 434, endPoint y: 187, distance: 88.6
click at [434, 187] on div "thread_dAIttxFa1mY2xvC3CzNwo49M Copy - - 16_GIOCONDO, [PERSON_NAME] User Conver…" at bounding box center [465, 41] width 217 height 1406
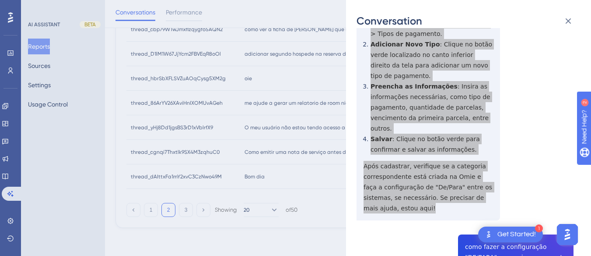
scroll to position [831, 0]
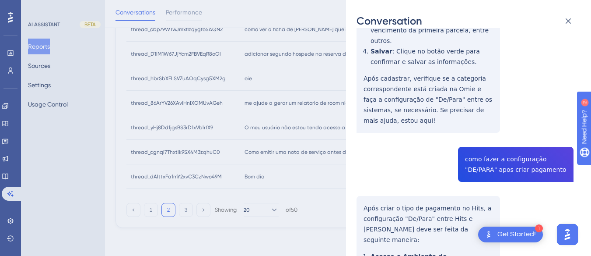
click at [356, 129] on div "Conversation thread_dAIttxFa1mY2xvC3CzNwo49M Copy - - 16_GIOCONDO, [PERSON_NAME…" at bounding box center [468, 128] width 245 height 256
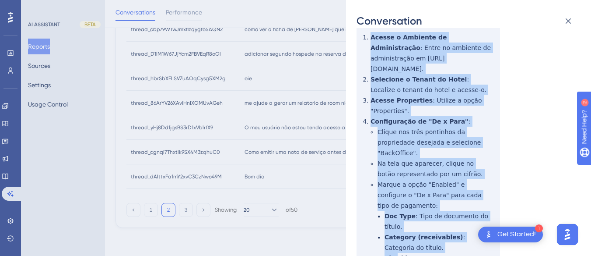
scroll to position [1056, 0]
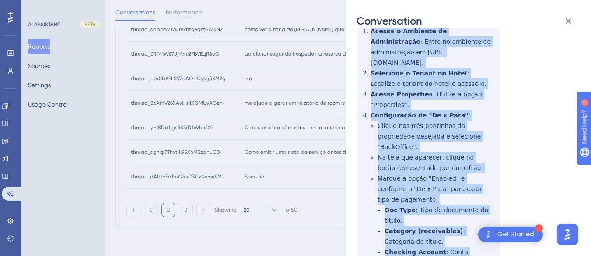
drag, startPoint x: 364, startPoint y: 129, endPoint x: 407, endPoint y: 221, distance: 101.8
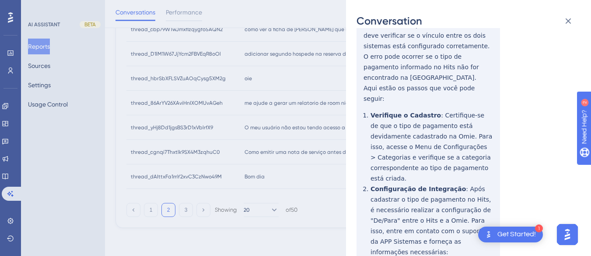
scroll to position [0, 0]
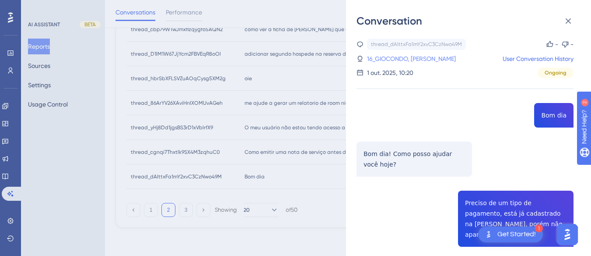
click at [390, 56] on link "16_GIOCONDO, [PERSON_NAME]" at bounding box center [411, 58] width 89 height 11
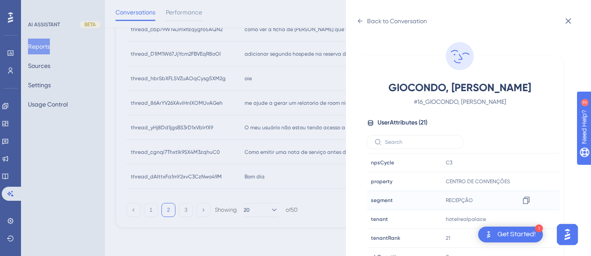
scroll to position [266, 0]
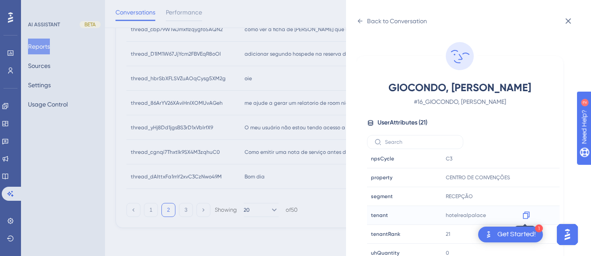
click at [526, 216] on icon at bounding box center [526, 214] width 9 height 9
click at [365, 23] on div "Back to Conversation" at bounding box center [392, 21] width 70 height 14
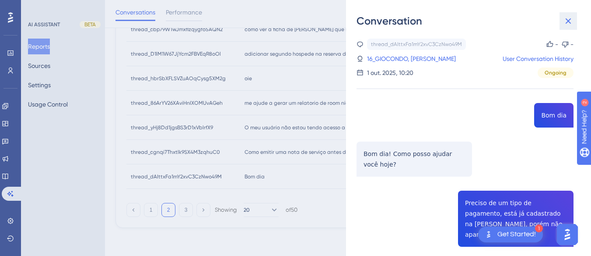
click at [566, 21] on icon at bounding box center [568, 21] width 11 height 11
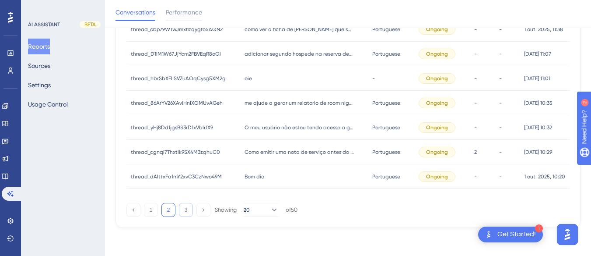
click at [191, 209] on button "3" at bounding box center [186, 210] width 14 height 14
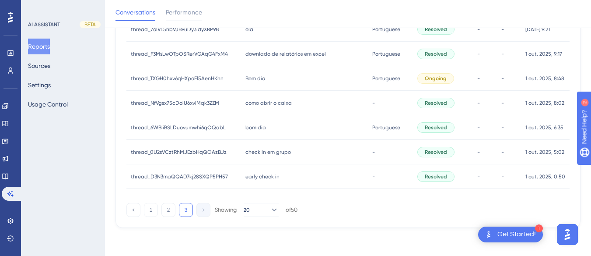
scroll to position [50, 0]
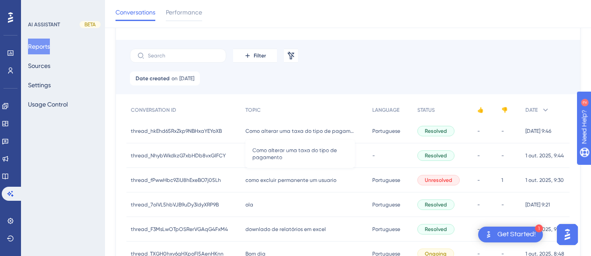
drag, startPoint x: 260, startPoint y: 131, endPoint x: 394, endPoint y: 130, distance: 133.9
click at [260, 132] on span "Como alterar uma taxa do tipo de pagamento" at bounding box center [299, 130] width 109 height 7
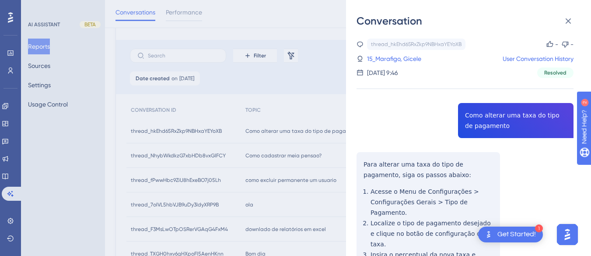
click at [485, 114] on div "thread_hkEhd65RxZkp9NBHxaYEYoXB Copy - - 15_Marafigo, Gicele User Conversation …" at bounding box center [465, 220] width 217 height 363
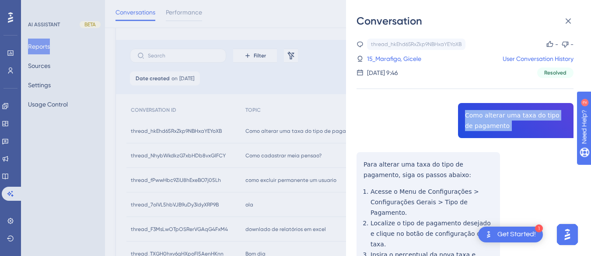
click at [485, 114] on div "thread_hkEhd65RxZkp9NBHxaYEYoXB Copy - - 15_Marafigo, Gicele User Conversation …" at bounding box center [465, 220] width 217 height 363
click at [364, 166] on div "thread_hkEhd65RxZkp9NBHxaYEYoXB Copy - - 15_Marafigo, Gicele User Conversation …" at bounding box center [465, 220] width 217 height 363
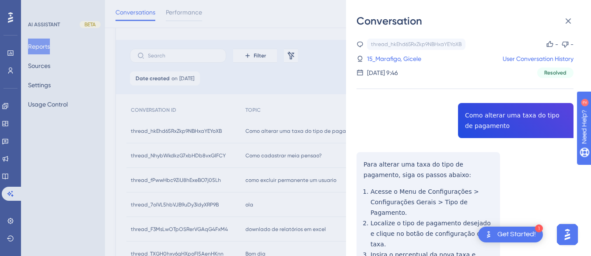
click at [363, 161] on div "thread_hkEhd65RxZkp9NBHxaYEYoXB Copy - - 15_Marafigo, Gicele User Conversation …" at bounding box center [465, 220] width 217 height 363
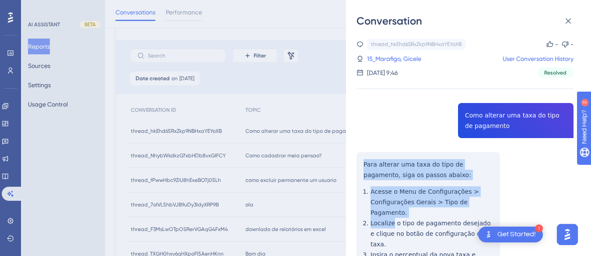
scroll to position [108, 0]
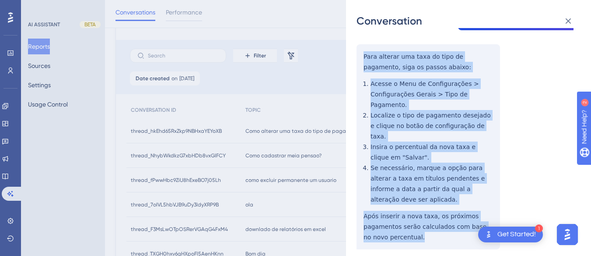
drag, startPoint x: 363, startPoint y: 161, endPoint x: 389, endPoint y: 138, distance: 34.4
click at [428, 212] on div "thread_hkEhd65RxZkp9NBHxaYEYoXB Copy - - 15_Marafigo, Gicele User Conversation …" at bounding box center [465, 112] width 217 height 363
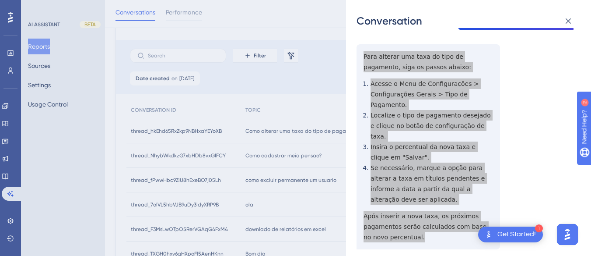
scroll to position [0, 0]
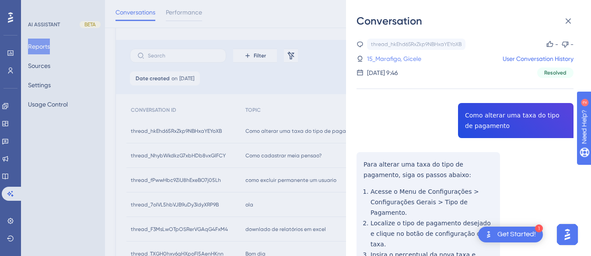
click at [373, 53] on link "15_Marafigo, Gicele" at bounding box center [394, 58] width 54 height 11
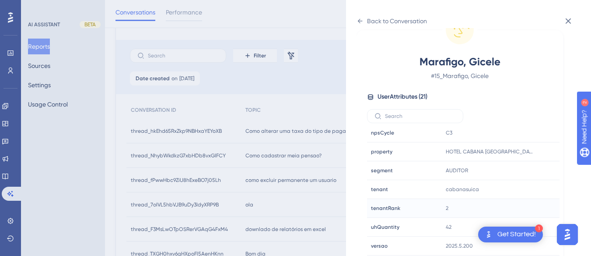
scroll to position [94, 0]
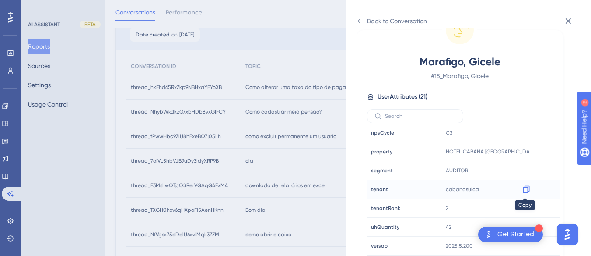
click at [527, 189] on icon at bounding box center [526, 189] width 9 height 9
click at [360, 19] on icon at bounding box center [360, 21] width 7 height 7
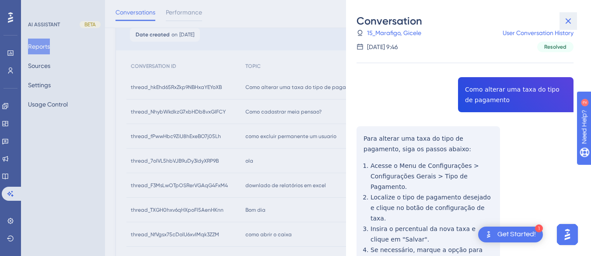
click at [571, 20] on icon at bounding box center [568, 21] width 11 height 11
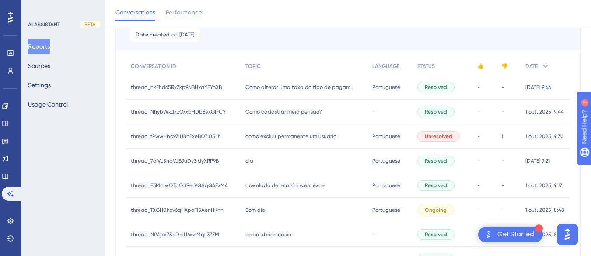
click at [246, 112] on span "Como cadastrar meia pensao?" at bounding box center [283, 111] width 76 height 7
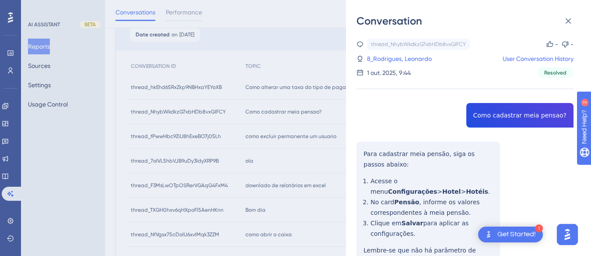
click at [492, 112] on div "thread_NhybWkdkzG7xbHDb8vxGIFCY Copy - - 8_Rodrigues, [PERSON_NAME] User Conver…" at bounding box center [465, 189] width 217 height 300
click at [372, 144] on div "thread_NhybWkdkzG7xbHDb8vxGIFCY Copy - - 8_Rodrigues, [PERSON_NAME] User Conver…" at bounding box center [465, 189] width 217 height 300
click at [363, 149] on div "thread_NhybWkdkzG7xbHDb8vxGIFCY Copy - - 8_Rodrigues, [PERSON_NAME] User Conver…" at bounding box center [465, 189] width 217 height 300
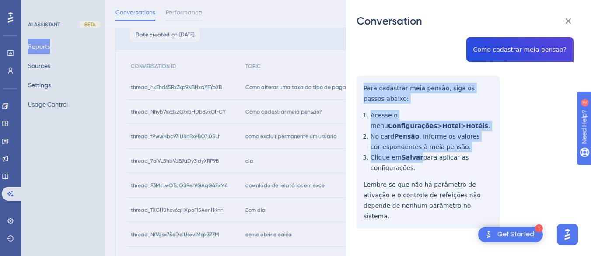
scroll to position [137, 0]
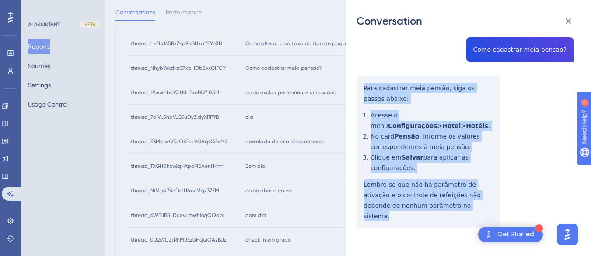
drag, startPoint x: 363, startPoint y: 149, endPoint x: 462, endPoint y: 205, distance: 113.7
click at [462, 205] on div "thread_NhybWkdkzG7xbHDb8vxGIFCY Copy - - 8_Rodrigues, [PERSON_NAME] User Conver…" at bounding box center [465, 123] width 217 height 300
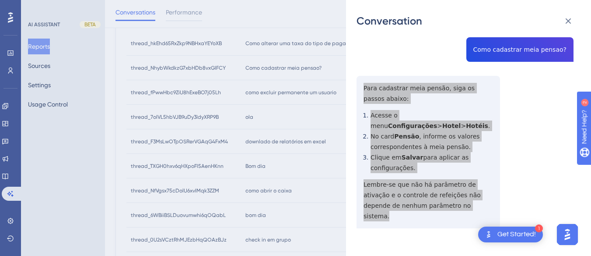
scroll to position [0, 0]
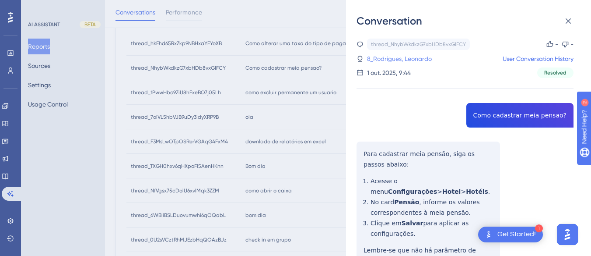
click at [381, 52] on div "thread_NhybWkdkzG7xbHDb8vxGIFCY Copy - - 8_Rodrigues, [PERSON_NAME] User Conver…" at bounding box center [465, 58] width 217 height 39
click at [390, 60] on link "8_Rodrigues, Leonardo" at bounding box center [399, 58] width 65 height 11
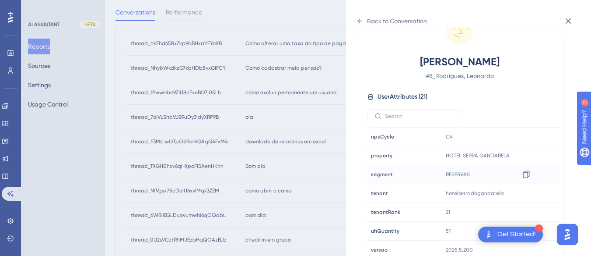
scroll to position [266, 0]
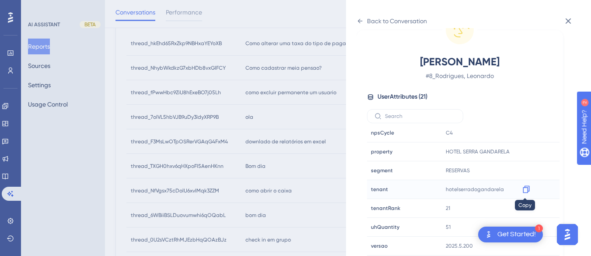
click at [525, 189] on icon at bounding box center [526, 189] width 9 height 9
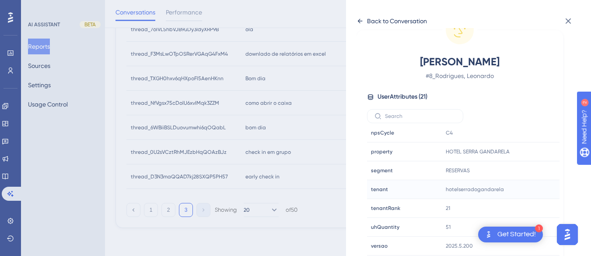
click at [360, 23] on icon at bounding box center [360, 21] width 5 height 4
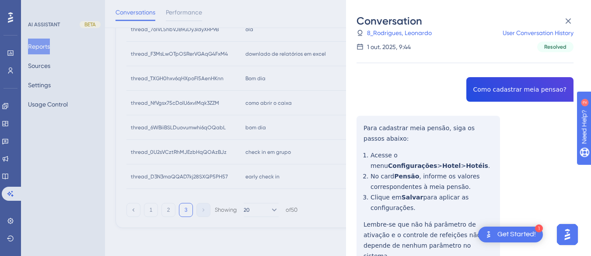
scroll to position [94, 0]
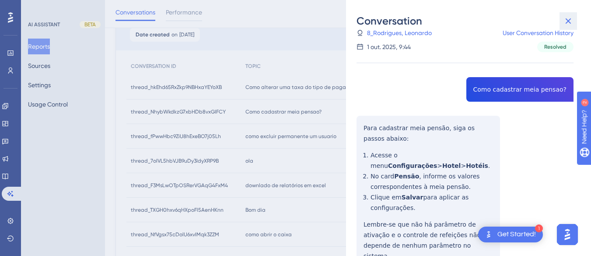
click at [569, 23] on icon at bounding box center [568, 21] width 11 height 11
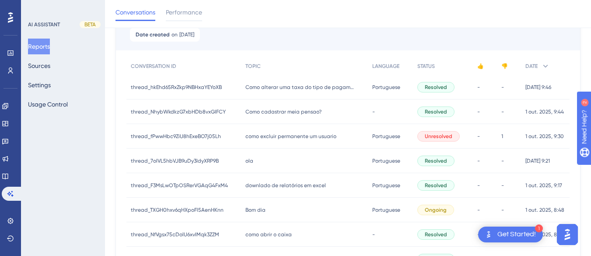
click at [249, 140] on div "como excluir permanente um usuario como excluir permanente um usuario" at bounding box center [304, 136] width 127 height 25
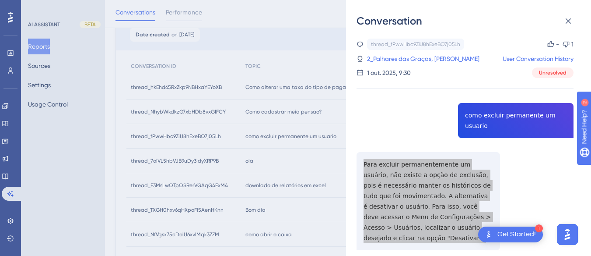
scroll to position [175, 0]
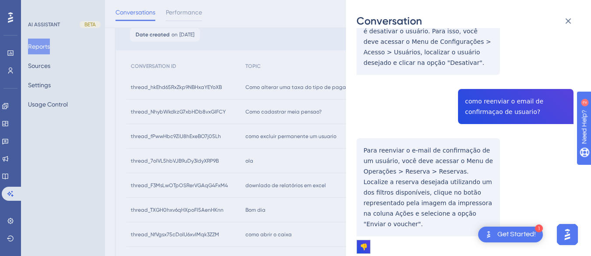
click at [488, 103] on div "thread_fPwwHbc9ZiU8hExeBO7j05Lh Copy - 1 2_Palhares das Graças, [PERSON_NAME] U…" at bounding box center [465, 246] width 217 height 767
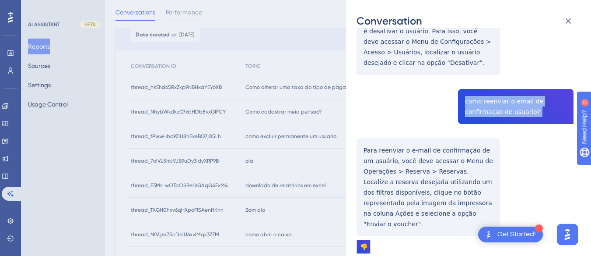
click at [488, 103] on div "thread_fPwwHbc9ZiU8hExeBO7j05Lh Copy - 1 2_Palhares das Graças, [PERSON_NAME] U…" at bounding box center [465, 246] width 217 height 767
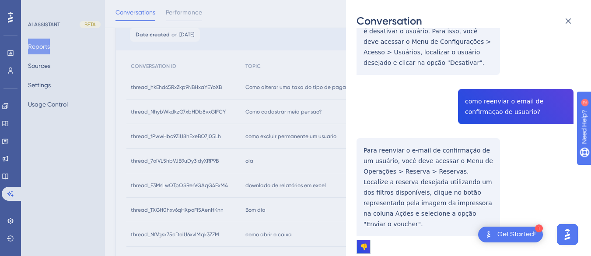
click at [376, 130] on div "thread_fPwwHbc9ZiU8hExeBO7j05Lh Copy - 1 2_Palhares das Graças, [PERSON_NAME] U…" at bounding box center [465, 246] width 217 height 767
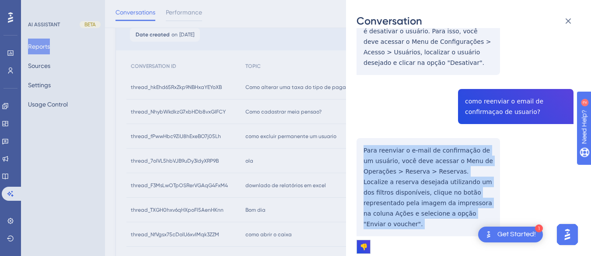
click at [376, 130] on div "thread_fPwwHbc9ZiU8hExeBO7j05Lh Copy - 1 2_Palhares das Graças, [PERSON_NAME] U…" at bounding box center [465, 246] width 217 height 767
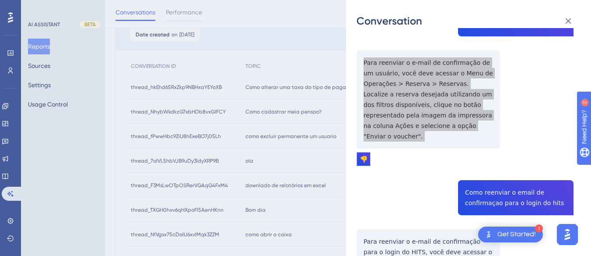
scroll to position [350, 0]
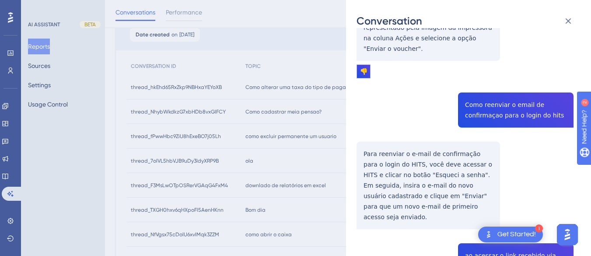
click at [502, 76] on div "thread_fPwwHbc9ZiU8hExeBO7j05Lh Copy - 1 2_Palhares das Graças, [PERSON_NAME] U…" at bounding box center [465, 71] width 217 height 767
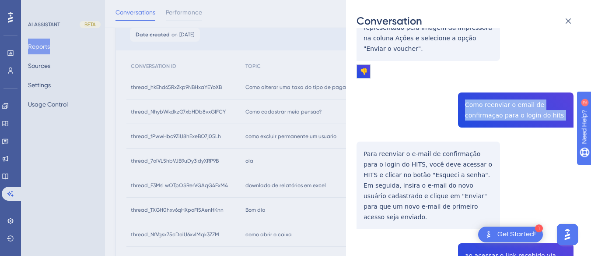
click at [502, 76] on div "thread_fPwwHbc9ZiU8hExeBO7j05Lh Copy - 1 2_Palhares das Graças, [PERSON_NAME] U…" at bounding box center [465, 71] width 217 height 767
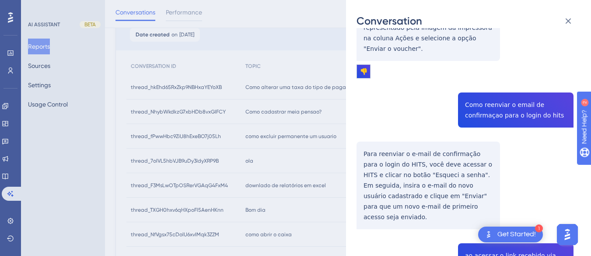
click at [407, 113] on div "thread_fPwwHbc9ZiU8hExeBO7j05Lh Copy - 1 2_Palhares das Graças, [PERSON_NAME] U…" at bounding box center [465, 71] width 217 height 767
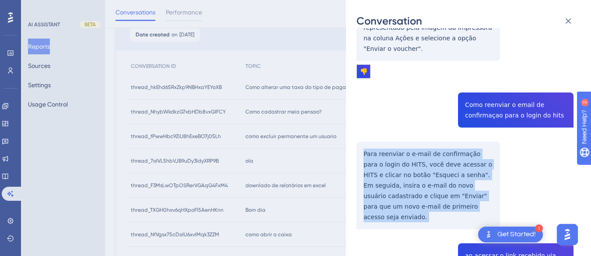
click at [407, 113] on div "thread_fPwwHbc9ZiU8hExeBO7j05Lh Copy - 1 2_Palhares das Graças, [PERSON_NAME] U…" at bounding box center [465, 71] width 217 height 767
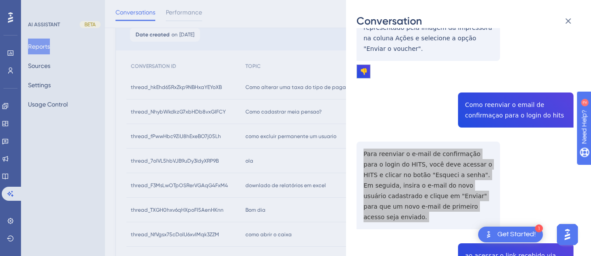
scroll to position [438, 0]
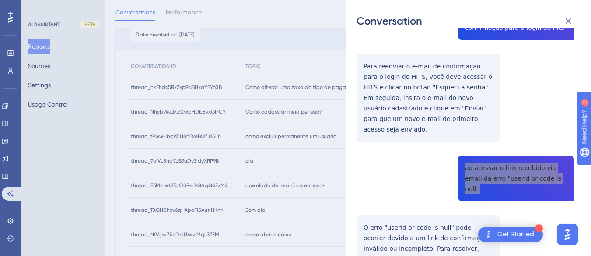
scroll to position [480, 0]
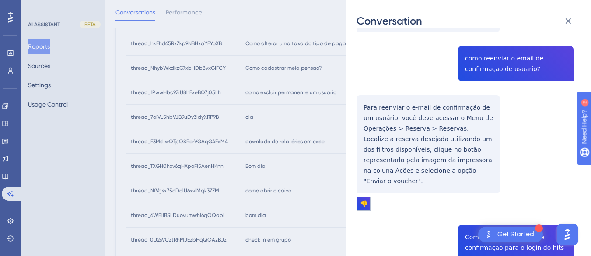
scroll to position [0, 0]
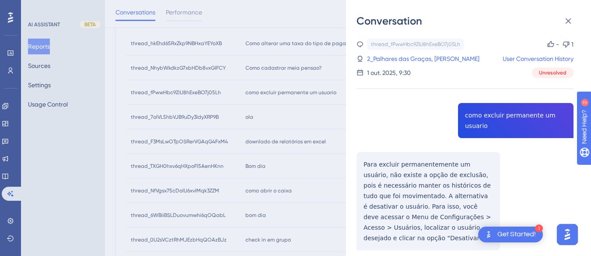
click at [401, 51] on div "thread_fPwwHbc9ZiU8hExeBO7j05Lh Copy - 1 2_Palhares das Graças, [PERSON_NAME] U…" at bounding box center [465, 58] width 217 height 39
click at [396, 56] on link "2_Palhares das Graças, [PERSON_NAME]" at bounding box center [423, 58] width 112 height 11
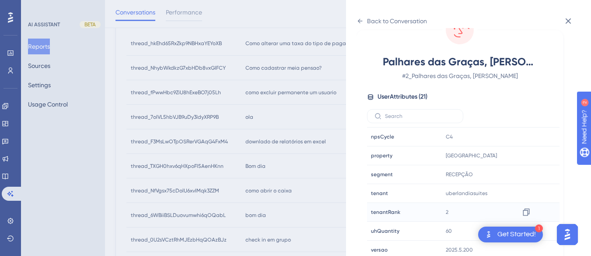
scroll to position [266, 0]
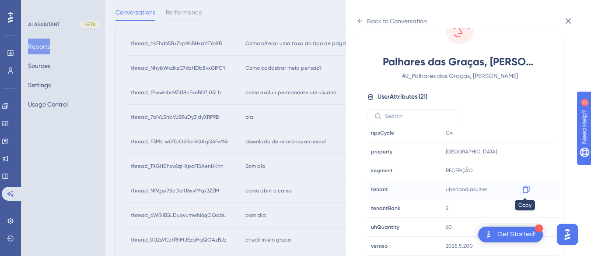
click at [522, 187] on icon at bounding box center [526, 189] width 9 height 9
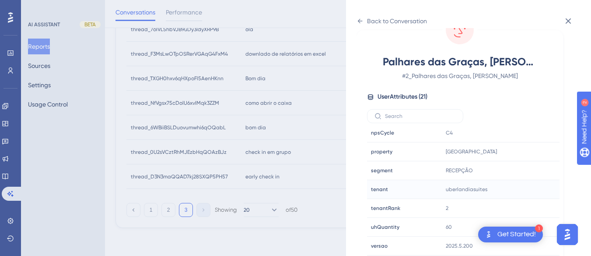
click at [355, 21] on div "Back to Conversation Palhares das Graças, Antonio # 2_Palhares das Graças, [PER…" at bounding box center [468, 128] width 245 height 256
click at [361, 16] on div "Back to Conversation" at bounding box center [392, 21] width 70 height 14
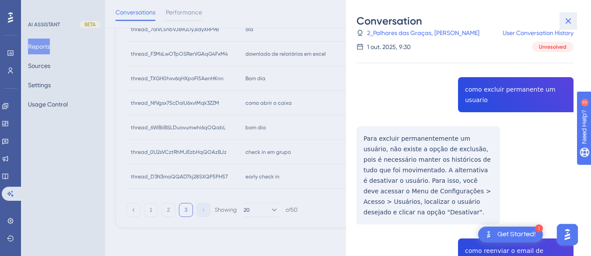
click at [568, 20] on icon at bounding box center [569, 21] width 6 height 6
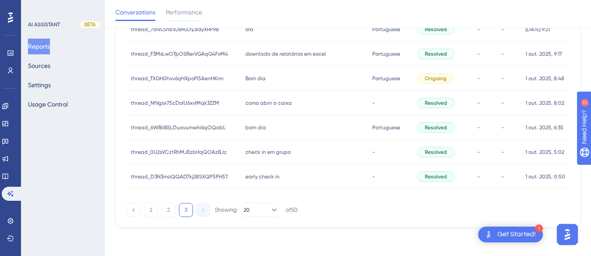
scroll to position [137, 0]
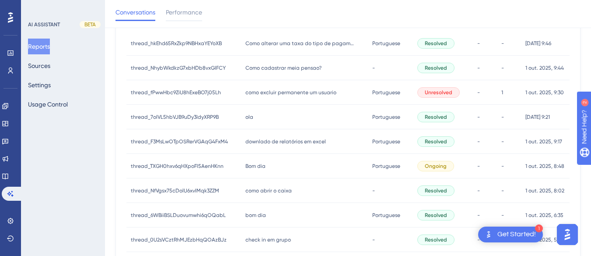
click at [257, 120] on div "[PERSON_NAME]" at bounding box center [304, 117] width 127 height 25
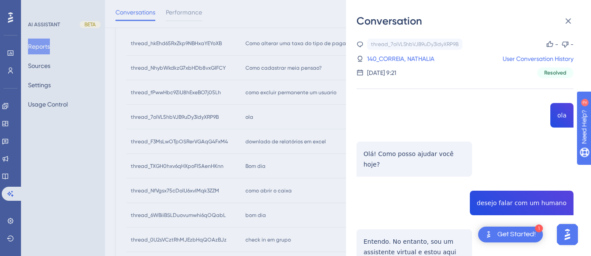
scroll to position [131, 0]
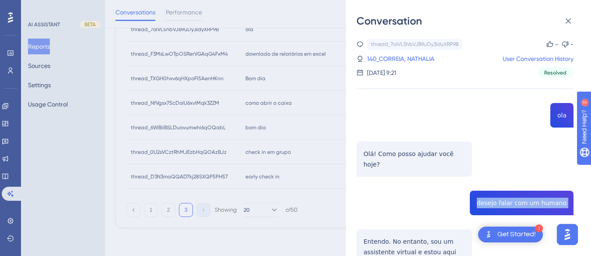
scroll to position [88, 0]
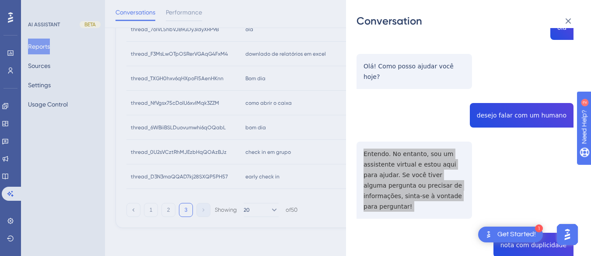
scroll to position [175, 0]
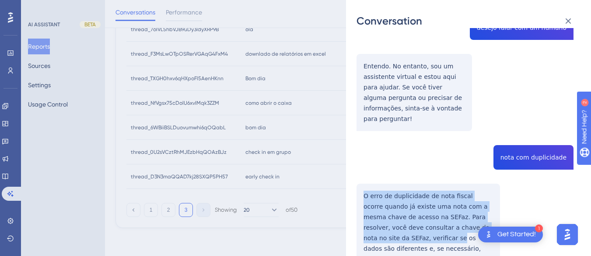
scroll to position [219, 0]
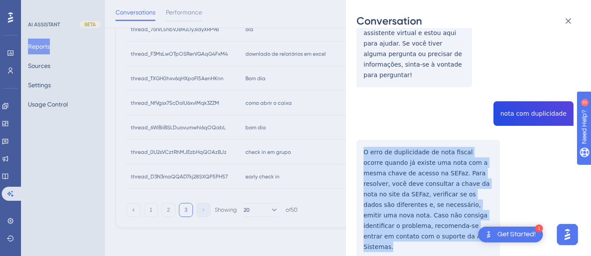
drag, startPoint x: 356, startPoint y: 170, endPoint x: 404, endPoint y: 221, distance: 69.7
click at [404, 221] on div "Conversation thread_7oIVL5hbVJB9uDy3IdyXRP9B Copy - - 140_CORREIA, NATHALIA Use…" at bounding box center [468, 128] width 245 height 256
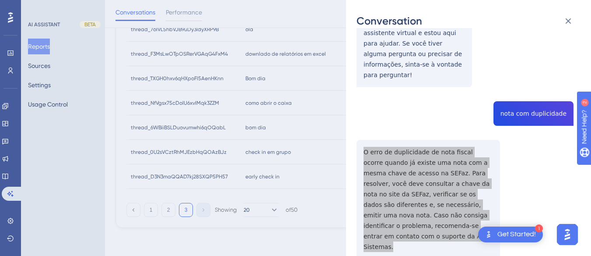
scroll to position [350, 0]
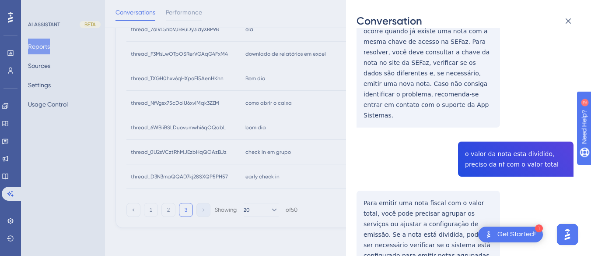
click at [465, 132] on div "thread_7oIVL5hbVJB9uDy3IdyXRP9B Copy - - 140_CORREIA, NATHALIA User Conversatio…" at bounding box center [465, 170] width 217 height 965
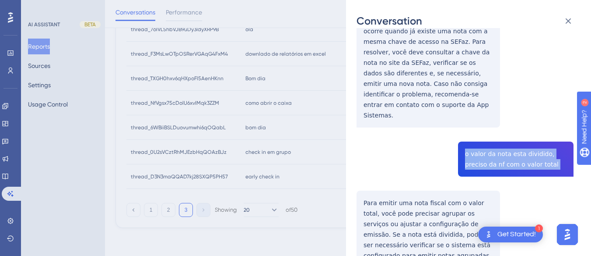
click at [465, 132] on div "thread_7oIVL5hbVJB9uDy3IdyXRP9B Copy - - 140_CORREIA, NATHALIA User Conversatio…" at bounding box center [465, 170] width 217 height 965
click at [351, 164] on div "Conversation thread_7oIVL5hbVJB9uDy3IdyXRP9B Copy - - 140_CORREIA, NATHALIA Use…" at bounding box center [468, 128] width 245 height 256
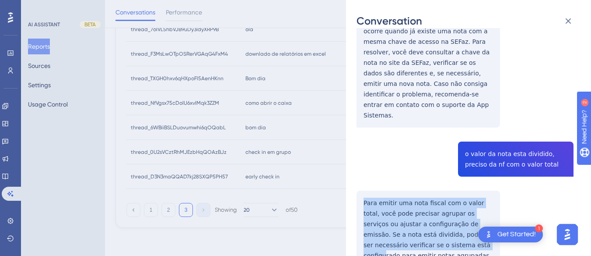
scroll to position [438, 0]
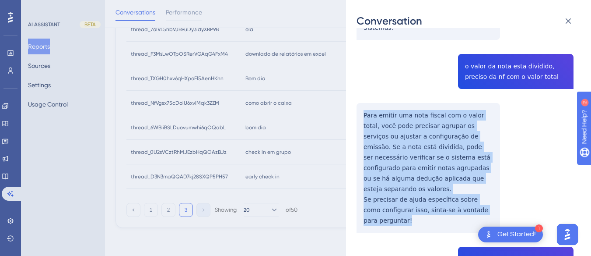
drag, startPoint x: 358, startPoint y: 166, endPoint x: 401, endPoint y: 178, distance: 44.5
click at [401, 178] on div "thread_7oIVL5hbVJB9uDy3IdyXRP9B Copy - - 140_CORREIA, NATHALIA User Conversatio…" at bounding box center [465, 83] width 217 height 965
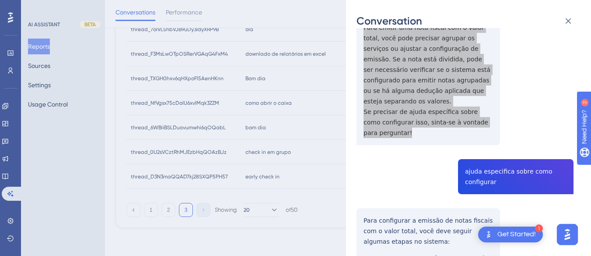
scroll to position [569, 0]
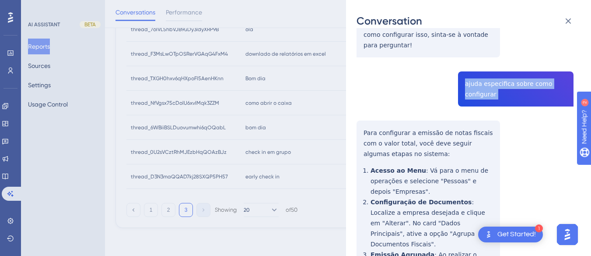
click at [356, 84] on div "Conversation thread_7oIVL5hbVJB9uDy3IdyXRP9B Copy - - 140_CORREIA, NATHALIA Use…" at bounding box center [468, 128] width 245 height 256
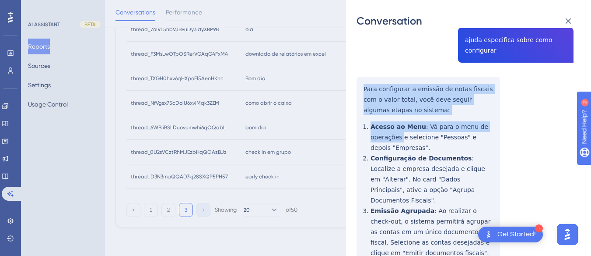
scroll to position [678, 0]
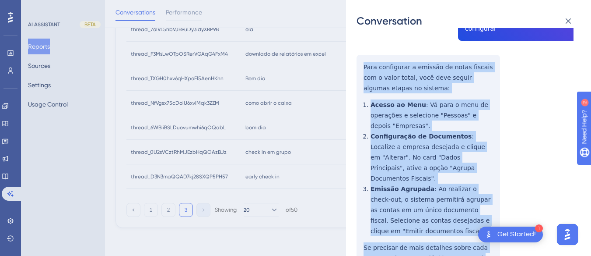
drag, startPoint x: 356, startPoint y: 84, endPoint x: 498, endPoint y: 203, distance: 184.9
click at [498, 203] on div "Conversation thread_7oIVL5hbVJB9uDy3IdyXRP9B Copy - - 140_CORREIA, NATHALIA Use…" at bounding box center [468, 128] width 245 height 256
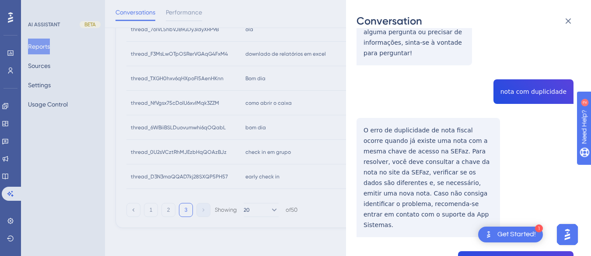
scroll to position [0, 0]
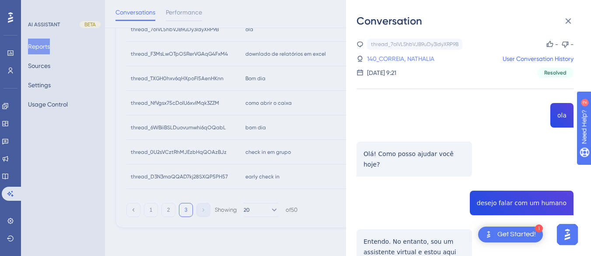
click at [409, 53] on link "140_CORREIA, NATHALIA" at bounding box center [400, 58] width 67 height 11
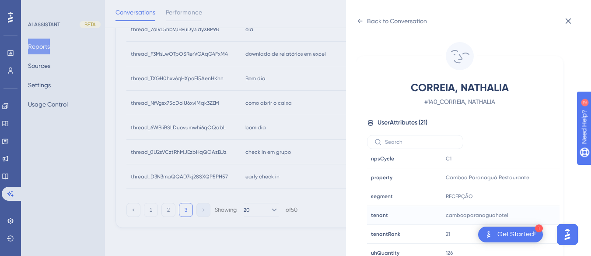
scroll to position [26, 0]
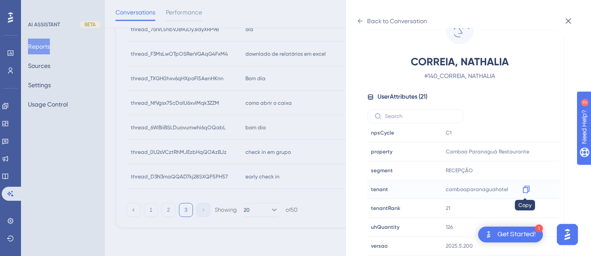
drag, startPoint x: 533, startPoint y: 187, endPoint x: 525, endPoint y: 187, distance: 8.3
click at [525, 187] on icon at bounding box center [526, 189] width 7 height 7
click at [360, 22] on icon at bounding box center [360, 21] width 5 height 4
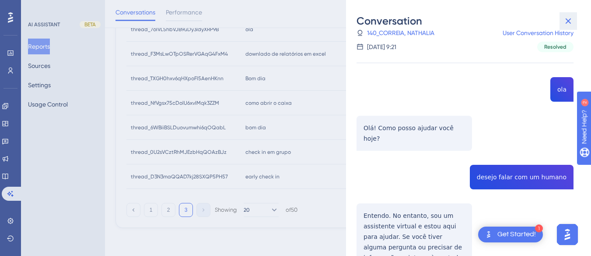
click at [571, 20] on icon at bounding box center [568, 21] width 11 height 11
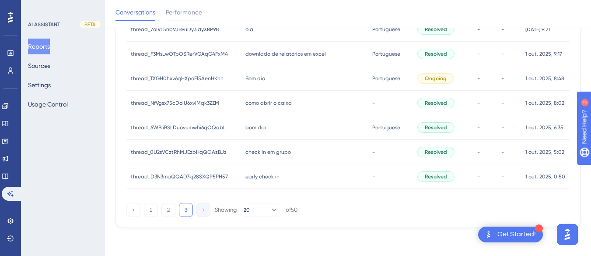
click at [298, 54] on span "downlado de relatórios em excel" at bounding box center [285, 53] width 81 height 7
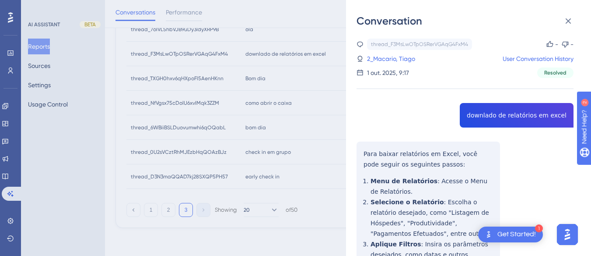
click at [526, 110] on div "thread_F3MsLwOTpOSRerVGAqG4FxM4 Copy - - 2_Macario, Tiago User Conversation His…" at bounding box center [465, 220] width 217 height 363
click at [365, 155] on div "thread_F3MsLwOTpOSRerVGAqG4FxM4 Copy - - 2_Macario, Tiago User Conversation His…" at bounding box center [465, 220] width 217 height 363
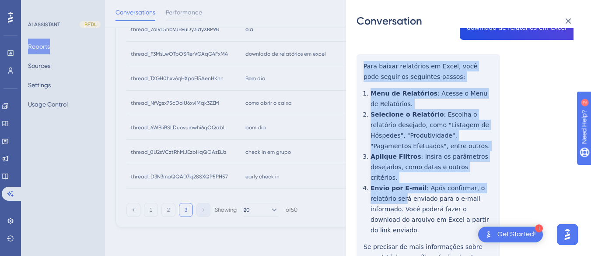
scroll to position [118, 0]
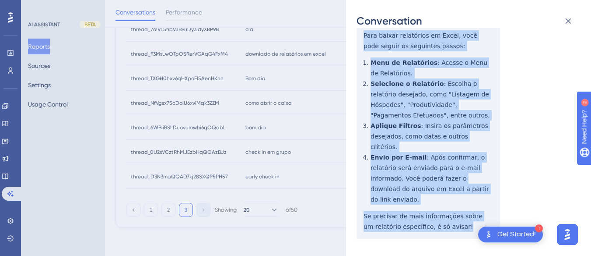
drag, startPoint x: 362, startPoint y: 151, endPoint x: 430, endPoint y: 145, distance: 68.1
click at [466, 205] on div "thread_F3MsLwOTpOSRerVGAqG4FxM4 Copy - - 2_Macario, Tiago User Conversation His…" at bounding box center [465, 101] width 217 height 363
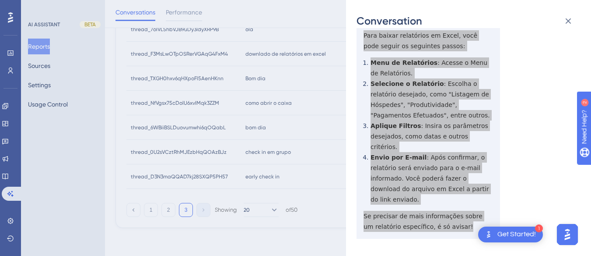
scroll to position [0, 0]
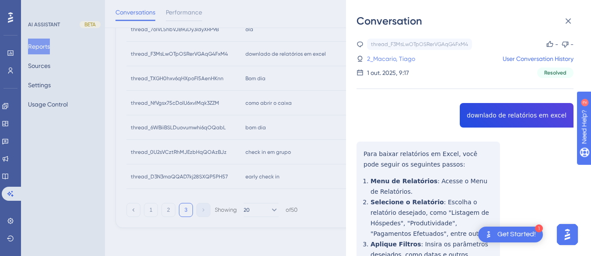
click at [415, 63] on link "2_Macario, Tiago" at bounding box center [391, 58] width 48 height 11
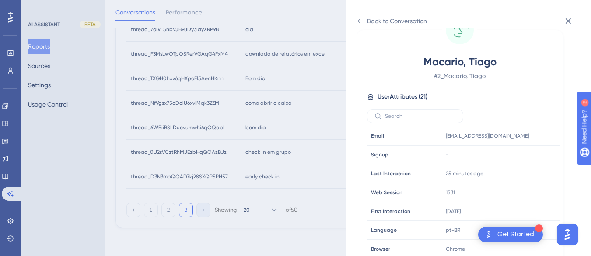
scroll to position [263, 0]
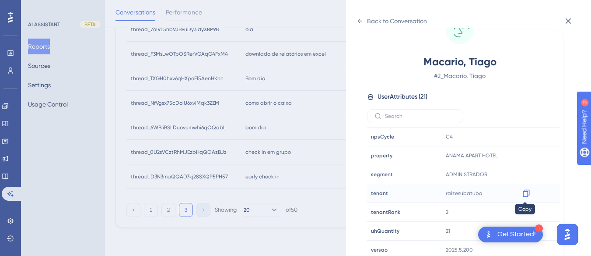
click at [525, 192] on icon at bounding box center [526, 193] width 9 height 9
click at [361, 21] on icon at bounding box center [360, 21] width 7 height 7
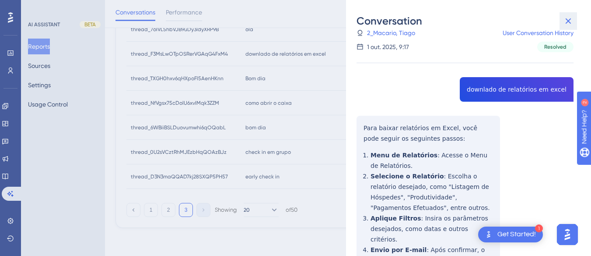
click at [571, 18] on icon at bounding box center [568, 21] width 11 height 11
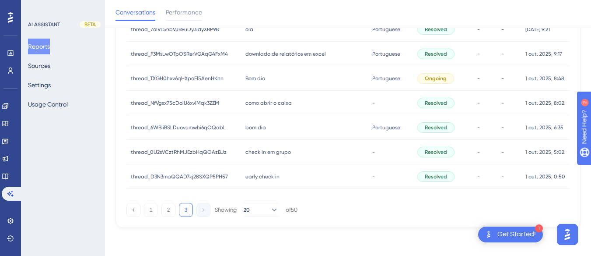
click at [253, 81] on span "Bom dia" at bounding box center [255, 78] width 20 height 7
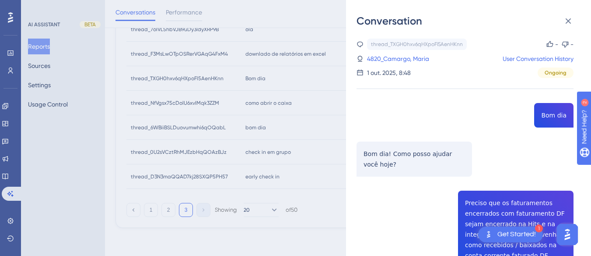
scroll to position [88, 0]
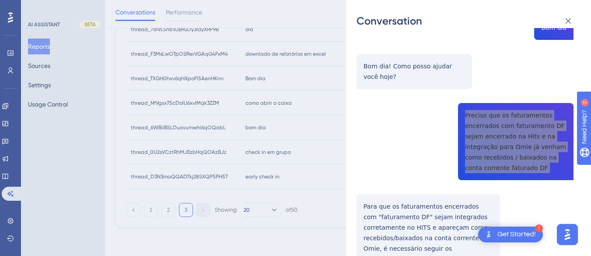
scroll to position [175, 0]
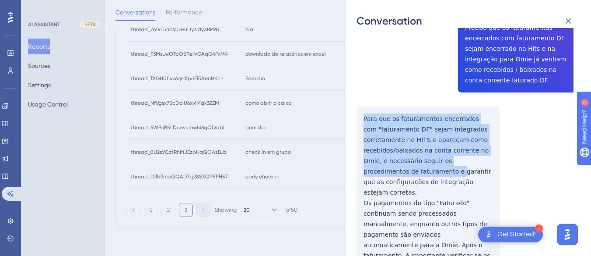
scroll to position [306, 0]
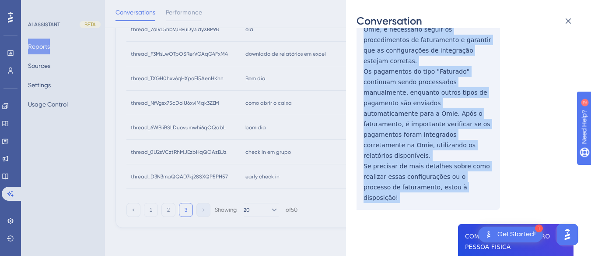
drag, startPoint x: 359, startPoint y: 116, endPoint x: 469, endPoint y: 156, distance: 117.0
click at [470, 158] on div "thread_TXGH0hxv6qHXpoFl5AenHKnn Copy - - 4820_Camargo, Maria User Conversation …" at bounding box center [465, 142] width 217 height 821
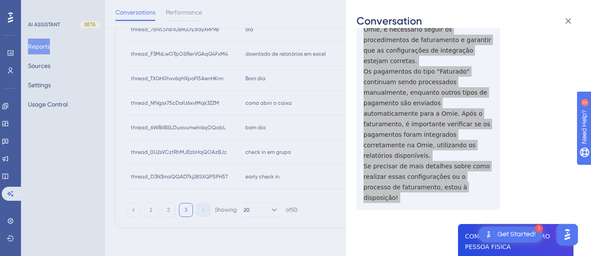
scroll to position [394, 0]
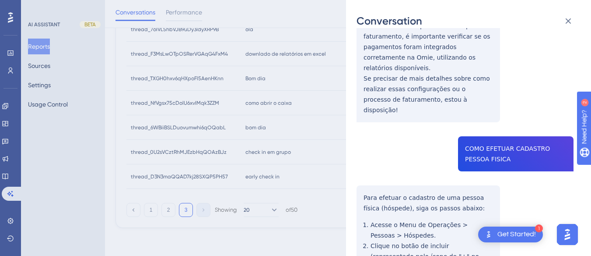
click at [489, 112] on div "thread_TXGH0hxv6qHXpoFl5AenHKnn Copy - - 4820_Camargo, Maria User Conversation …" at bounding box center [465, 55] width 217 height 821
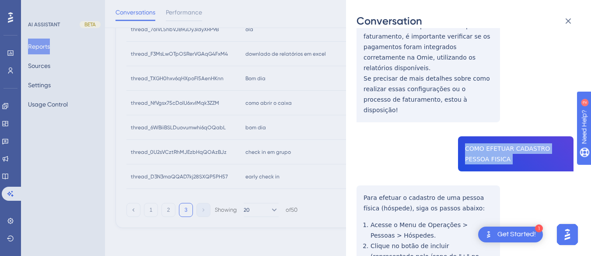
click at [489, 112] on div "thread_TXGH0hxv6qHXpoFl5AenHKnn Copy - - 4820_Camargo, Maria User Conversation …" at bounding box center [465, 55] width 217 height 821
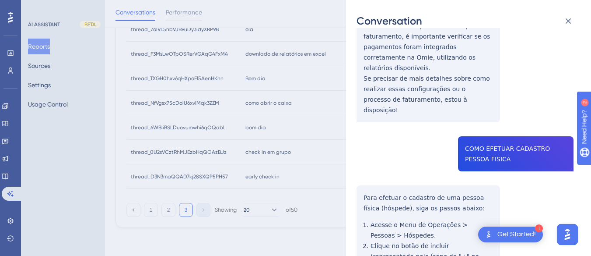
click at [370, 158] on div "thread_TXGH0hxv6qHXpoFl5AenHKnn Copy - - 4820_Camargo, Maria User Conversation …" at bounding box center [465, 55] width 217 height 821
click at [364, 156] on div "thread_TXGH0hxv6qHXpoFl5AenHKnn Copy - - 4820_Camargo, Maria User Conversation …" at bounding box center [465, 55] width 217 height 821
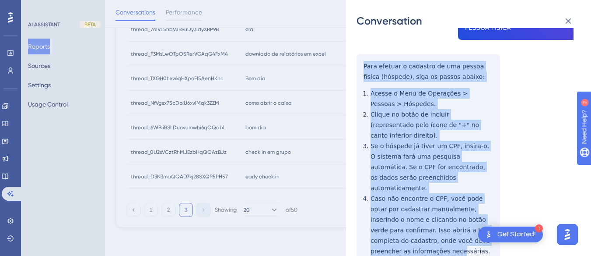
scroll to position [535, 0]
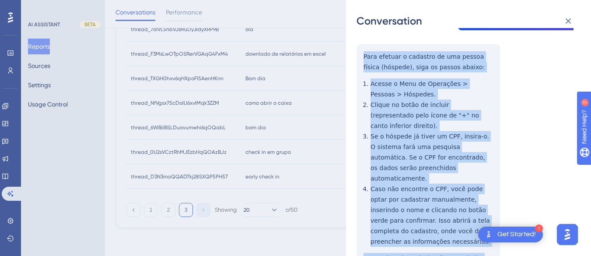
drag, startPoint x: 358, startPoint y: 154, endPoint x: 405, endPoint y: 207, distance: 70.7
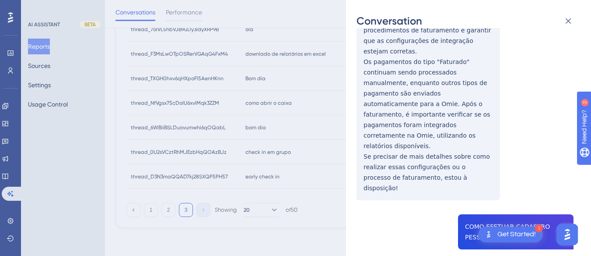
scroll to position [10, 0]
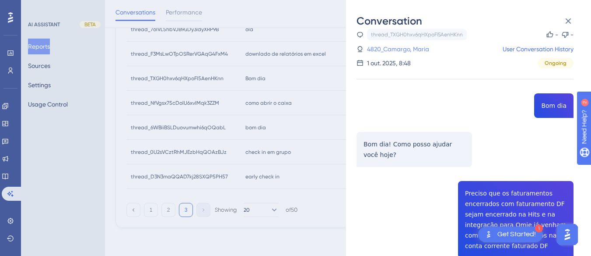
click at [391, 51] on link "4820_Camargo, Maria" at bounding box center [398, 49] width 62 height 11
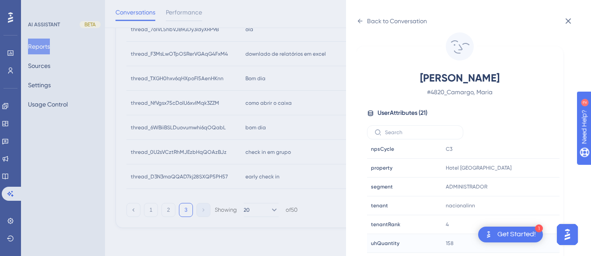
scroll to position [26, 0]
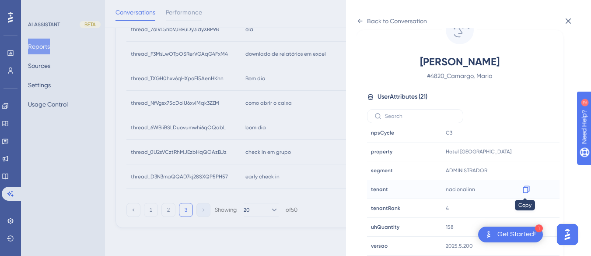
click at [526, 187] on icon at bounding box center [526, 189] width 7 height 7
click at [526, 152] on icon at bounding box center [526, 151] width 9 height 9
click at [364, 20] on div "Back to Conversation" at bounding box center [392, 21] width 70 height 14
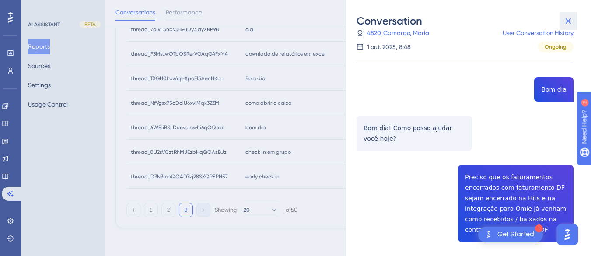
click at [570, 21] on icon at bounding box center [568, 21] width 11 height 11
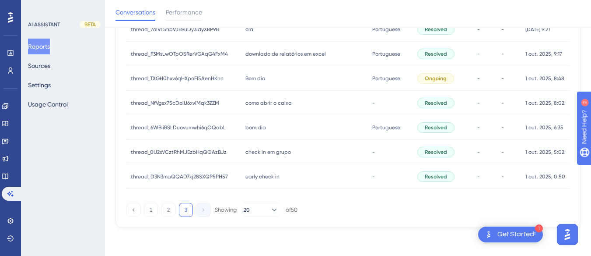
click at [269, 105] on span "como abrir o caixa" at bounding box center [268, 102] width 46 height 7
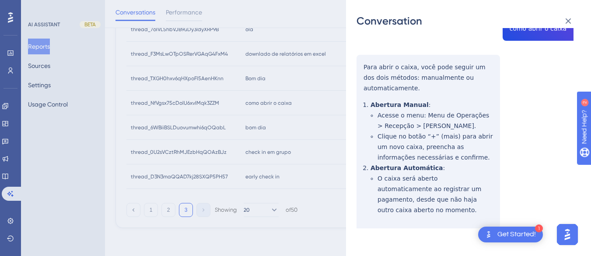
scroll to position [0, 0]
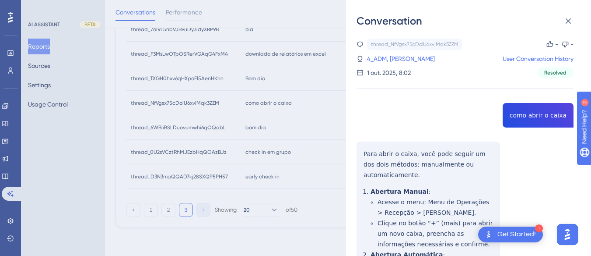
click at [539, 116] on div "thread_NfVgsx75cDolU6xvIMqk3ZZM Copy - - 4_ADM, [PERSON_NAME] User Conversation…" at bounding box center [465, 199] width 217 height 321
click at [366, 157] on div "thread_NfVgsx75cDolU6xvIMqk3ZZM Copy - - 4_ADM, [PERSON_NAME] User Conversation…" at bounding box center [465, 199] width 217 height 321
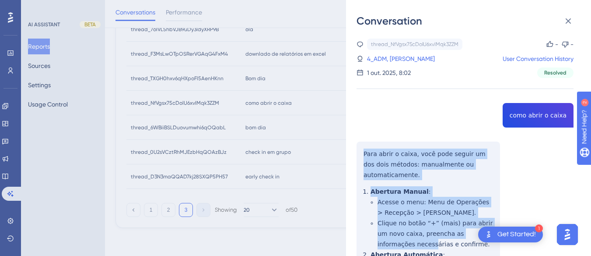
scroll to position [87, 0]
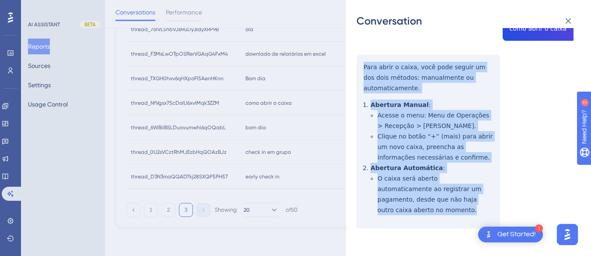
drag, startPoint x: 362, startPoint y: 150, endPoint x: 404, endPoint y: 140, distance: 43.2
click at [500, 208] on div "thread_NfVgsx75cDolU6xvIMqk3ZZM Copy - - 4_ADM, [PERSON_NAME] User Conversation…" at bounding box center [465, 112] width 217 height 321
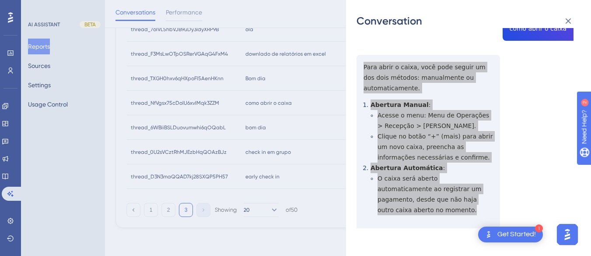
scroll to position [0, 0]
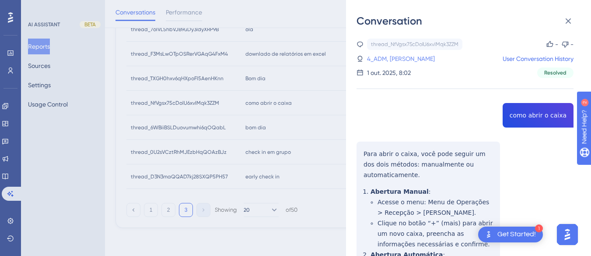
click at [388, 56] on link "4_ADM, [PERSON_NAME]" at bounding box center [401, 58] width 68 height 11
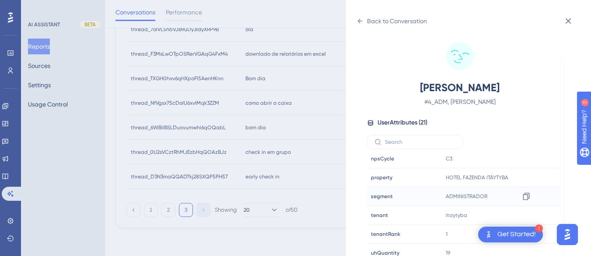
scroll to position [26, 0]
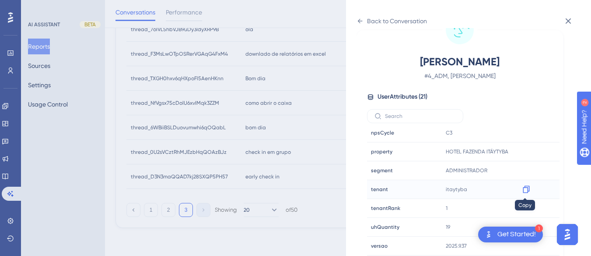
click at [522, 189] on icon at bounding box center [526, 189] width 9 height 9
click at [361, 24] on icon at bounding box center [360, 21] width 7 height 7
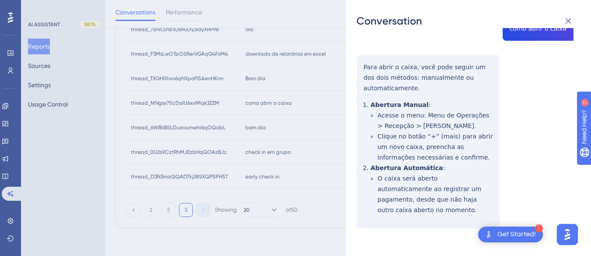
scroll to position [0, 0]
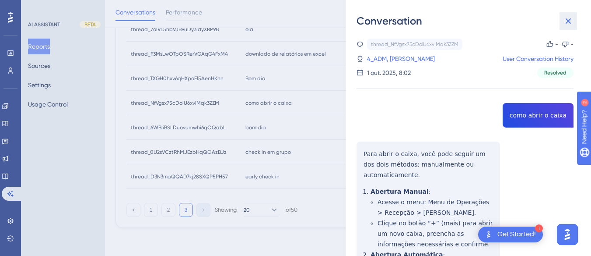
drag, startPoint x: 565, startPoint y: 20, endPoint x: 347, endPoint y: 88, distance: 228.5
click at [565, 20] on icon at bounding box center [568, 21] width 11 height 11
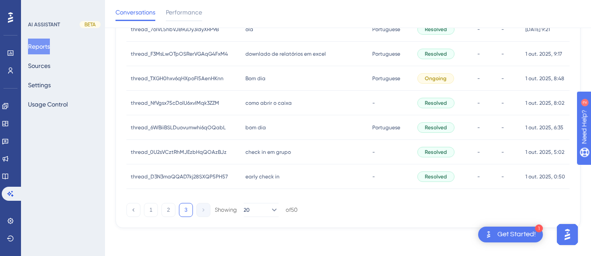
click at [273, 122] on div "bom dia bom dia" at bounding box center [304, 127] width 127 height 25
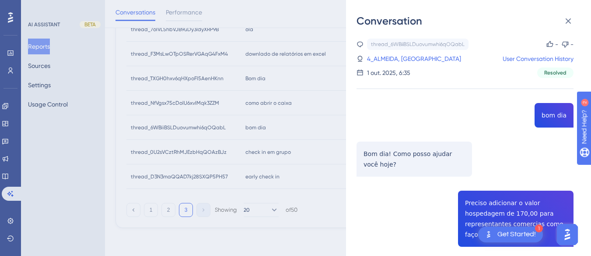
scroll to position [131, 0]
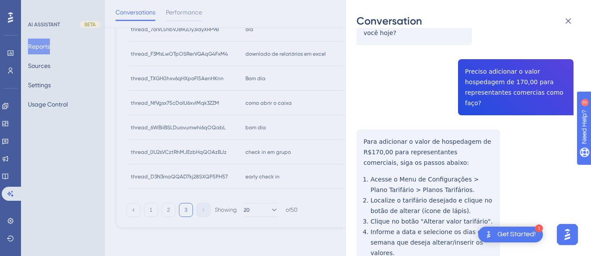
click at [508, 84] on div "thread_6WBiiBSLDuovumwhi6qOQabL Copy - - 4_ALMEIDA, [GEOGRAPHIC_DATA] User Conv…" at bounding box center [465, 148] width 217 height 482
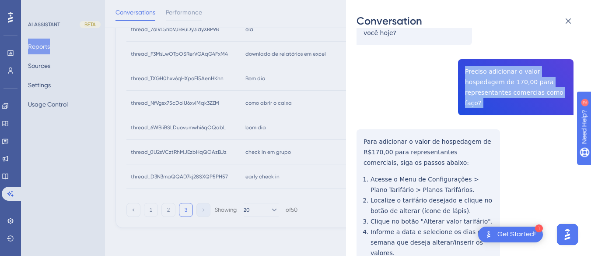
click at [508, 84] on div "thread_6WBiiBSLDuovumwhi6qOQabL Copy - - 4_ALMEIDA, [GEOGRAPHIC_DATA] User Conv…" at bounding box center [465, 148] width 217 height 482
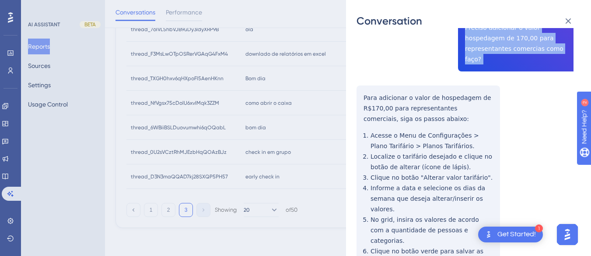
click at [361, 95] on div "thread_6WBiiBSLDuovumwhi6qOQabL Copy - - 4_ALMEIDA, [GEOGRAPHIC_DATA] User Conv…" at bounding box center [465, 104] width 217 height 482
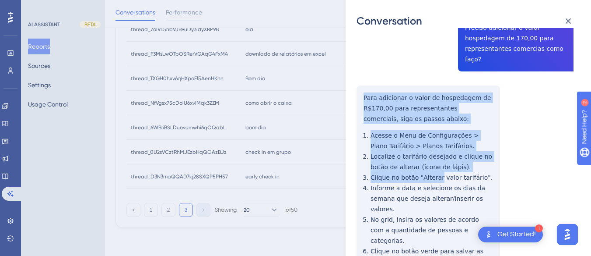
scroll to position [237, 0]
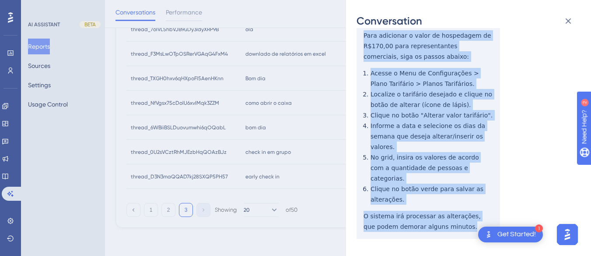
drag, startPoint x: 361, startPoint y: 95, endPoint x: 463, endPoint y: 189, distance: 140.0
click at [476, 202] on div "thread_6WBiiBSLDuovumwhi6qOQabL Copy - - 4_ALMEIDA, [GEOGRAPHIC_DATA] User Conv…" at bounding box center [465, 42] width 217 height 482
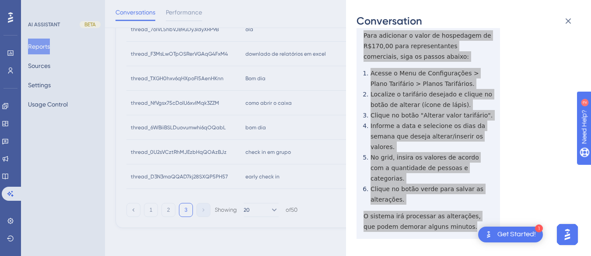
scroll to position [0, 0]
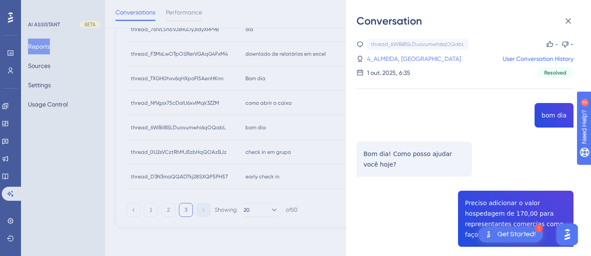
click at [405, 61] on link "4_ALMEIDA, [GEOGRAPHIC_DATA]" at bounding box center [414, 58] width 94 height 11
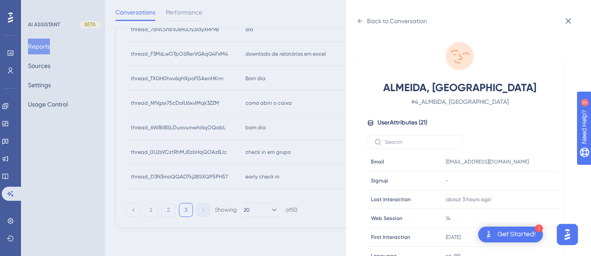
scroll to position [263, 0]
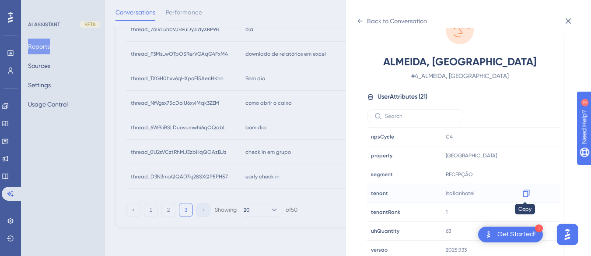
click at [527, 193] on icon at bounding box center [526, 192] width 7 height 7
click at [362, 19] on icon at bounding box center [360, 21] width 7 height 7
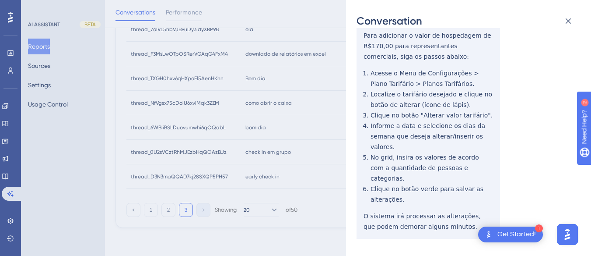
scroll to position [0, 0]
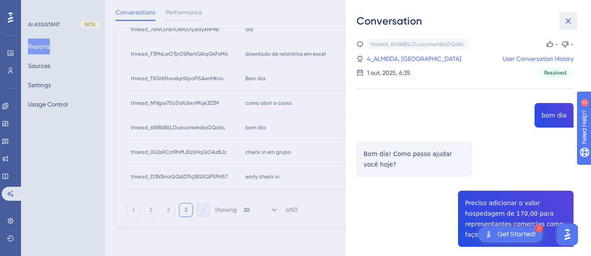
drag, startPoint x: 569, startPoint y: 17, endPoint x: 284, endPoint y: 151, distance: 314.5
click at [569, 17] on icon at bounding box center [568, 21] width 11 height 11
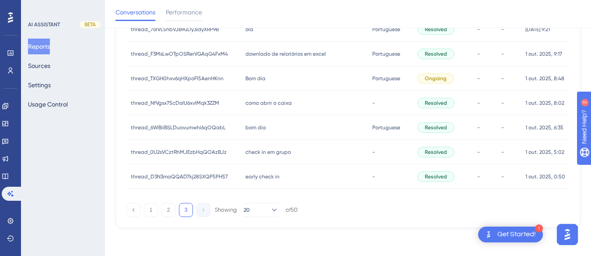
click at [285, 153] on span "check in em grupo" at bounding box center [268, 151] width 46 height 7
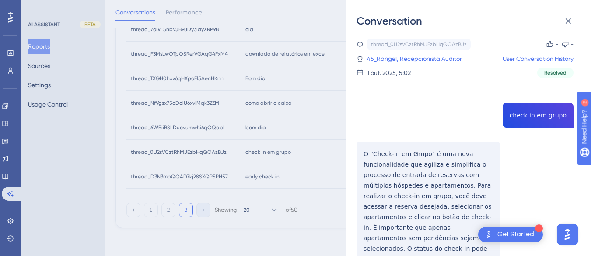
click at [521, 115] on div "thread_0U2sVCztRhMJEzbHqQOAzBJz Copy - - 45_Rangel, Recepcionista Auditor User …" at bounding box center [465, 182] width 217 height 287
click at [357, 142] on div "thread_0U2sVCztRhMJEzbHqQOAzBJz Copy - - 45_Rangel, Recepcionista Auditor User …" at bounding box center [465, 182] width 217 height 287
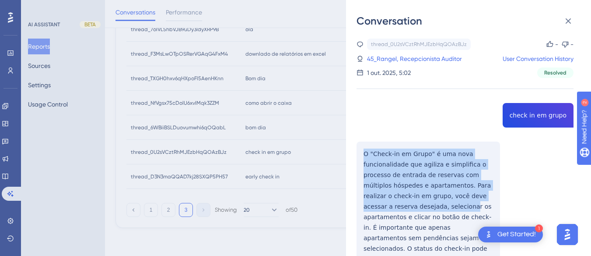
scroll to position [53, 0]
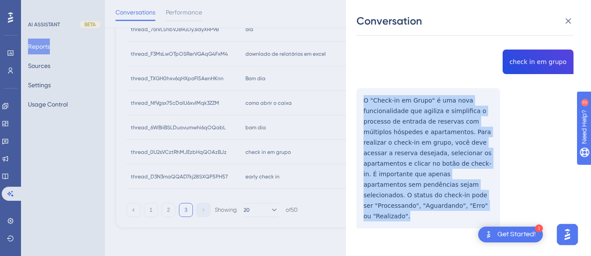
drag, startPoint x: 368, startPoint y: 151, endPoint x: 435, endPoint y: 186, distance: 75.5
click at [448, 217] on div "thread_0U2sVCztRhMJEzbHqQOAzBJz Copy - - 45_Rangel, Recepcionista Auditor User …" at bounding box center [465, 128] width 217 height 287
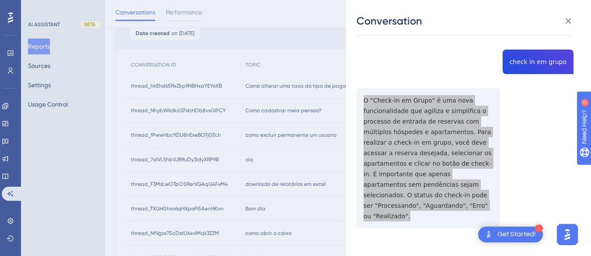
scroll to position [0, 0]
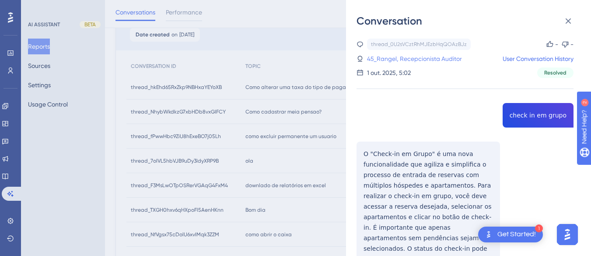
click at [391, 57] on link "45_Rangel, Recepcionista Auditor" at bounding box center [414, 58] width 95 height 11
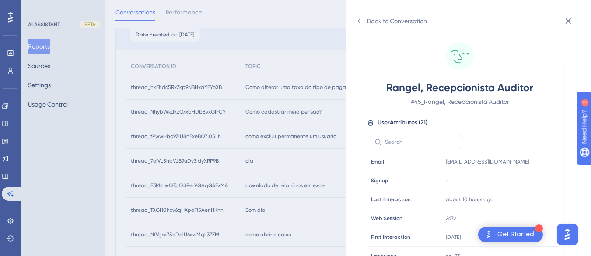
scroll to position [266, 0]
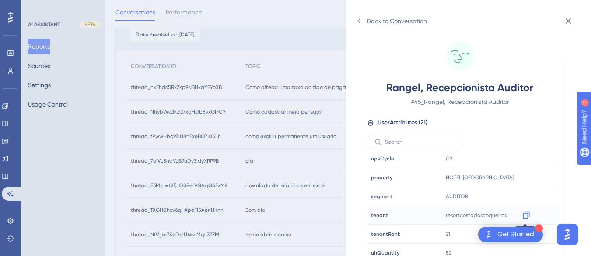
click at [529, 215] on icon at bounding box center [526, 214] width 9 height 9
click at [359, 21] on icon at bounding box center [360, 21] width 7 height 7
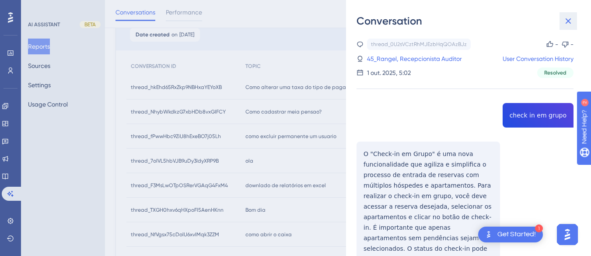
click at [569, 20] on icon at bounding box center [568, 21] width 11 height 11
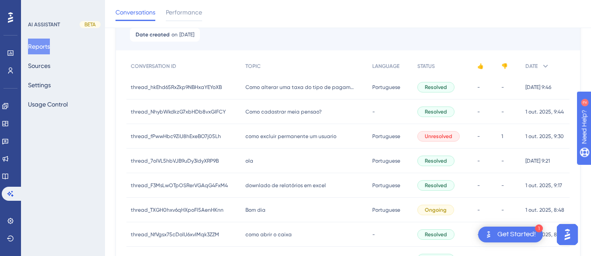
scroll to position [225, 0]
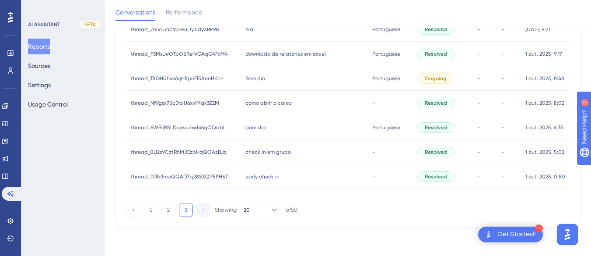
click at [256, 173] on span "early check in" at bounding box center [262, 176] width 34 height 7
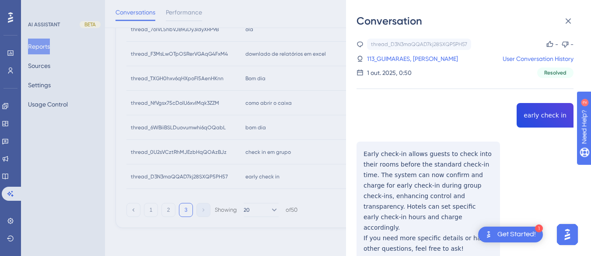
click at [530, 119] on div "thread_D3N3maQQAD7kj28SXQP5PH57 Copy - - 113_GUIMARAES, ANDRE User Conversation…" at bounding box center [465, 172] width 217 height 266
click at [374, 160] on div "thread_D3N3maQQAD7kj28SXQP5PH57 Copy - - 113_GUIMARAES, ANDRE User Conversation…" at bounding box center [465, 172] width 217 height 266
click at [361, 148] on div "thread_D3N3maQQAD7kj28SXQP5PH57 Copy - - 113_GUIMARAES, ANDRE User Conversation…" at bounding box center [465, 172] width 217 height 266
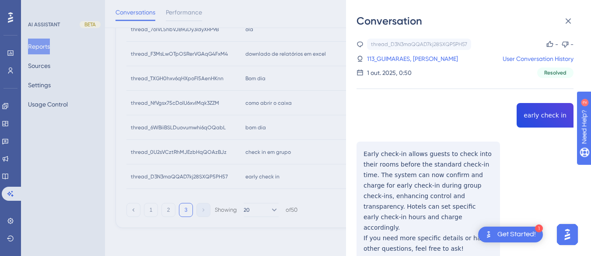
scroll to position [32, 0]
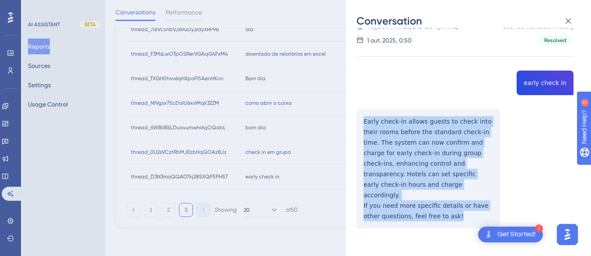
drag, startPoint x: 354, startPoint y: 117, endPoint x: 358, endPoint y: 148, distance: 31.4
click at [456, 213] on div "Conversation thread_D3N3maQQAD7kj28SXQP5PH57 Copy - - 113_GUIMARAES, ANDRE User…" at bounding box center [468, 128] width 245 height 256
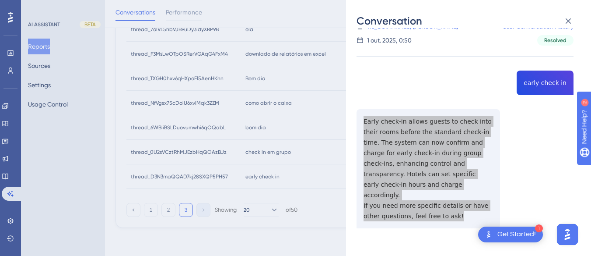
scroll to position [0, 0]
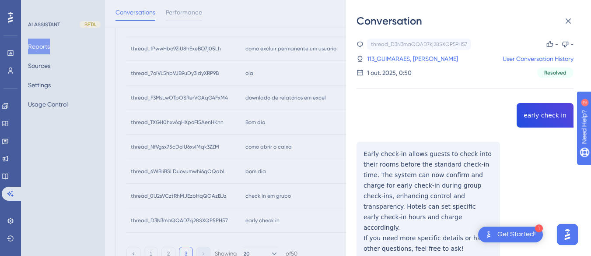
click at [409, 74] on div "1 out. 2025, 0:50" at bounding box center [389, 72] width 45 height 11
click at [407, 58] on link "113_GUIMARAES, [PERSON_NAME]" at bounding box center [412, 58] width 91 height 11
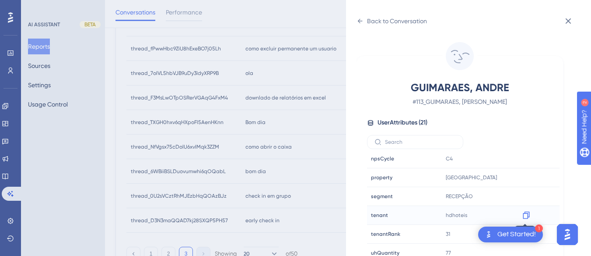
scroll to position [26, 0]
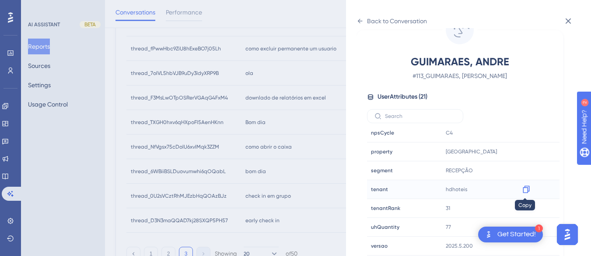
click at [522, 188] on icon at bounding box center [526, 189] width 9 height 9
